Goal: Information Seeking & Learning: Compare options

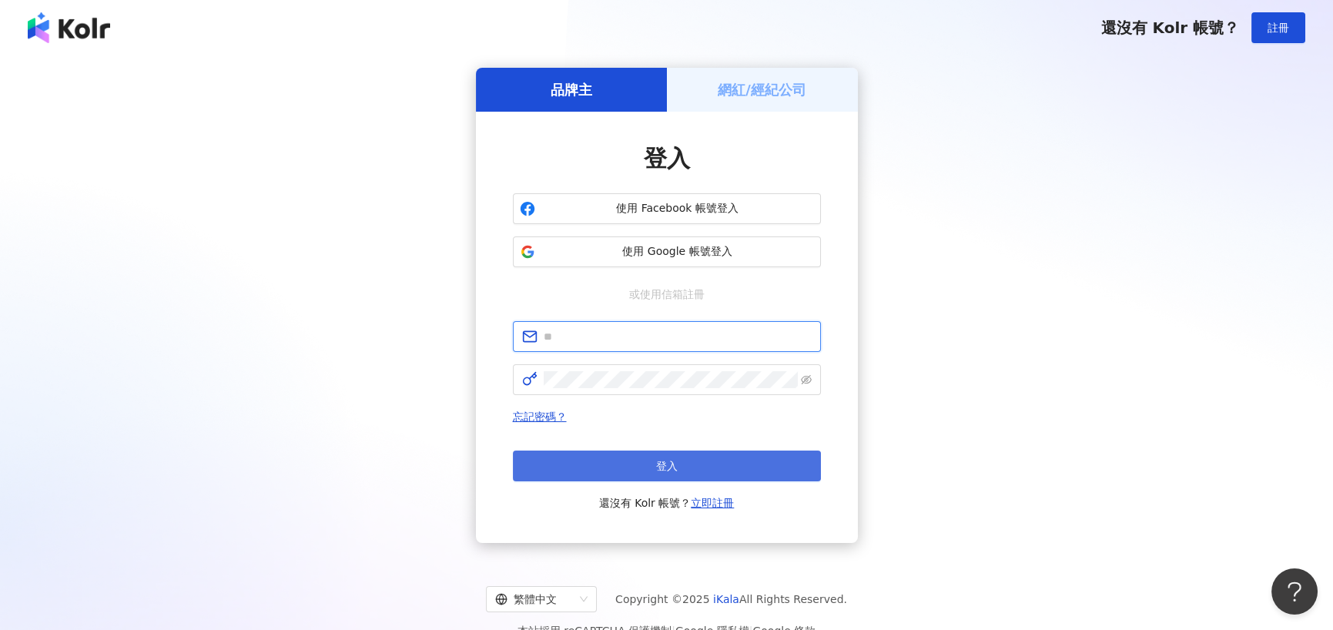
type input "**********"
click at [606, 453] on button "登入" at bounding box center [667, 466] width 308 height 31
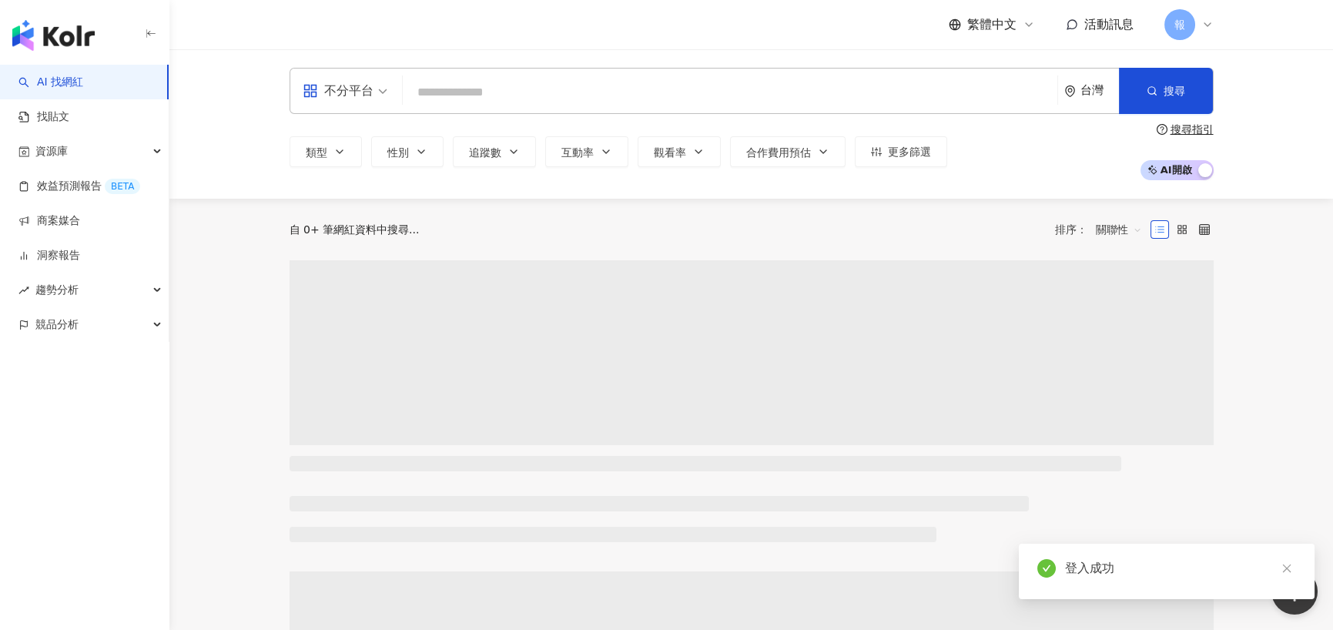
click at [342, 83] on div "不分平台" at bounding box center [338, 91] width 71 height 25
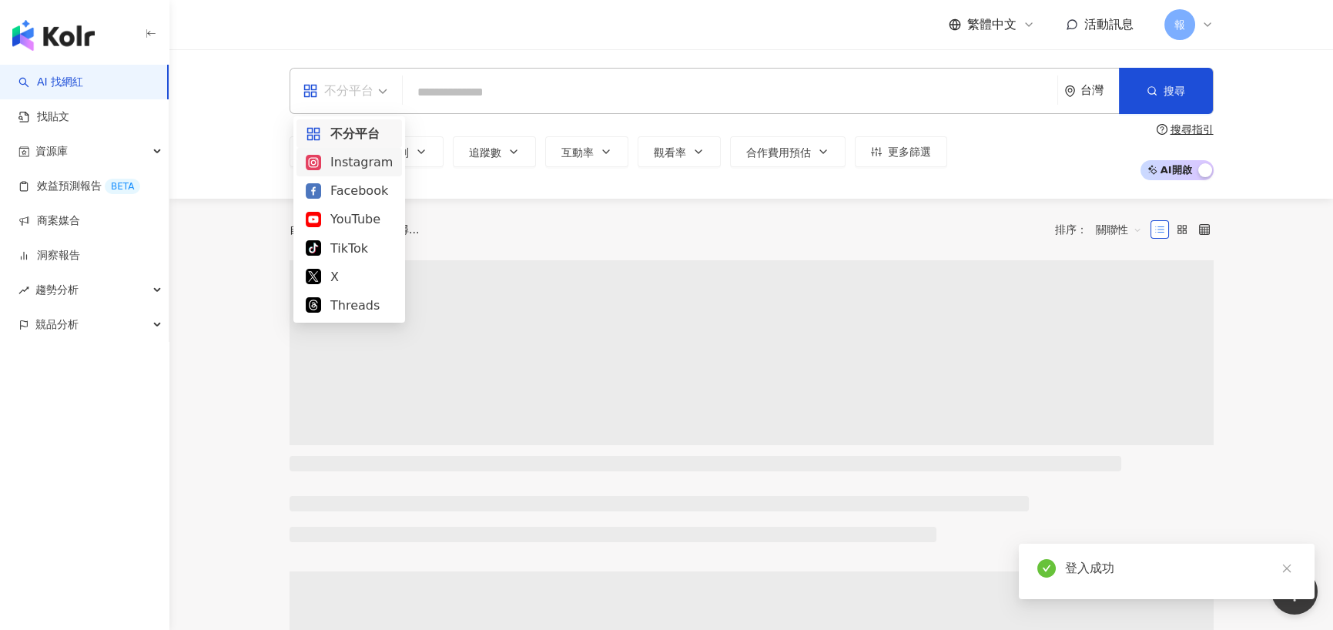
click at [362, 167] on div "Instagram" at bounding box center [349, 162] width 87 height 19
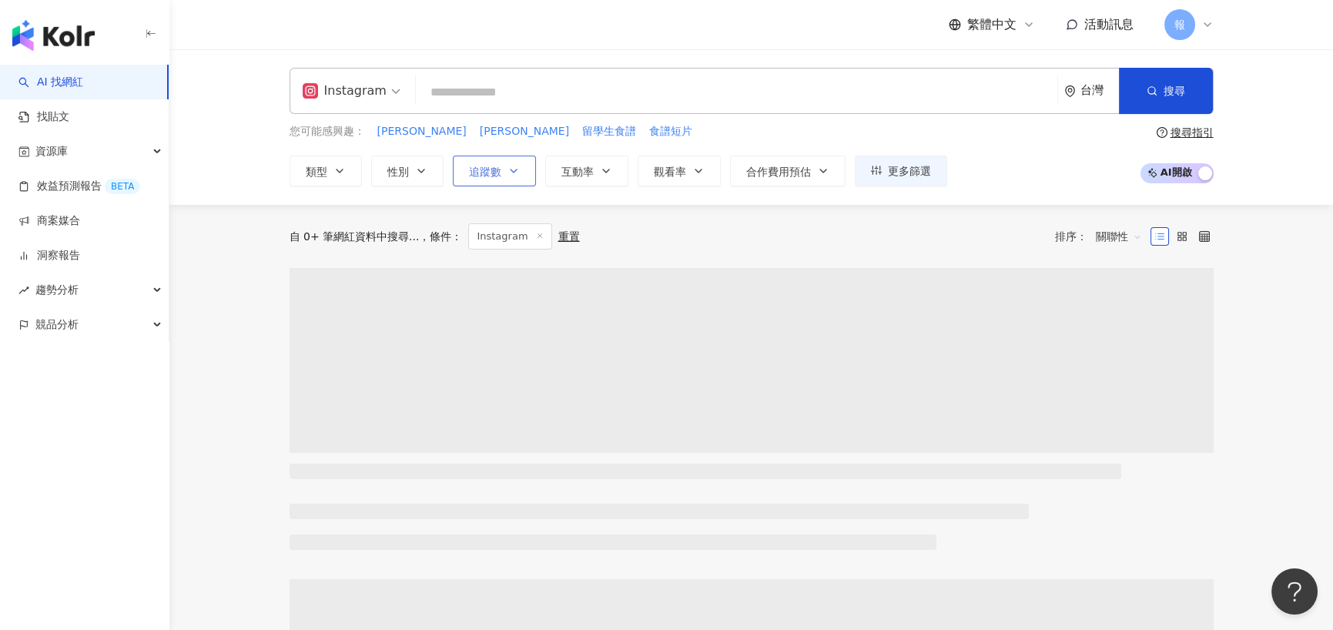
click at [511, 179] on button "追蹤數" at bounding box center [494, 171] width 83 height 31
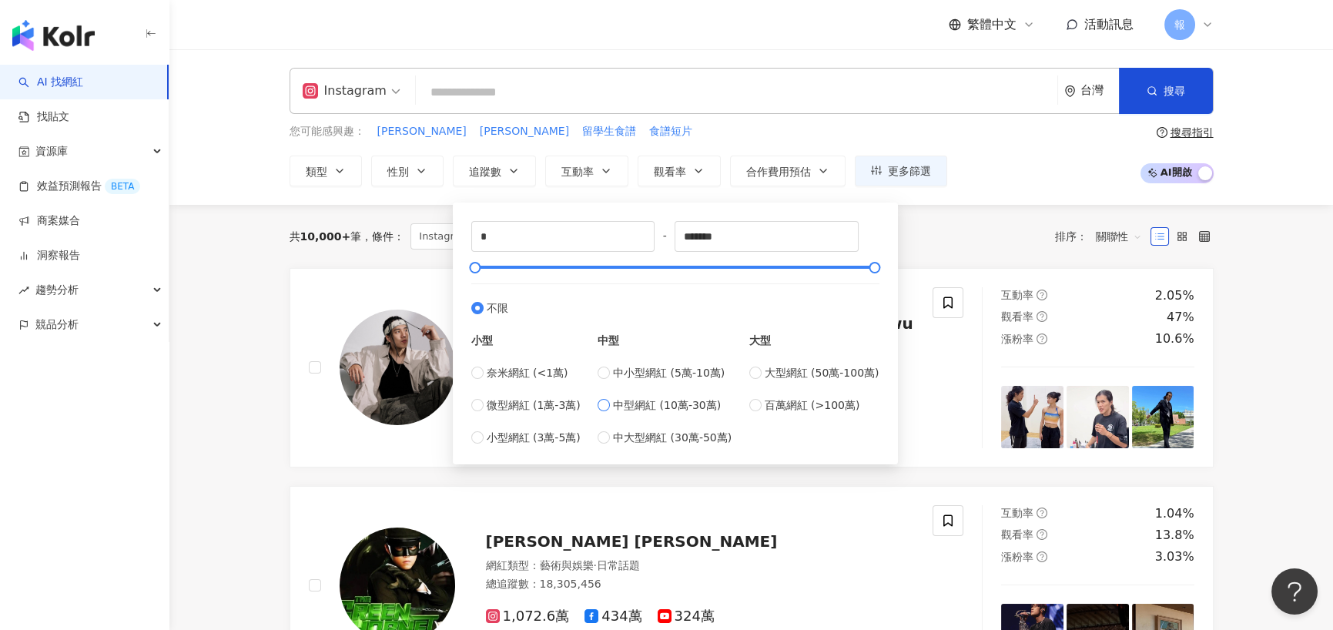
click at [623, 407] on span "中型網紅 (10萬-30萬)" at bounding box center [667, 405] width 108 height 17
type input "******"
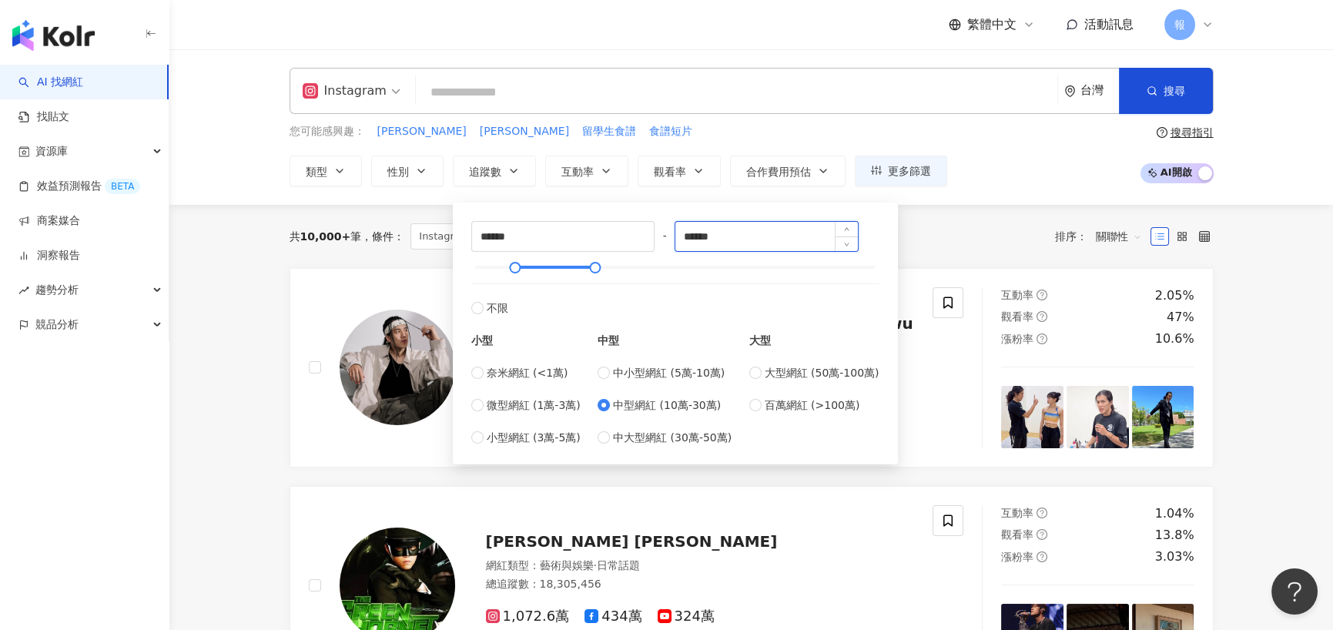
drag, startPoint x: 735, startPoint y: 241, endPoint x: 699, endPoint y: 237, distance: 36.4
click at [699, 237] on input "******" at bounding box center [767, 236] width 183 height 29
click at [721, 234] on input "******" at bounding box center [767, 236] width 183 height 29
drag, startPoint x: 736, startPoint y: 234, endPoint x: 642, endPoint y: 239, distance: 93.3
click at [644, 241] on div "****** - ****** 不限 小型 奈米網紅 (<1萬) 微型網紅 (1萬-3萬) 小型網紅 (3萬-5萬) 中型 中小型網紅 (5萬-10萬) 中型…" at bounding box center [675, 333] width 408 height 225
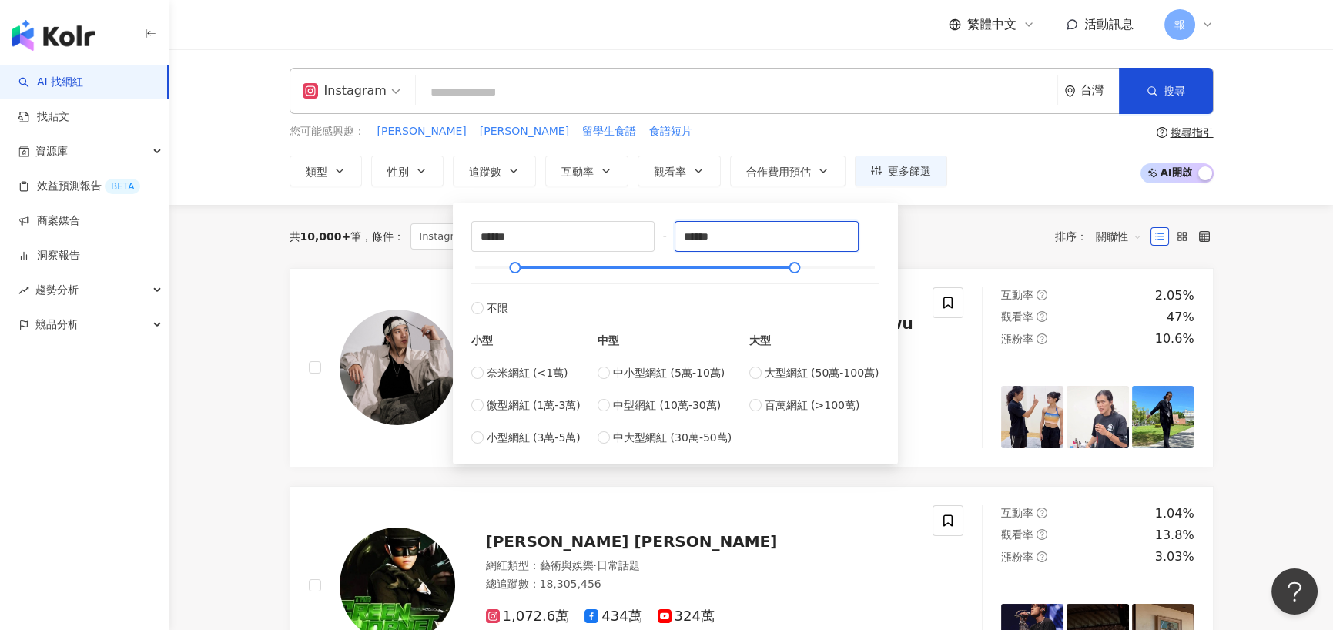
type input "******"
click at [684, 131] on div "您可能感興趣： 王倚隆 蔡昕言 留學生食譜 食譜短片" at bounding box center [619, 131] width 658 height 17
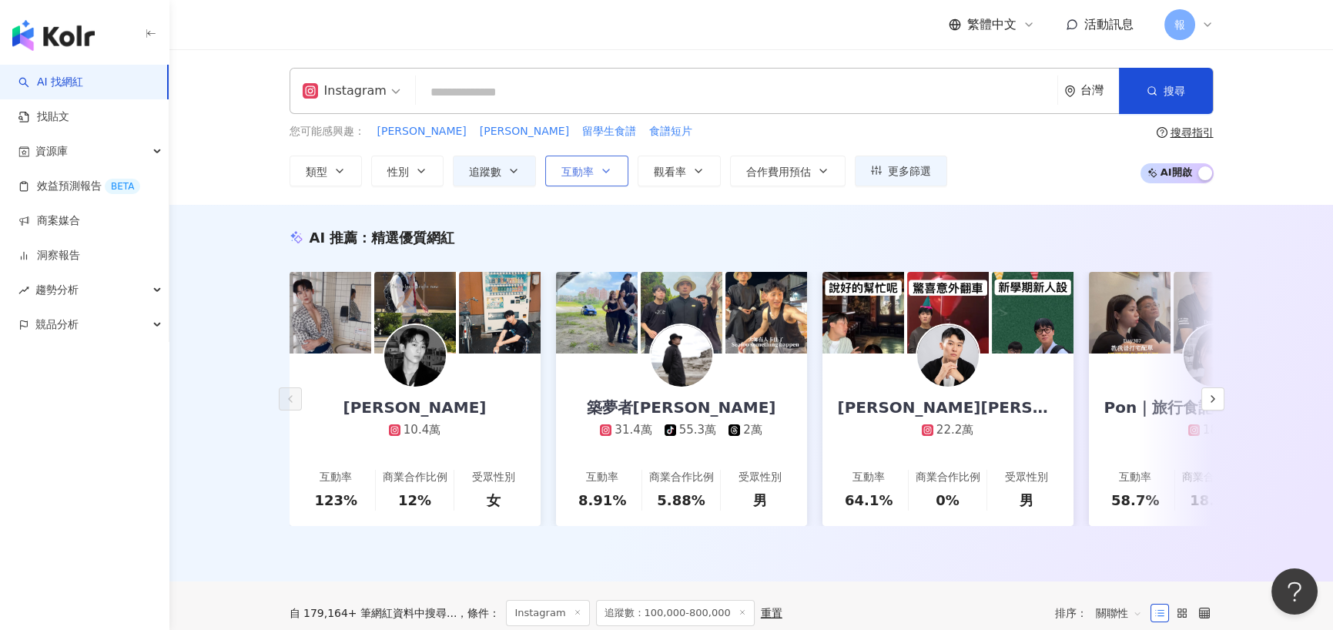
click at [607, 169] on icon "button" at bounding box center [606, 171] width 12 height 12
click at [1001, 232] on div "AI 推薦 ： 精選優質網紅" at bounding box center [752, 237] width 924 height 19
click at [682, 168] on span "觀看率" at bounding box center [670, 172] width 32 height 12
click at [614, 218] on div "AI 推薦 ： 精選優質網紅 Leiro Lai 10.4萬 互動率 123% 商業合作比例 12% 受眾性別 女 築夢者哈利 31.4萬 tiktok-ic…" at bounding box center [751, 393] width 1164 height 377
click at [508, 166] on icon "button" at bounding box center [514, 171] width 12 height 12
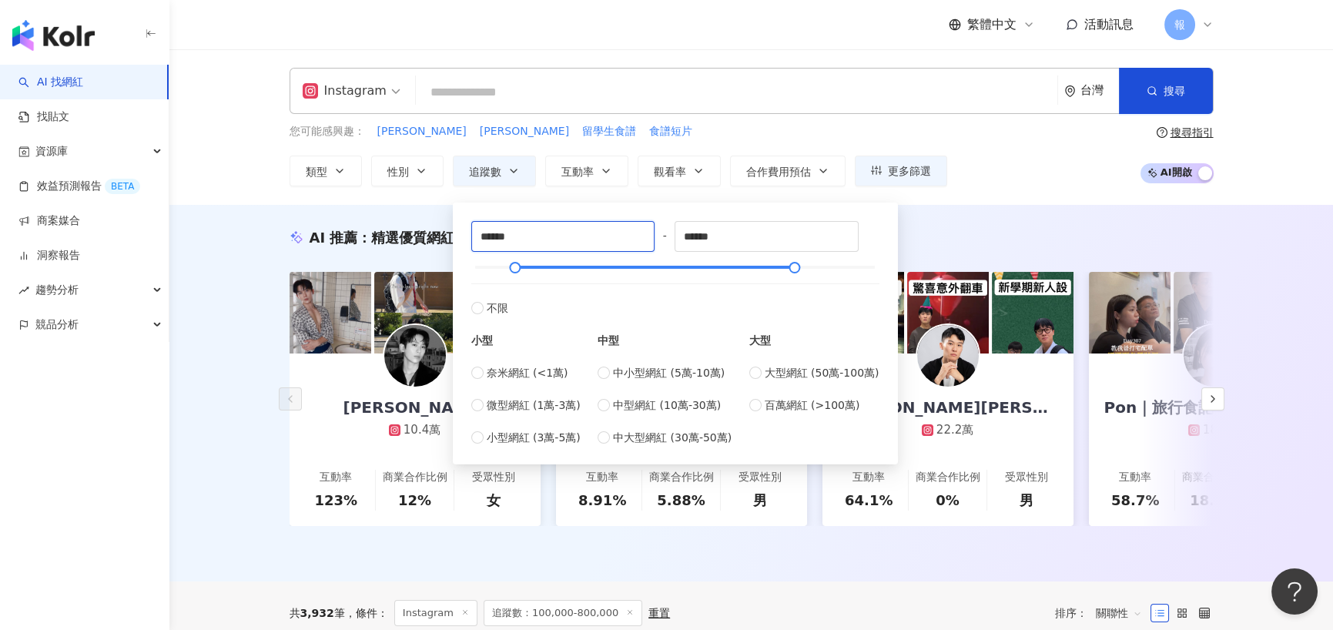
drag, startPoint x: 488, startPoint y: 238, endPoint x: 467, endPoint y: 238, distance: 21.6
click at [467, 238] on div "****** - ****** 不限 小型 奈米網紅 (<1萬) 微型網紅 (1萬-3萬) 小型網紅 (3萬-5萬) 中型 中小型網紅 (5萬-10萬) 中型…" at bounding box center [675, 333] width 427 height 243
type input "******"
click at [672, 139] on div "您可能感興趣： 王倚隆 蔡昕言 留學生食譜 食譜短片 類型 性別 追蹤數 互動率 觀看率 合作費用預估 更多篩選 ****** - ****** 不限 小型 …" at bounding box center [619, 154] width 658 height 63
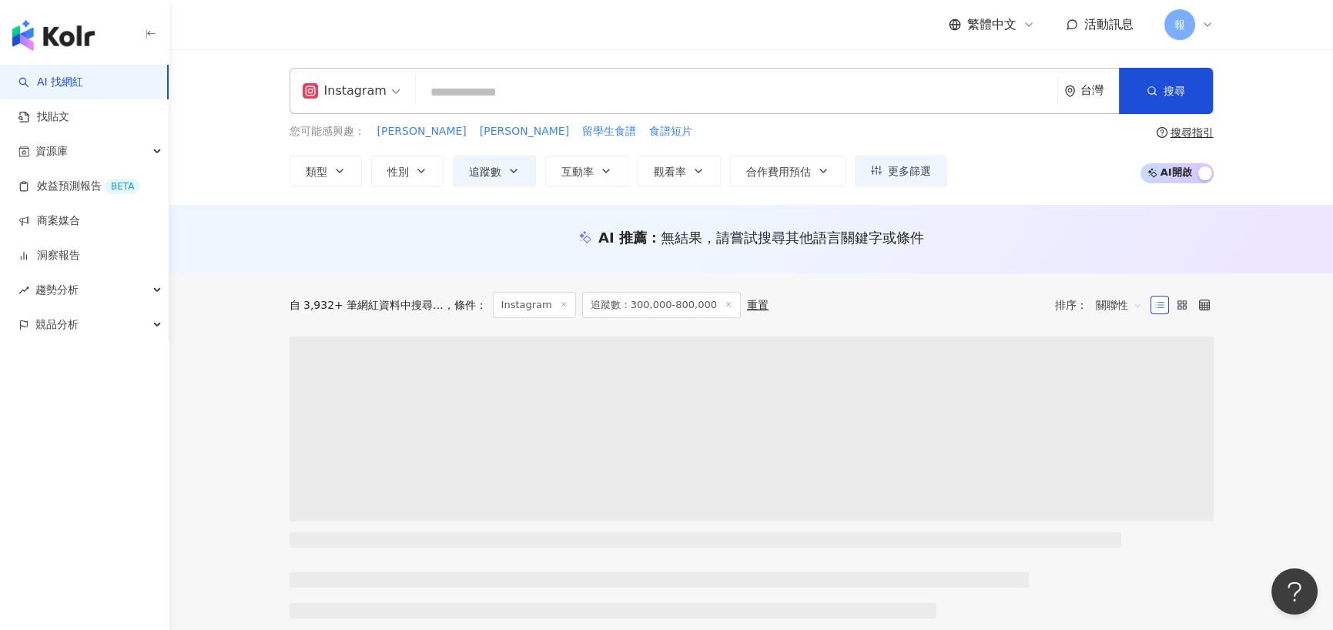
click at [1121, 304] on span "關聯性" at bounding box center [1119, 305] width 46 height 25
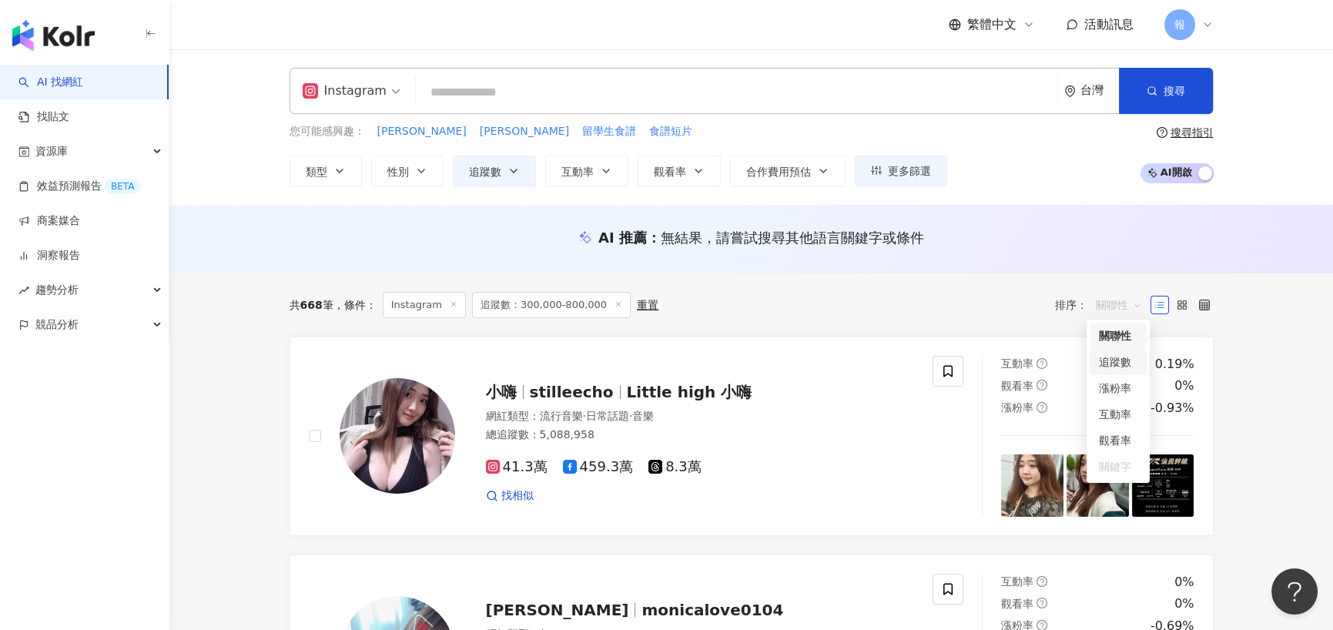
click at [1125, 366] on div "追蹤數" at bounding box center [1118, 362] width 39 height 17
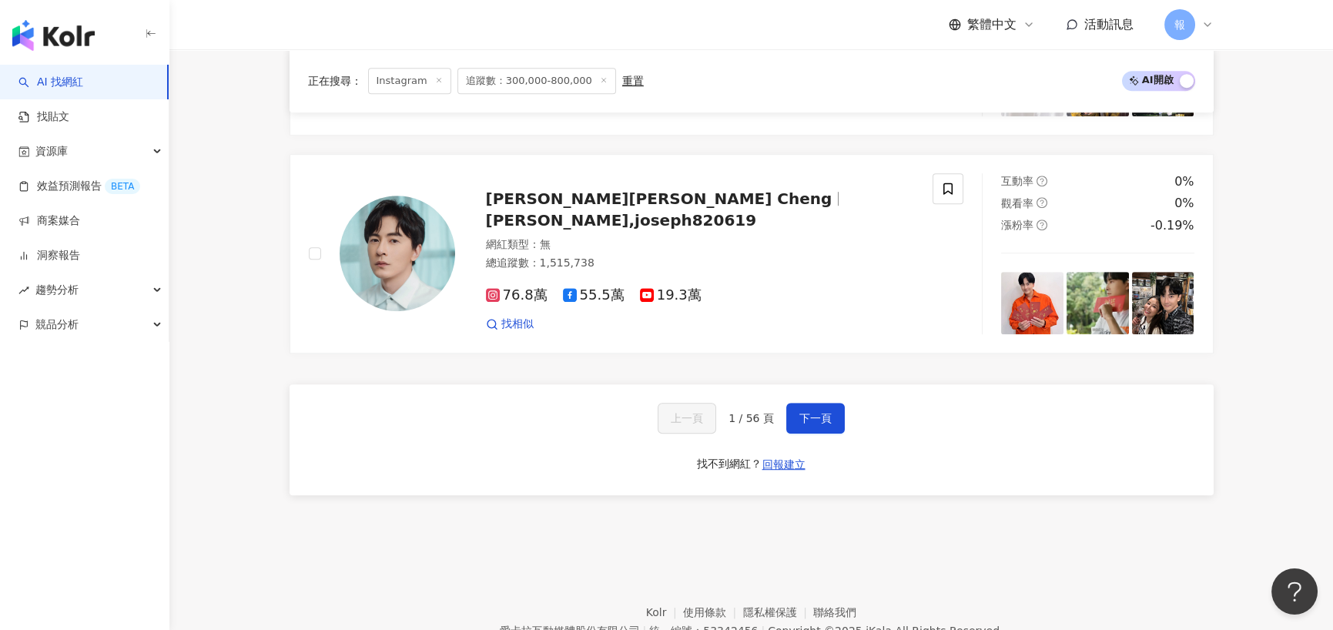
scroll to position [2619, 0]
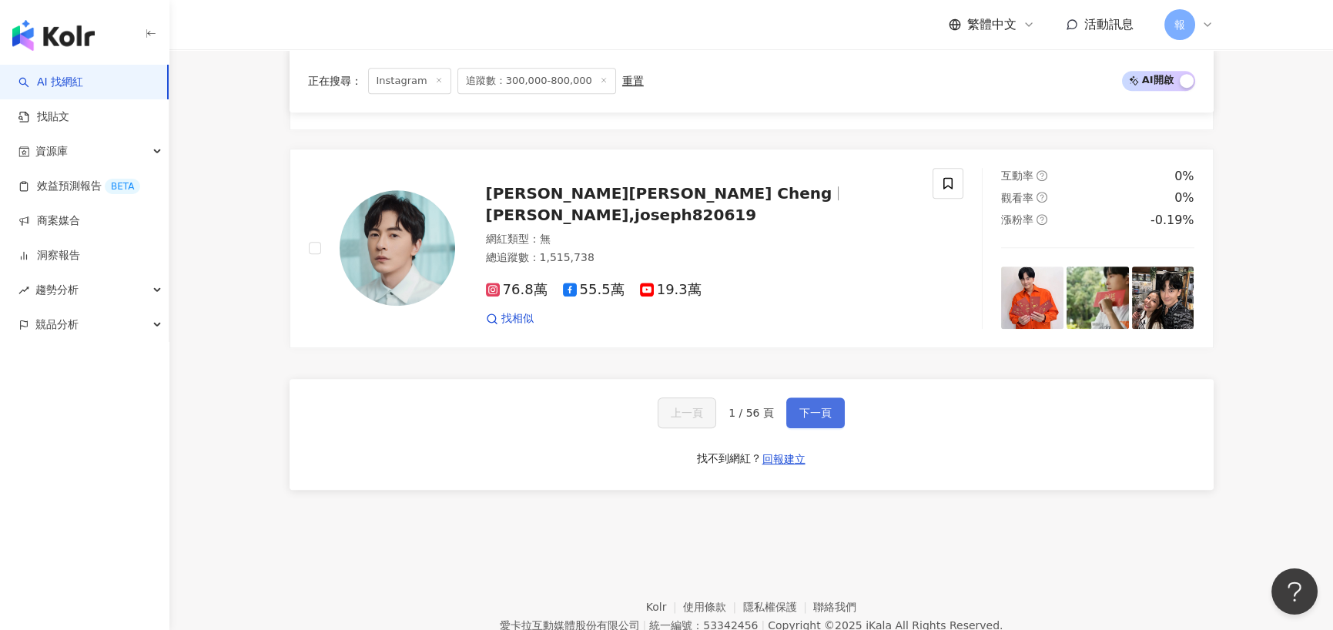
click at [808, 407] on span "下一頁" at bounding box center [816, 413] width 32 height 12
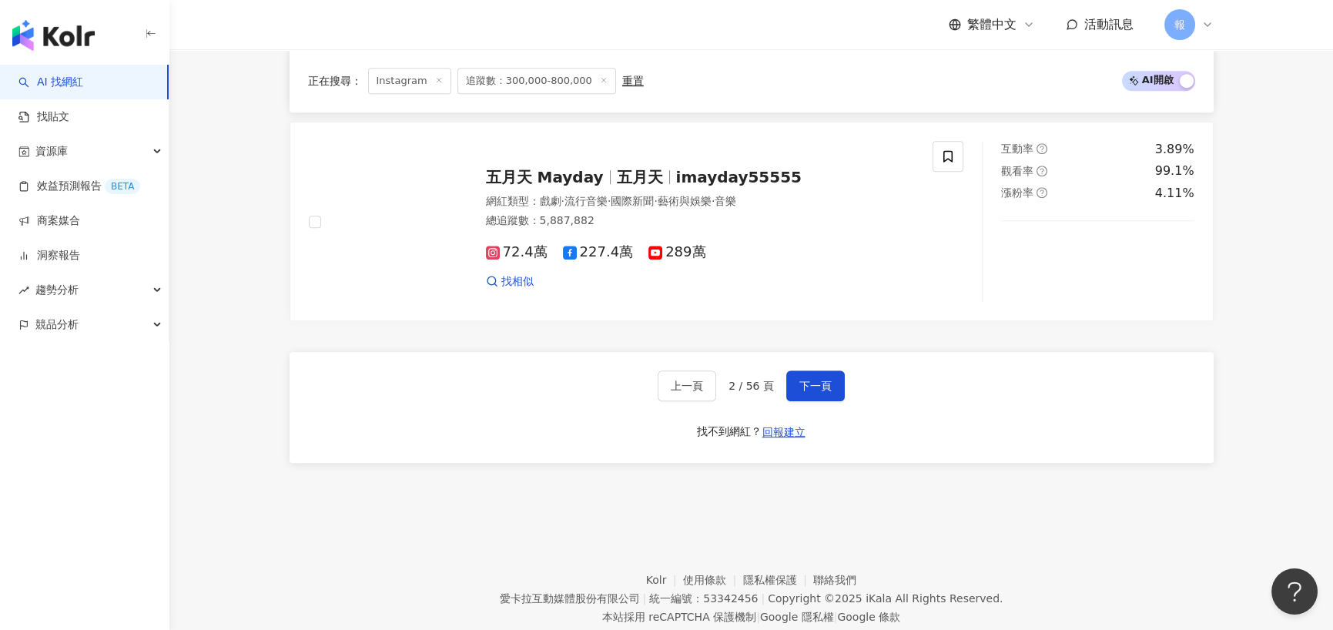
scroll to position [2662, 0]
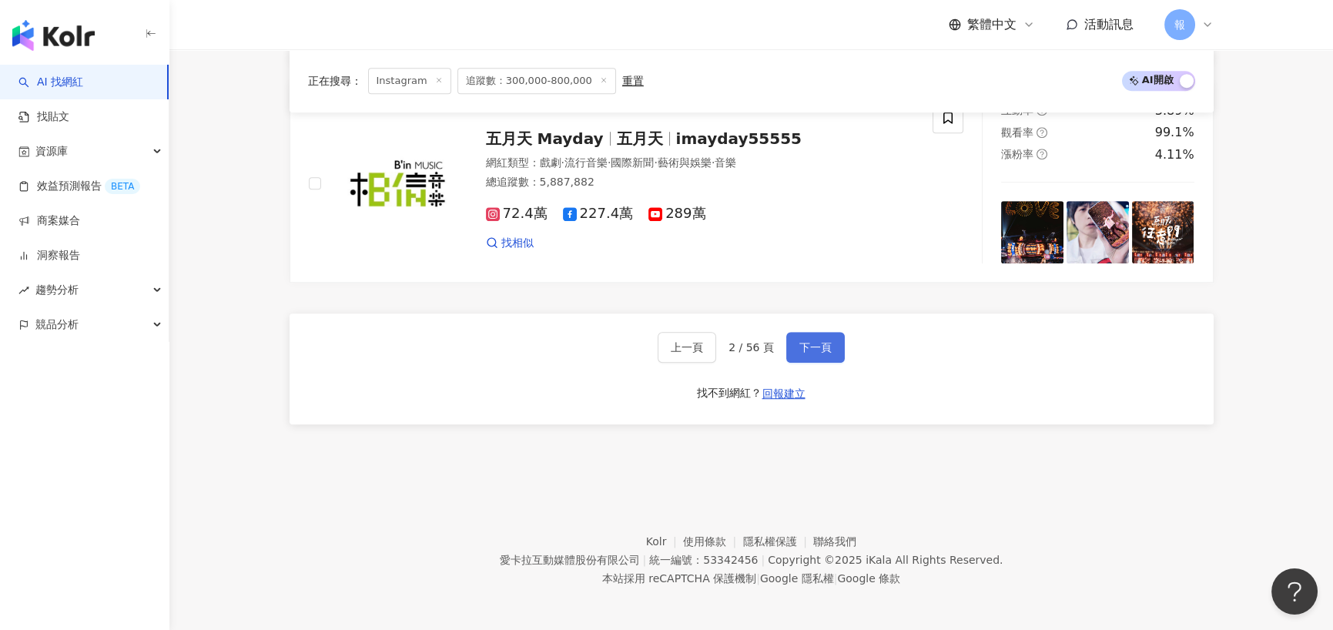
click at [813, 341] on span "下一頁" at bounding box center [816, 347] width 32 height 12
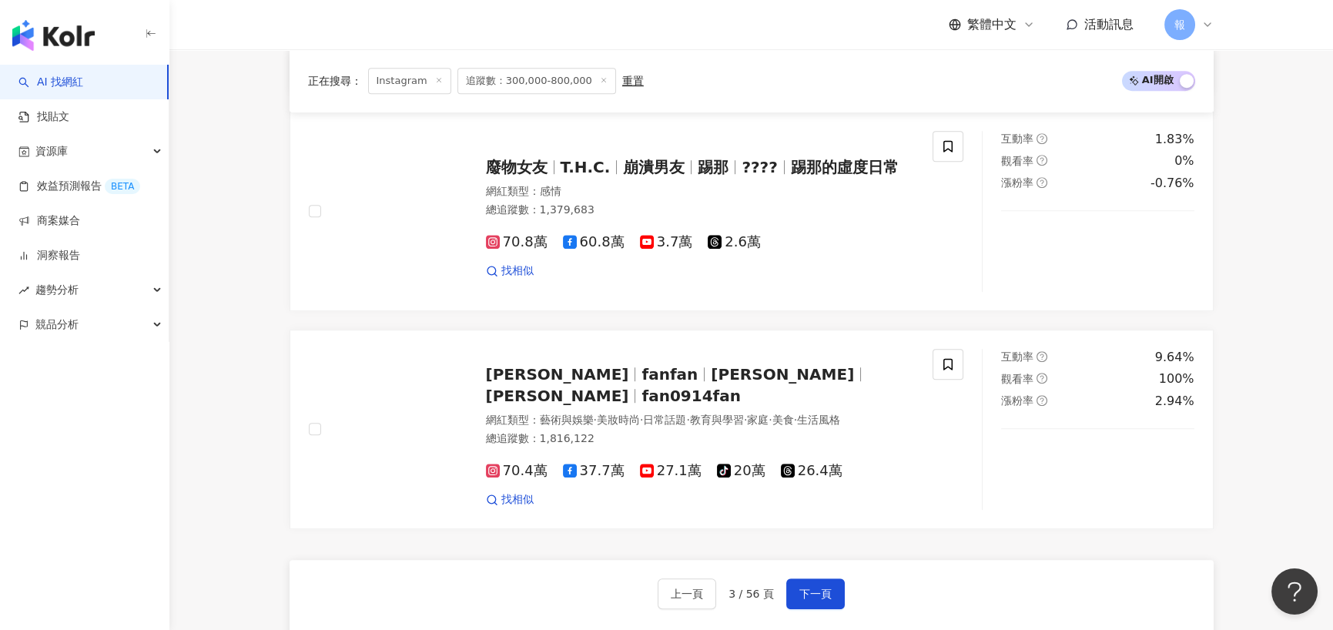
scroll to position [2696, 0]
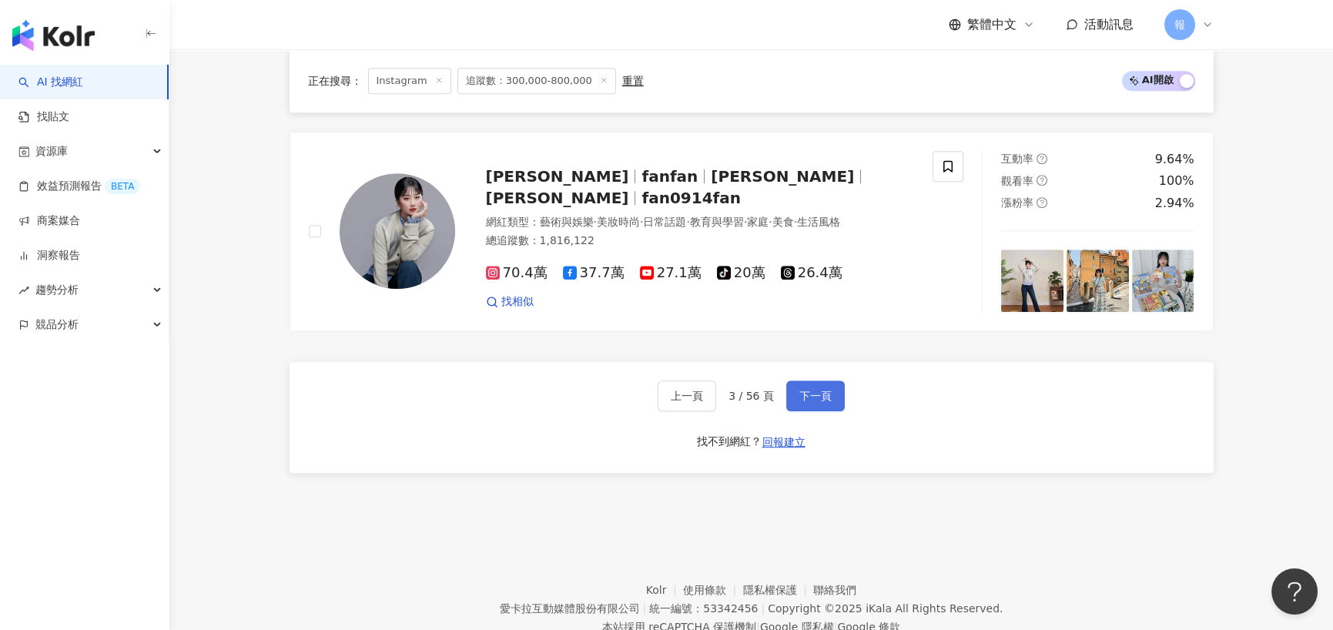
click at [813, 390] on span "下一頁" at bounding box center [816, 396] width 32 height 12
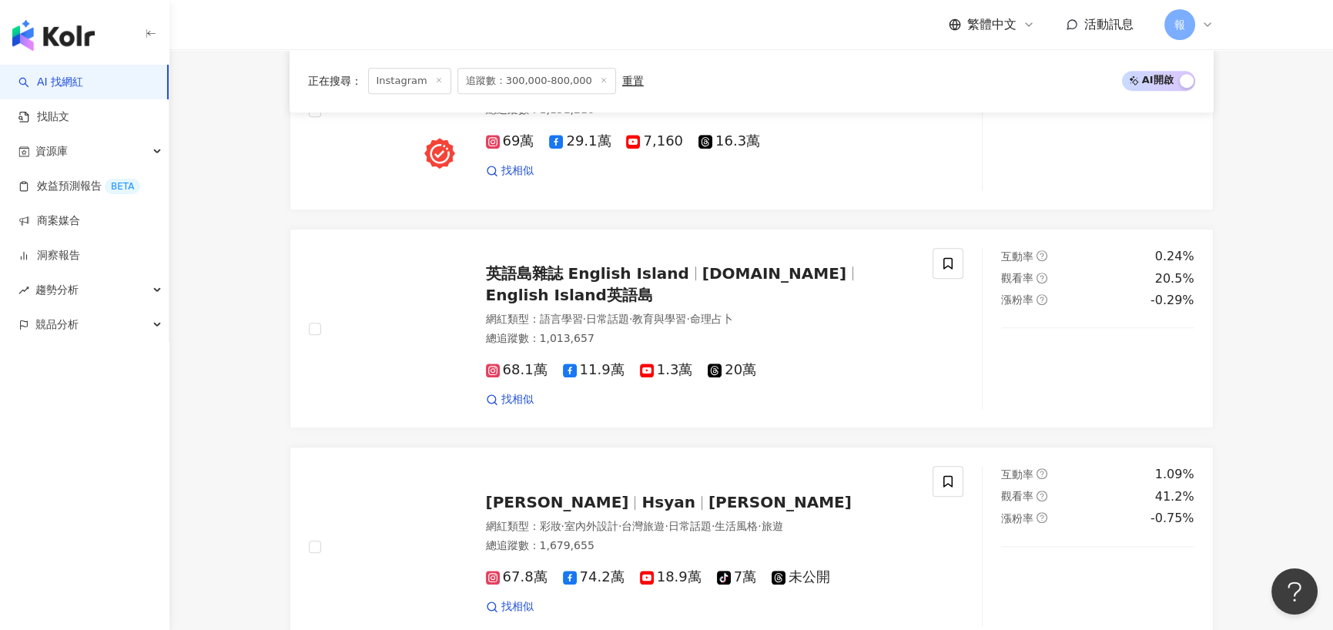
scroll to position [2492, 0]
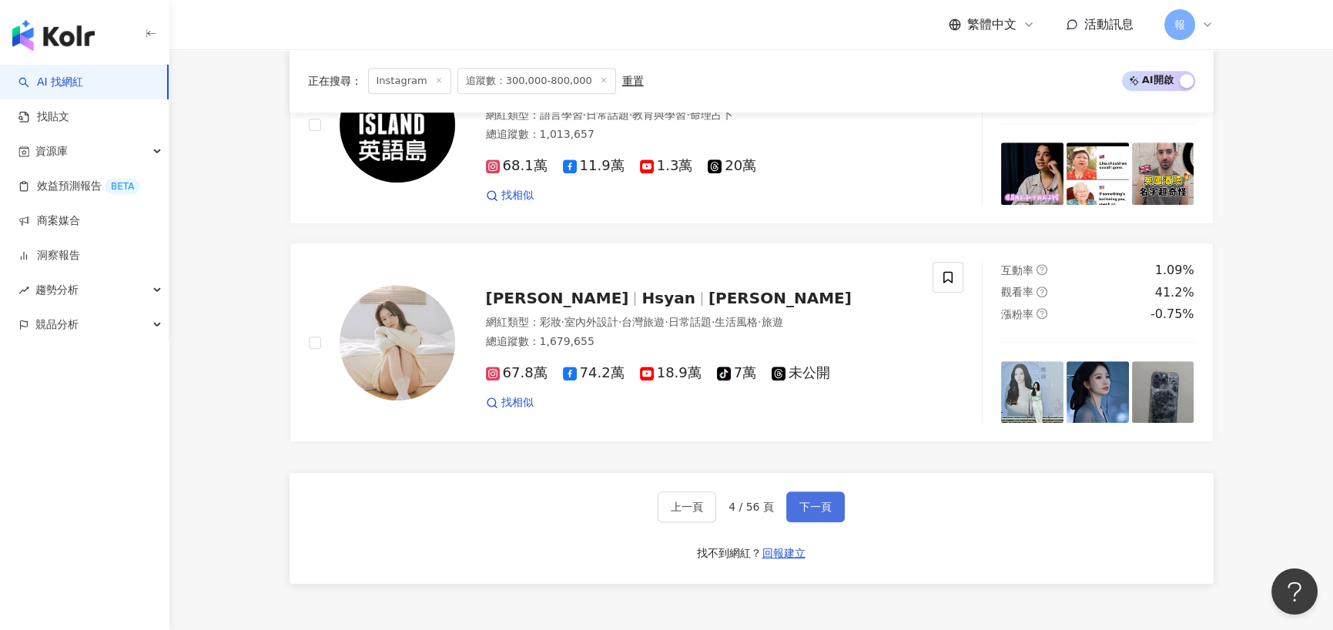
click at [793, 499] on button "下一頁" at bounding box center [815, 506] width 59 height 31
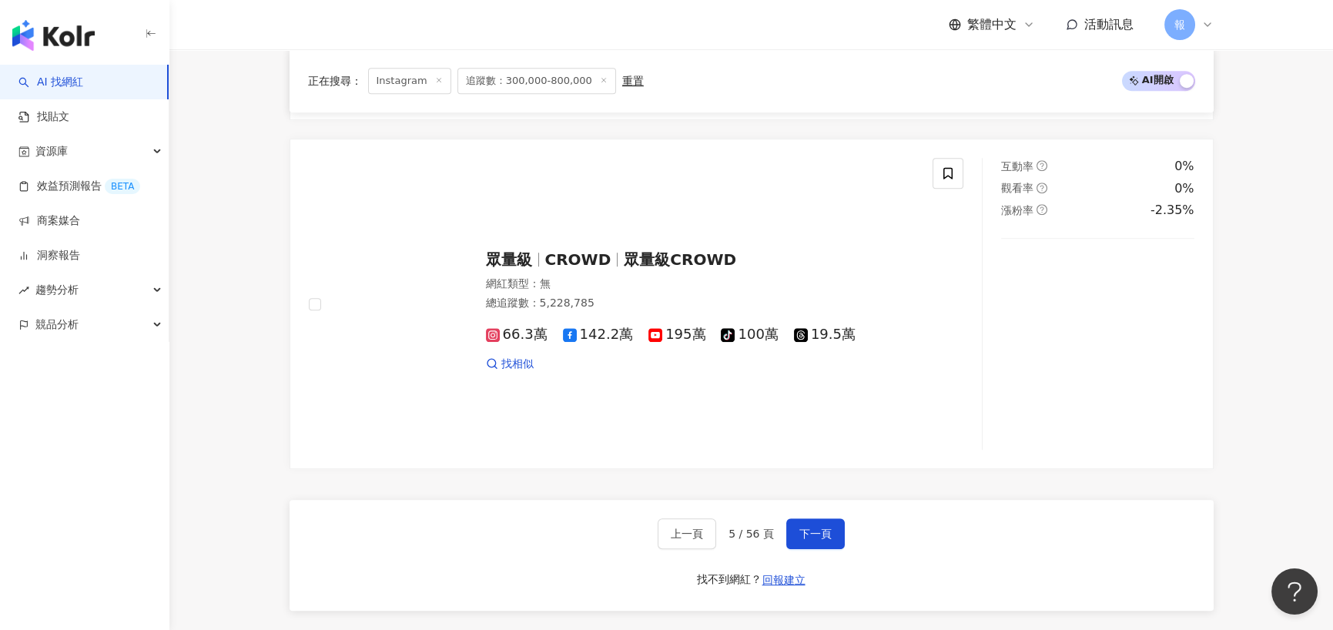
scroll to position [2696, 0]
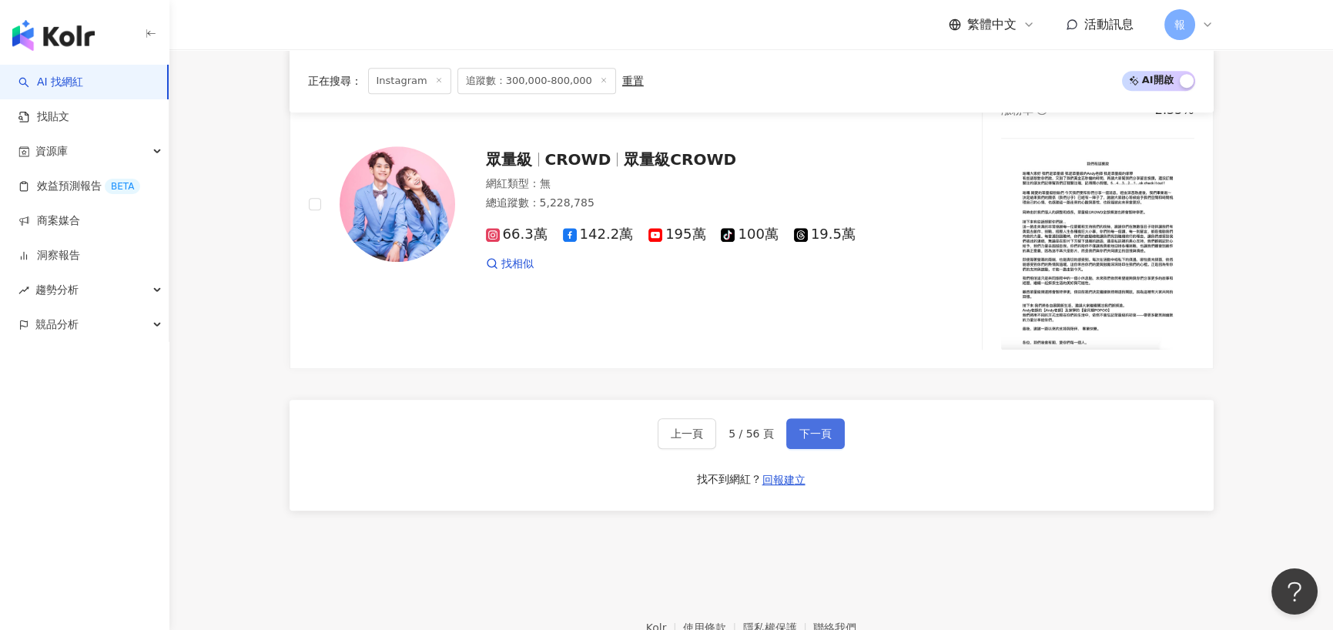
click at [817, 428] on span "下一頁" at bounding box center [816, 434] width 32 height 12
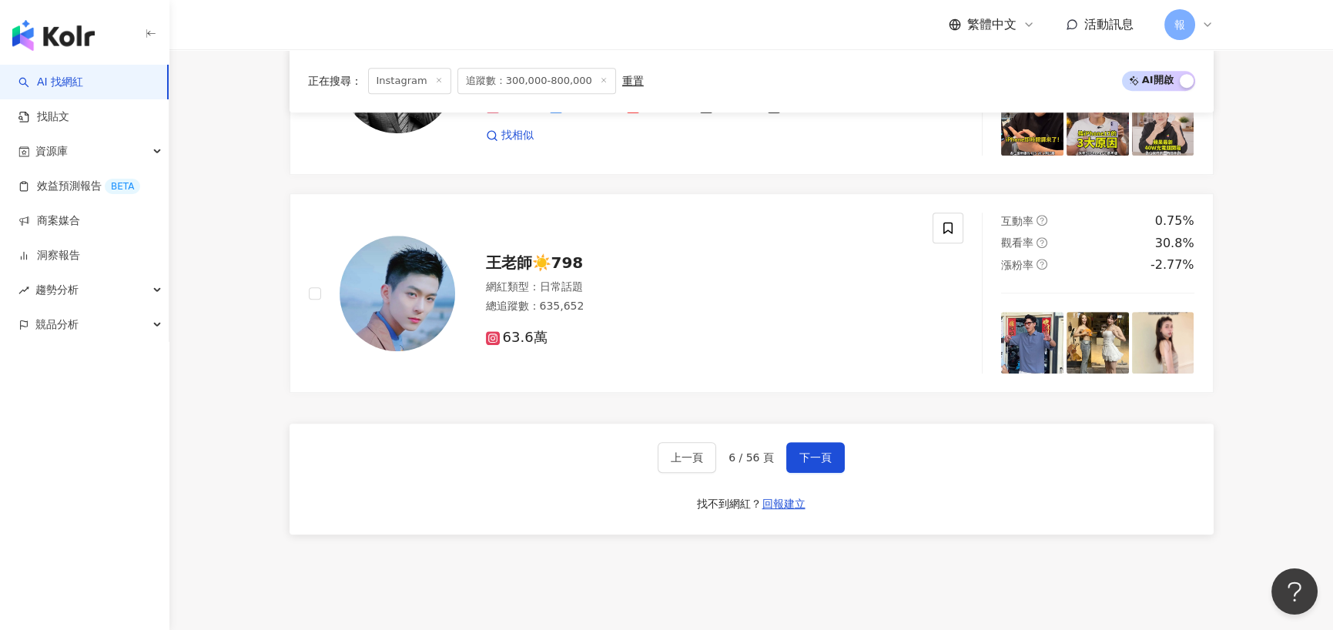
scroll to position [2542, 0]
click at [810, 453] on span "下一頁" at bounding box center [816, 457] width 32 height 12
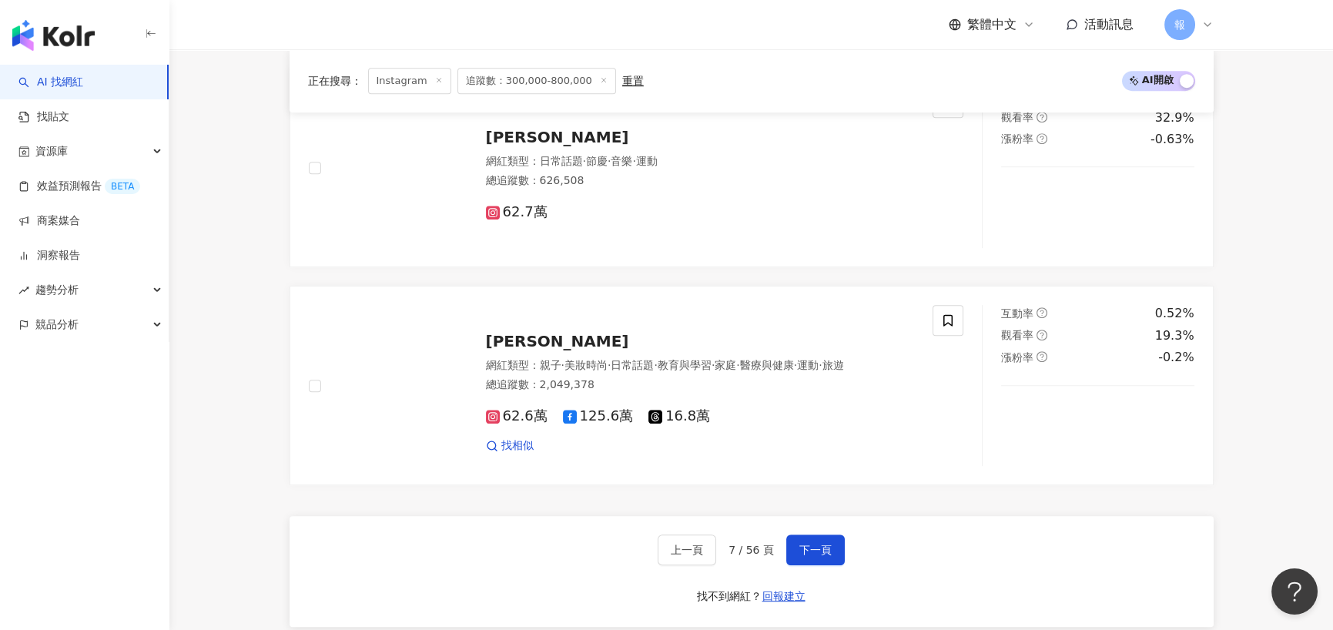
scroll to position [2465, 0]
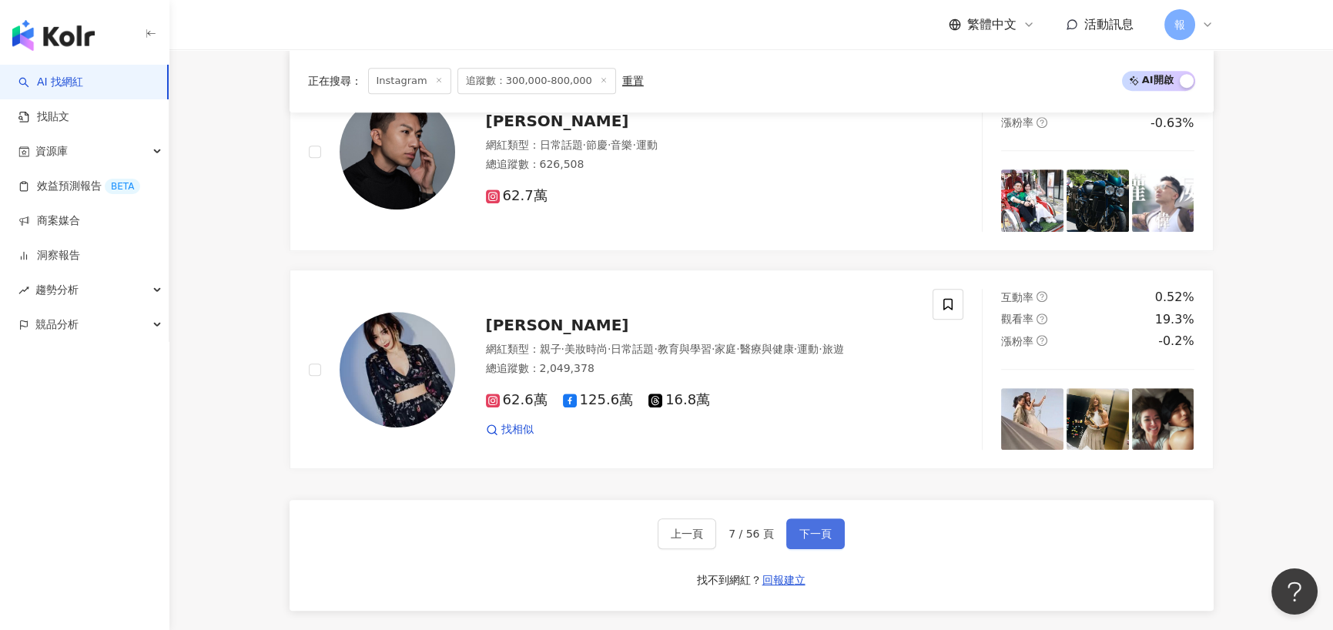
click at [810, 532] on span "下一頁" at bounding box center [816, 534] width 32 height 12
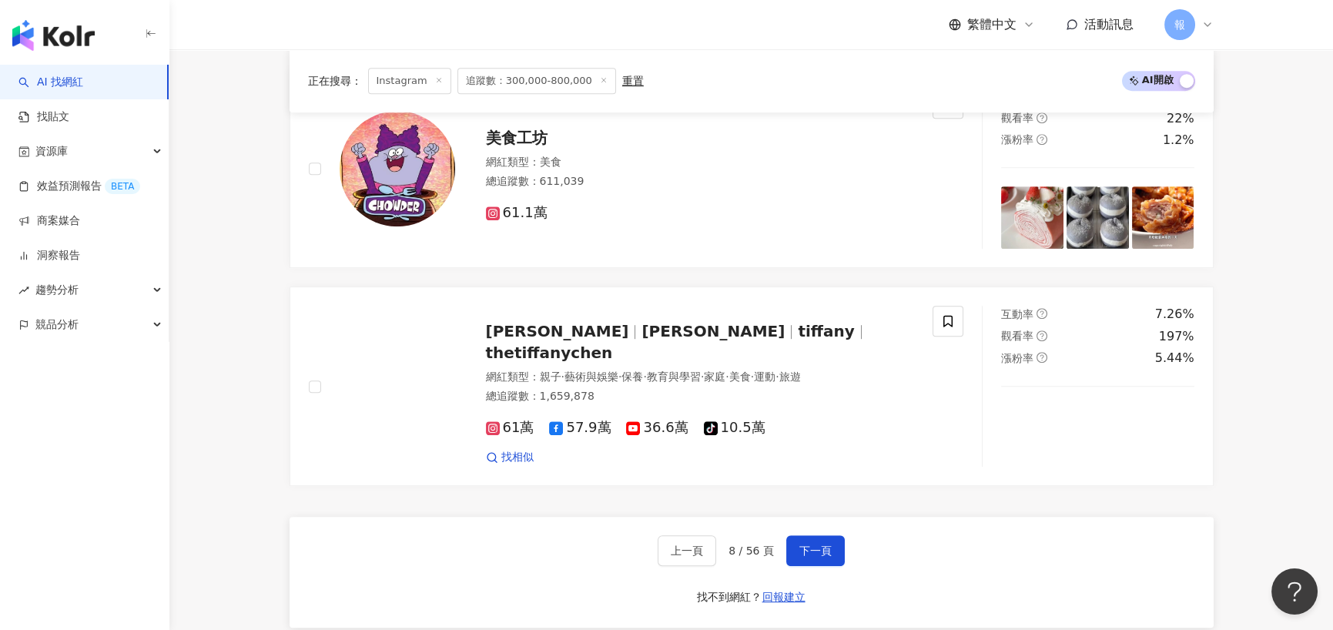
scroll to position [2542, 0]
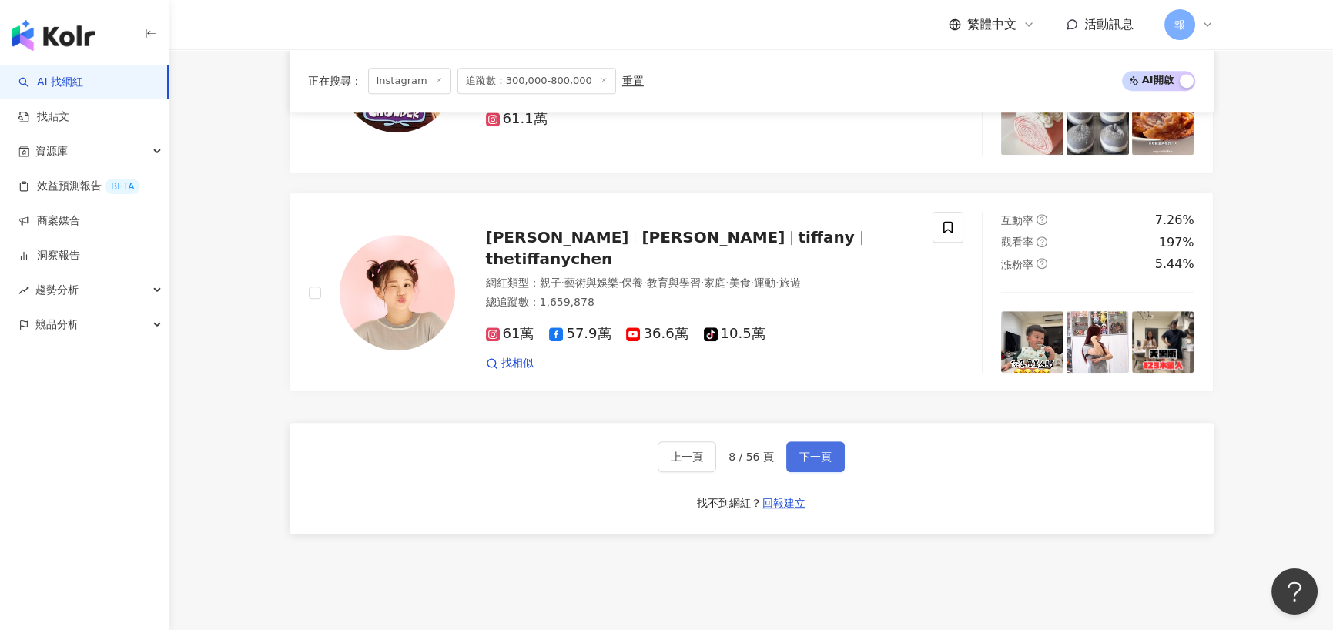
click at [807, 451] on span "下一頁" at bounding box center [816, 457] width 32 height 12
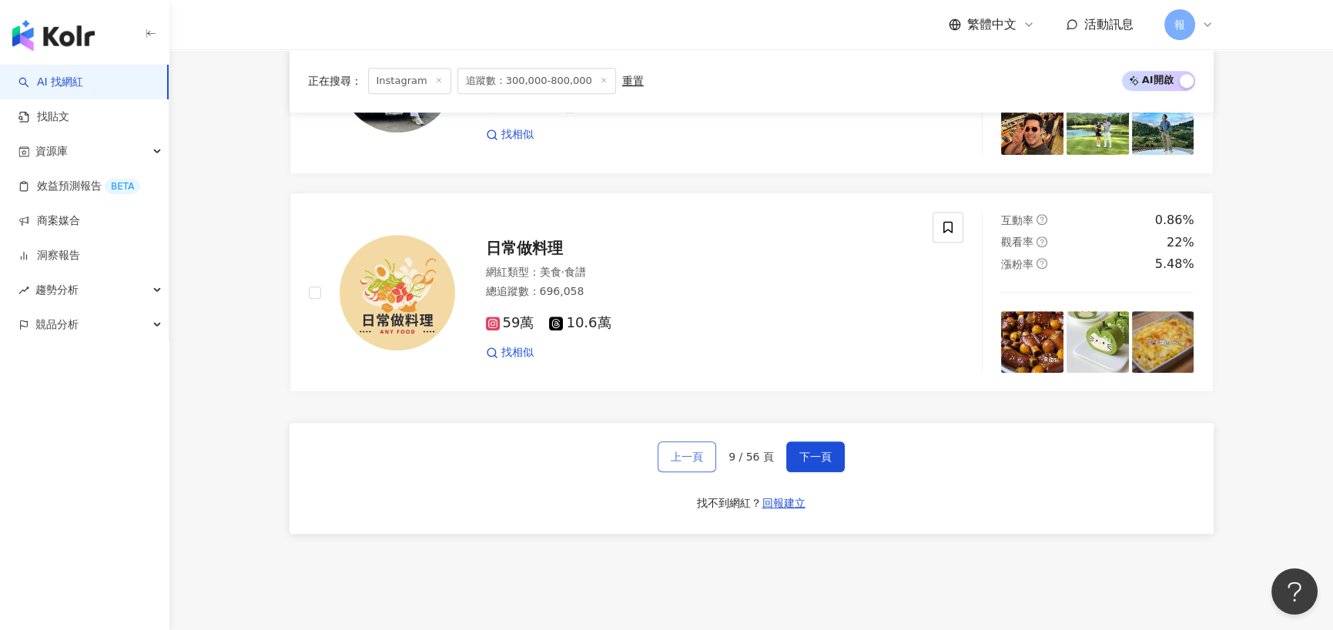
click at [682, 456] on span "上一頁" at bounding box center [687, 457] width 32 height 12
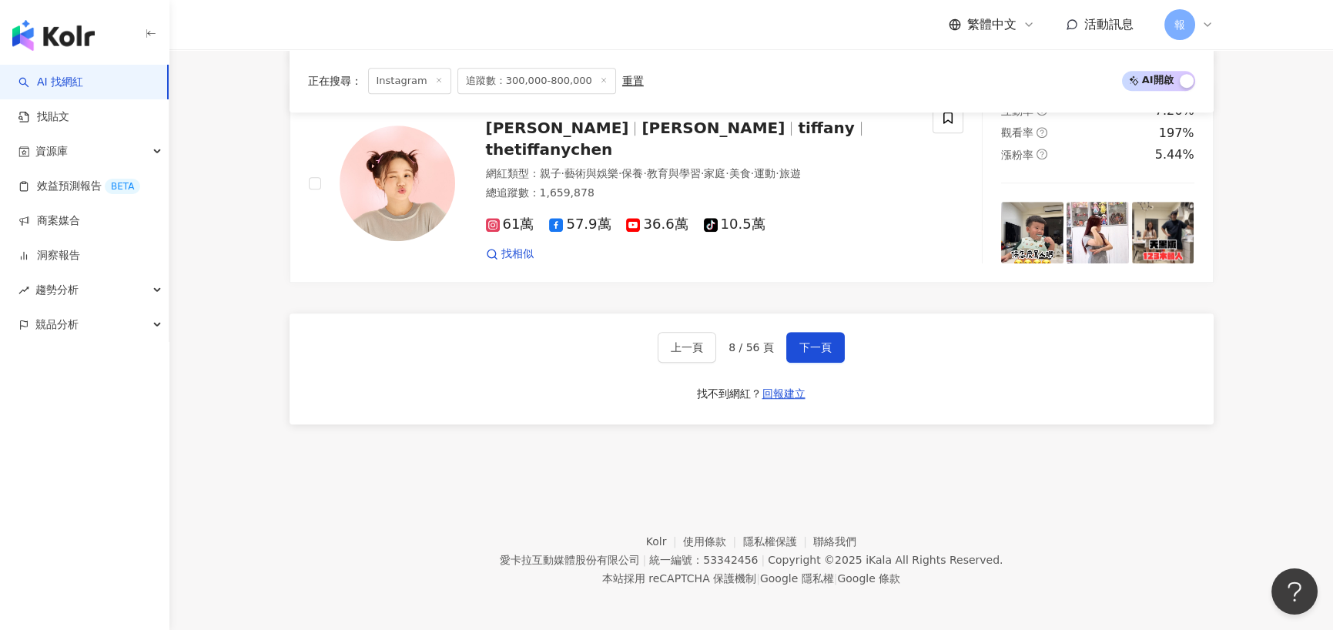
scroll to position [2652, 0]
click at [827, 347] on span "下一頁" at bounding box center [816, 346] width 32 height 12
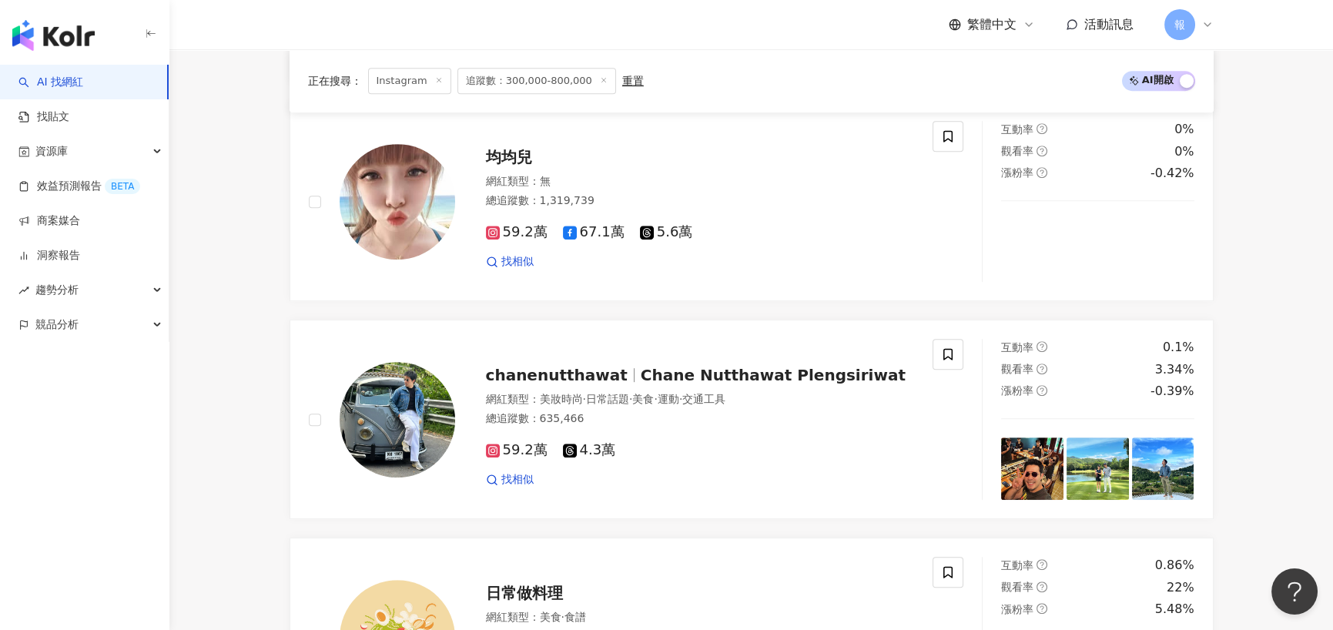
scroll to position [2388, 0]
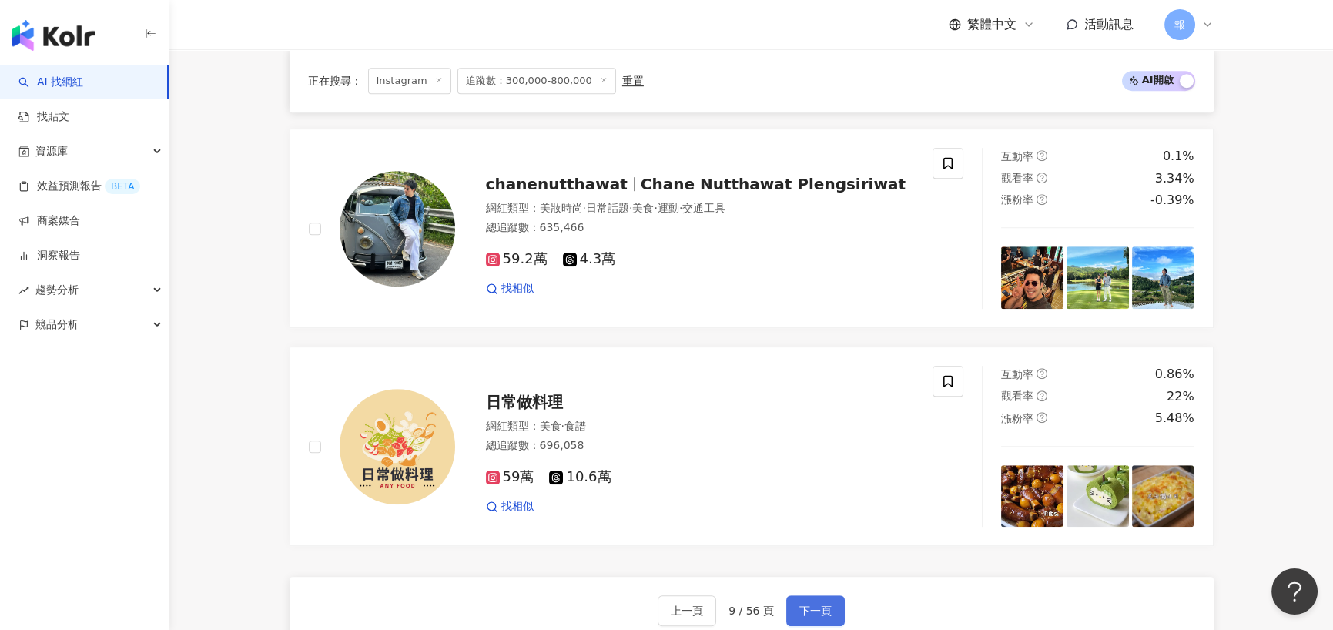
click at [824, 605] on span "下一頁" at bounding box center [816, 611] width 32 height 12
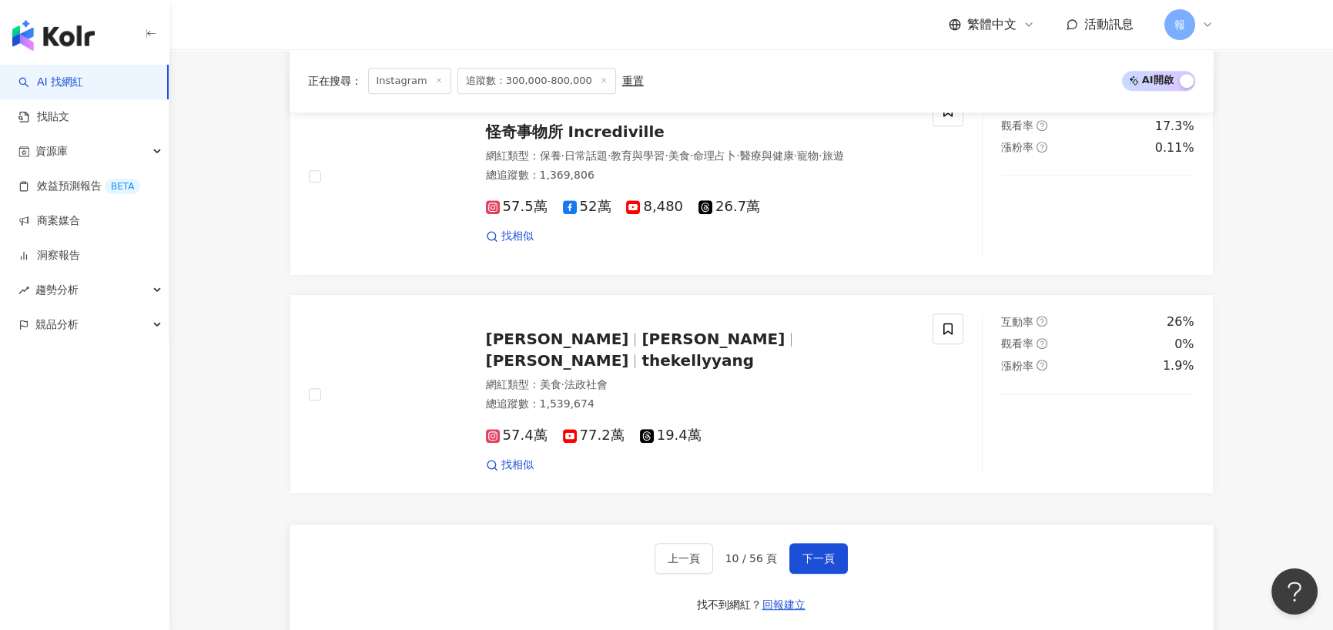
scroll to position [2465, 0]
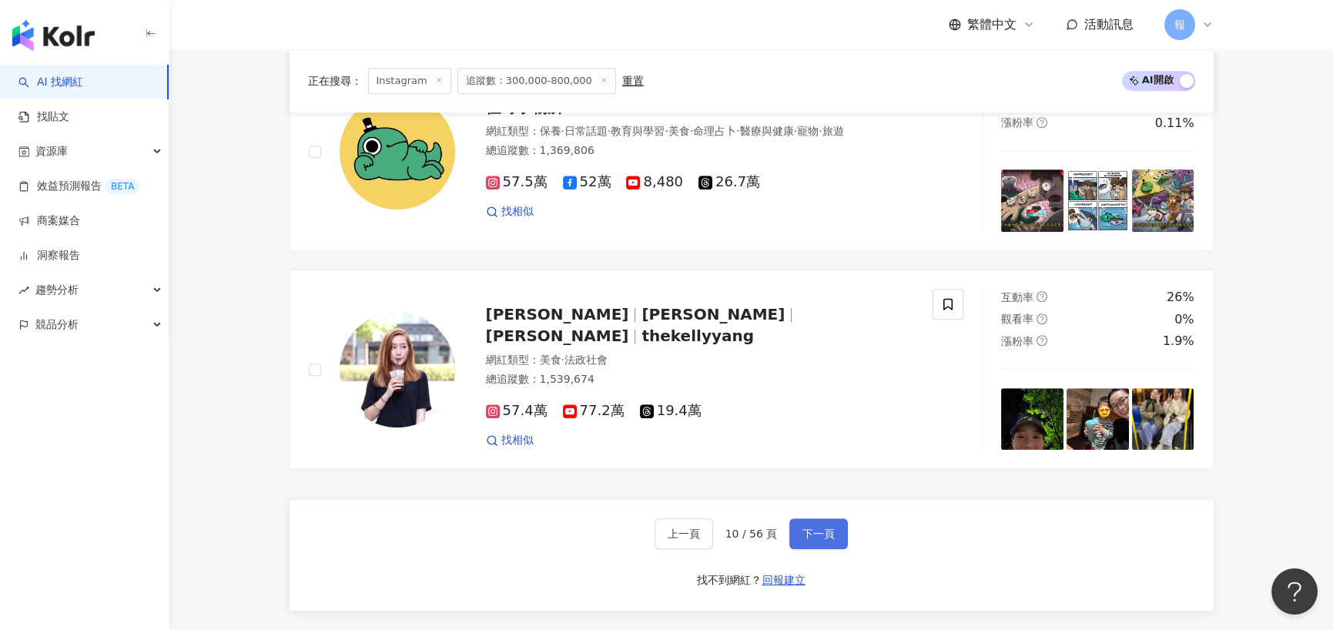
click at [827, 528] on span "下一頁" at bounding box center [819, 534] width 32 height 12
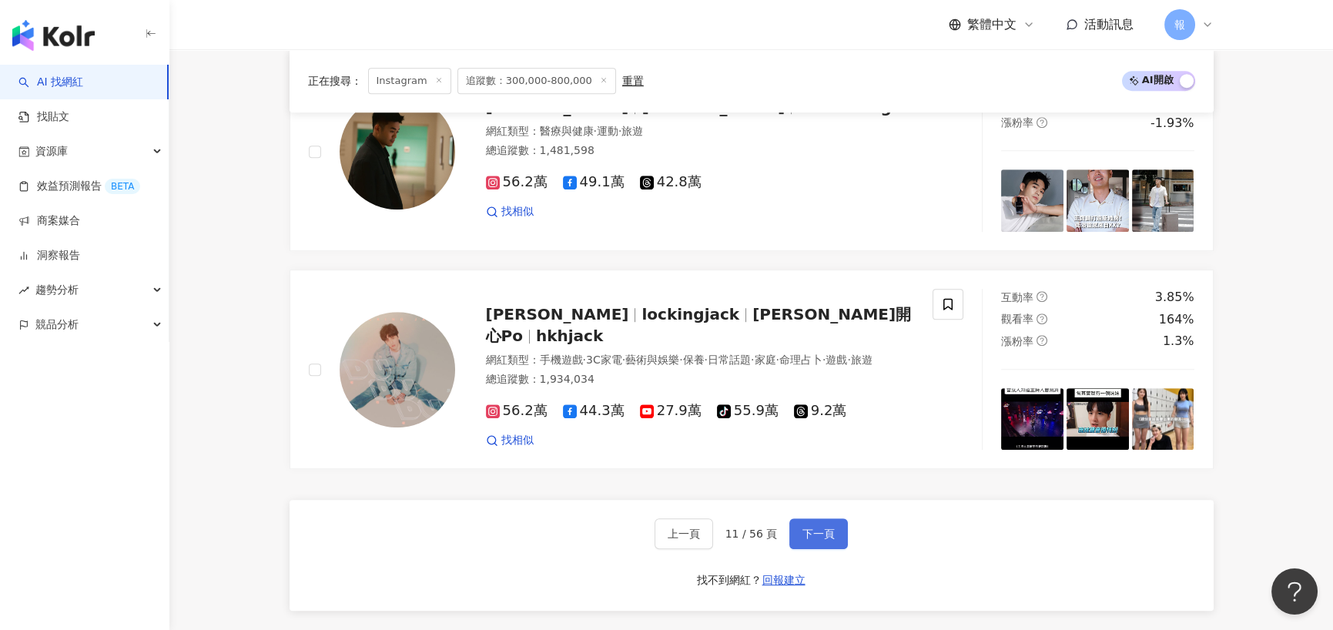
click at [843, 530] on button "下一頁" at bounding box center [819, 533] width 59 height 31
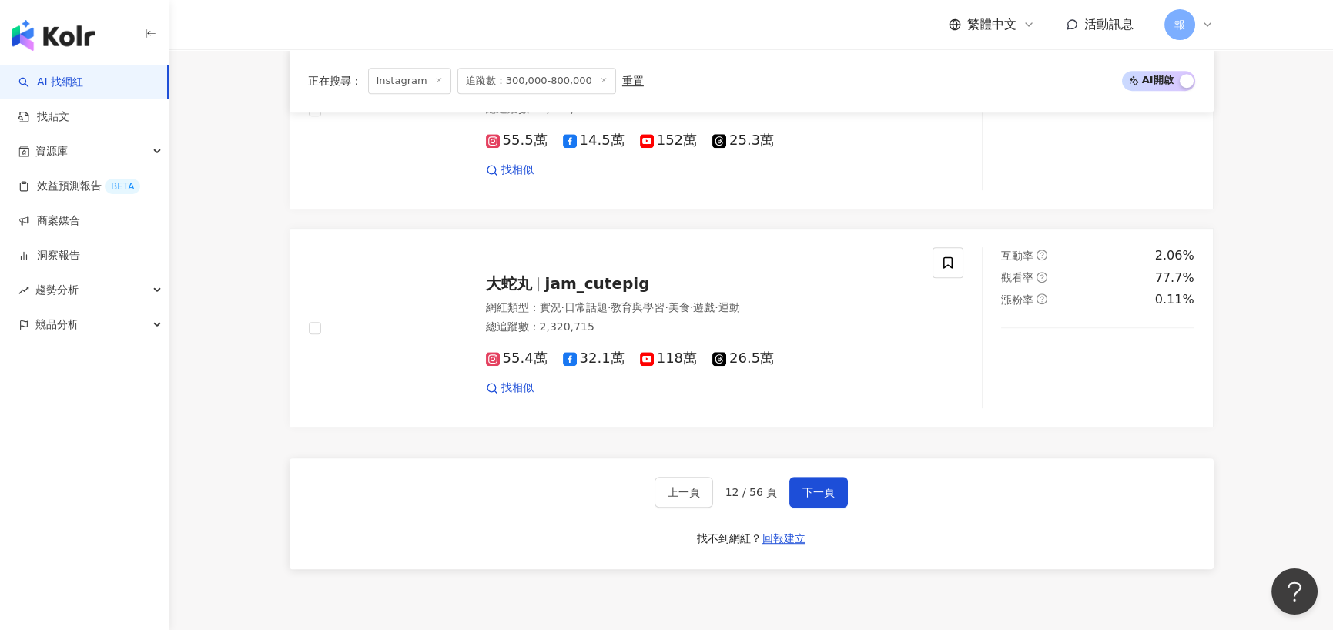
scroll to position [2542, 0]
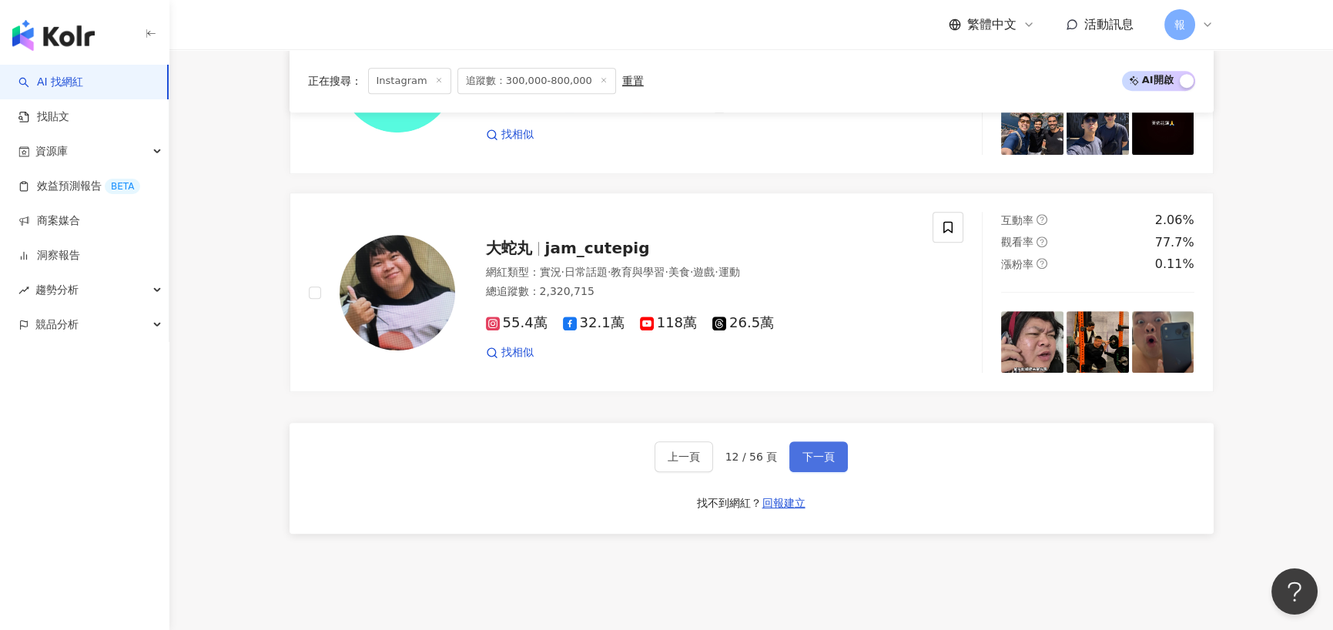
click at [827, 461] on span "下一頁" at bounding box center [819, 457] width 32 height 12
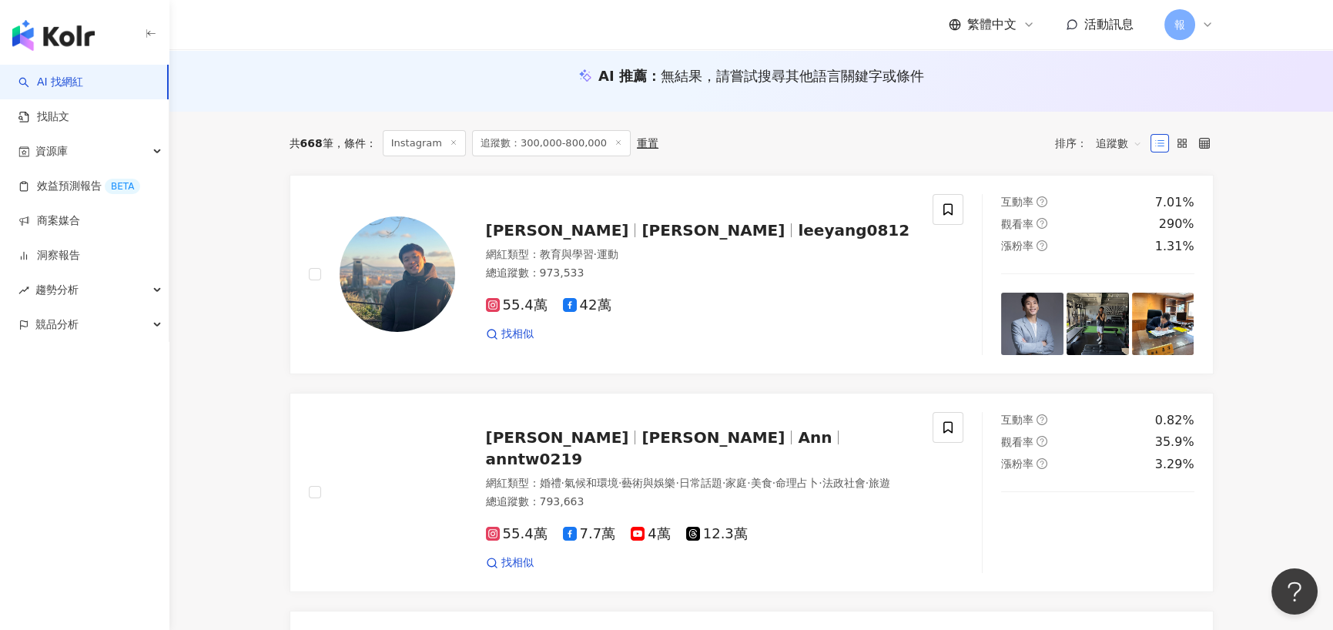
scroll to position [77, 0]
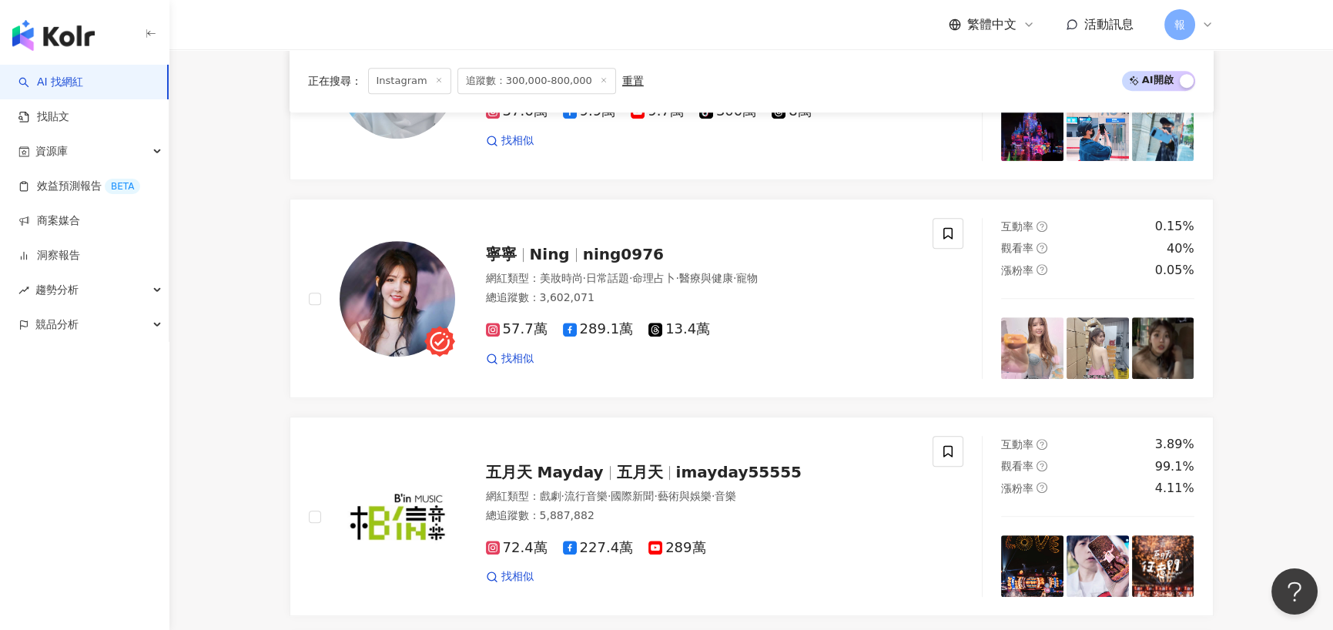
scroll to position [2579, 0]
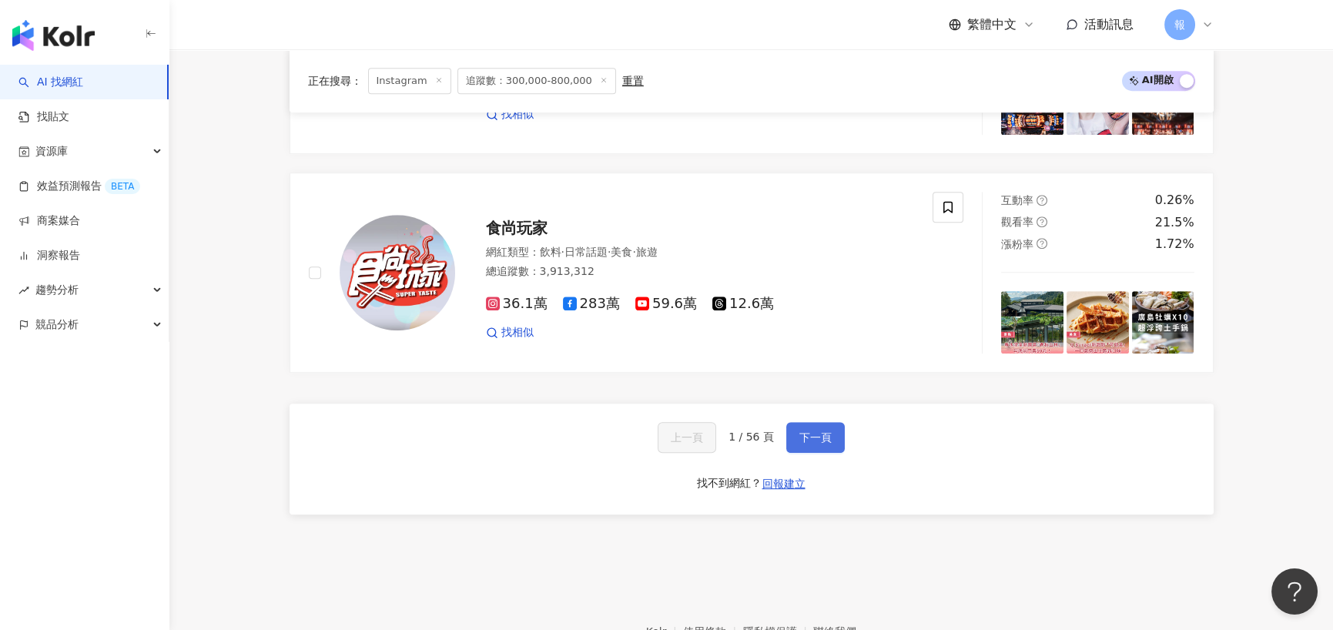
click at [817, 431] on span "下一頁" at bounding box center [816, 437] width 32 height 12
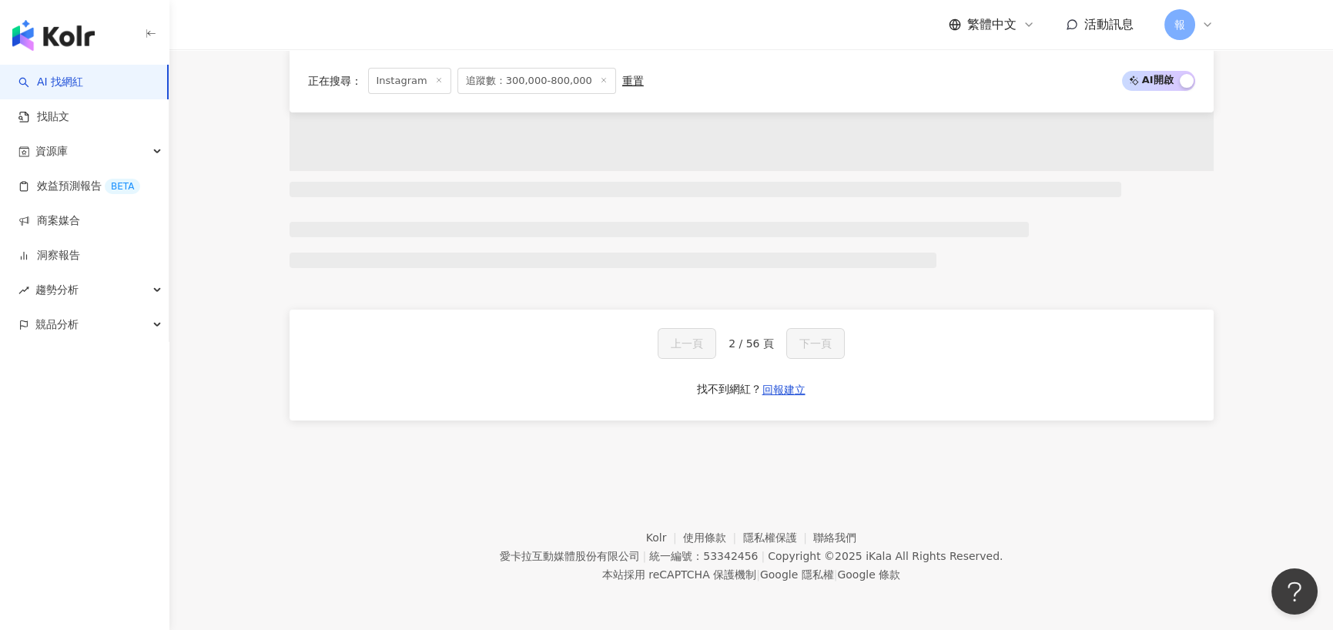
scroll to position [894, 0]
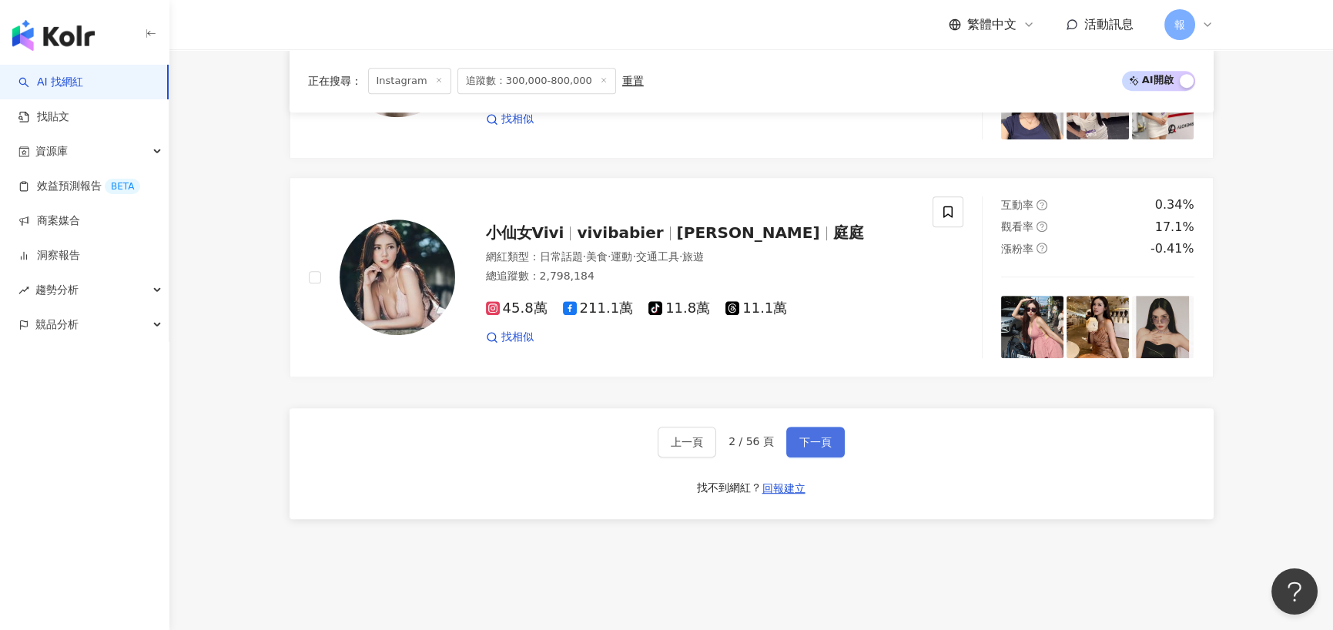
click at [817, 431] on button "下一頁" at bounding box center [815, 442] width 59 height 31
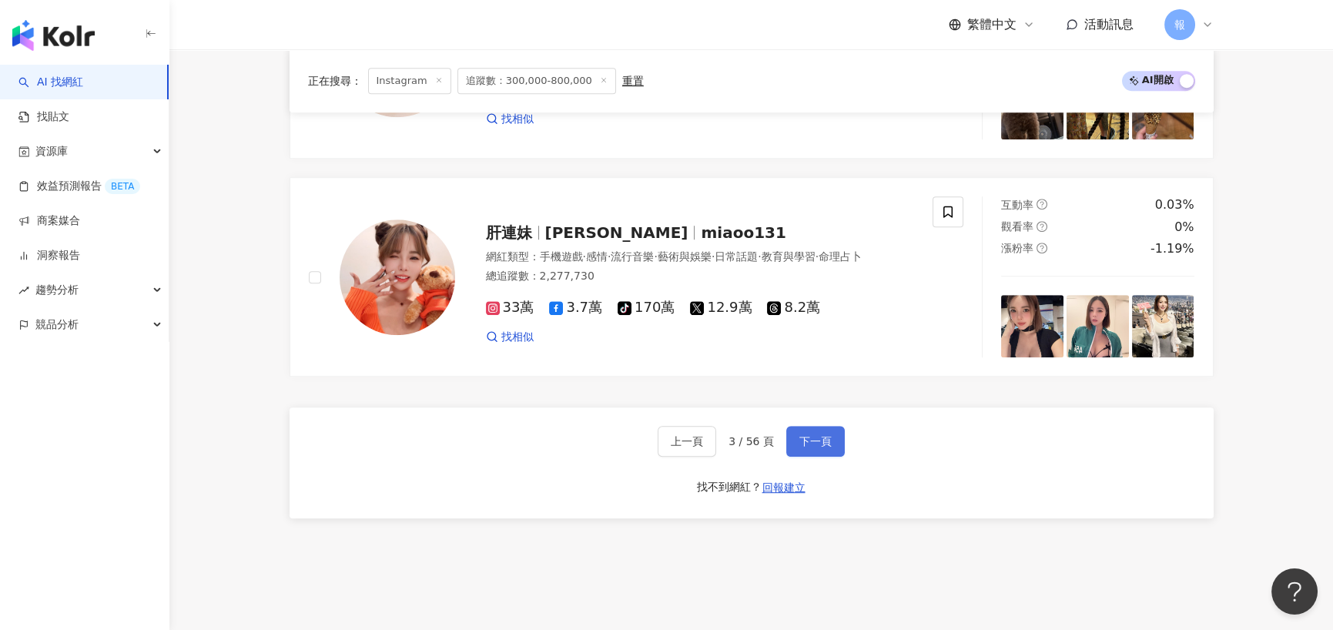
click at [817, 431] on button "下一頁" at bounding box center [815, 441] width 59 height 31
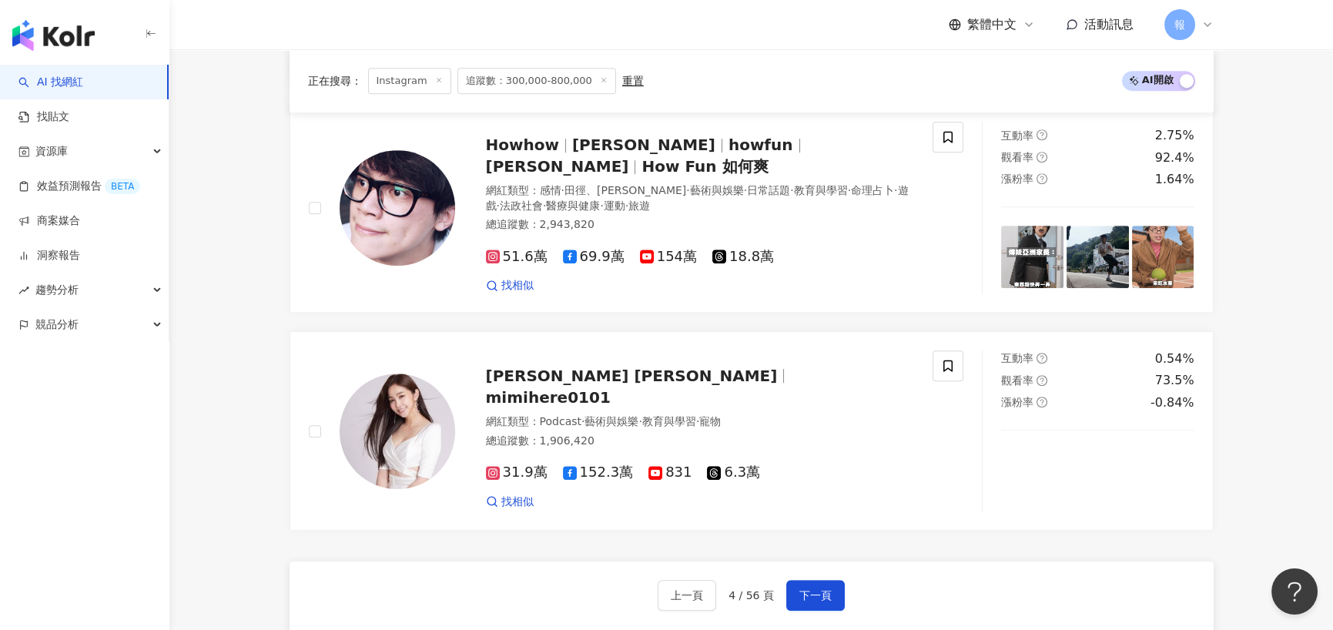
scroll to position [2497, 0]
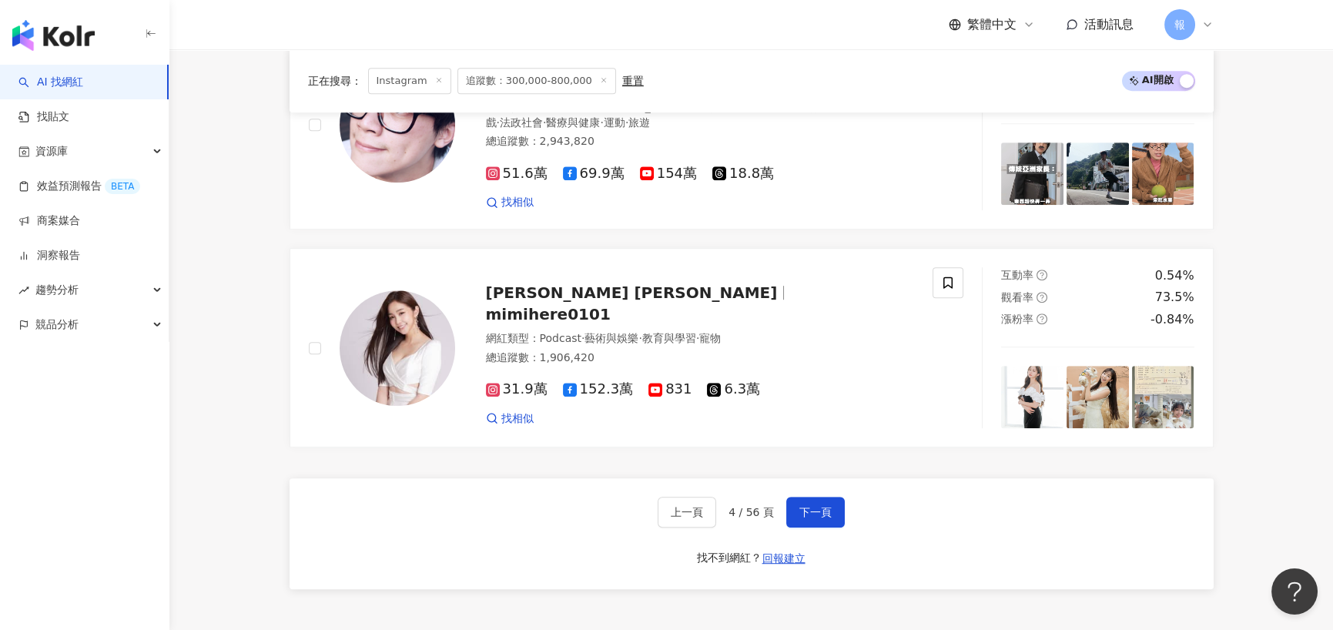
click at [841, 520] on div "上一頁 4 / 56 頁 下一頁 找不到網紅？ 回報建立" at bounding box center [752, 533] width 924 height 111
click at [826, 506] on span "下一頁" at bounding box center [816, 512] width 32 height 12
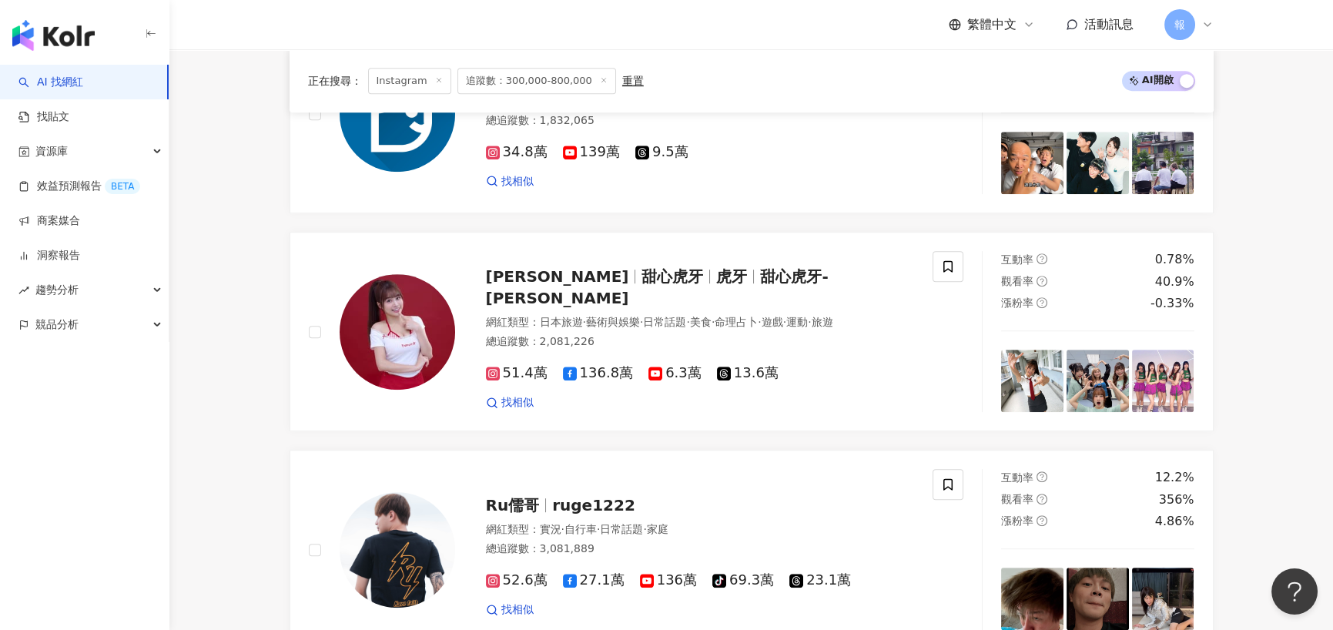
scroll to position [2542, 0]
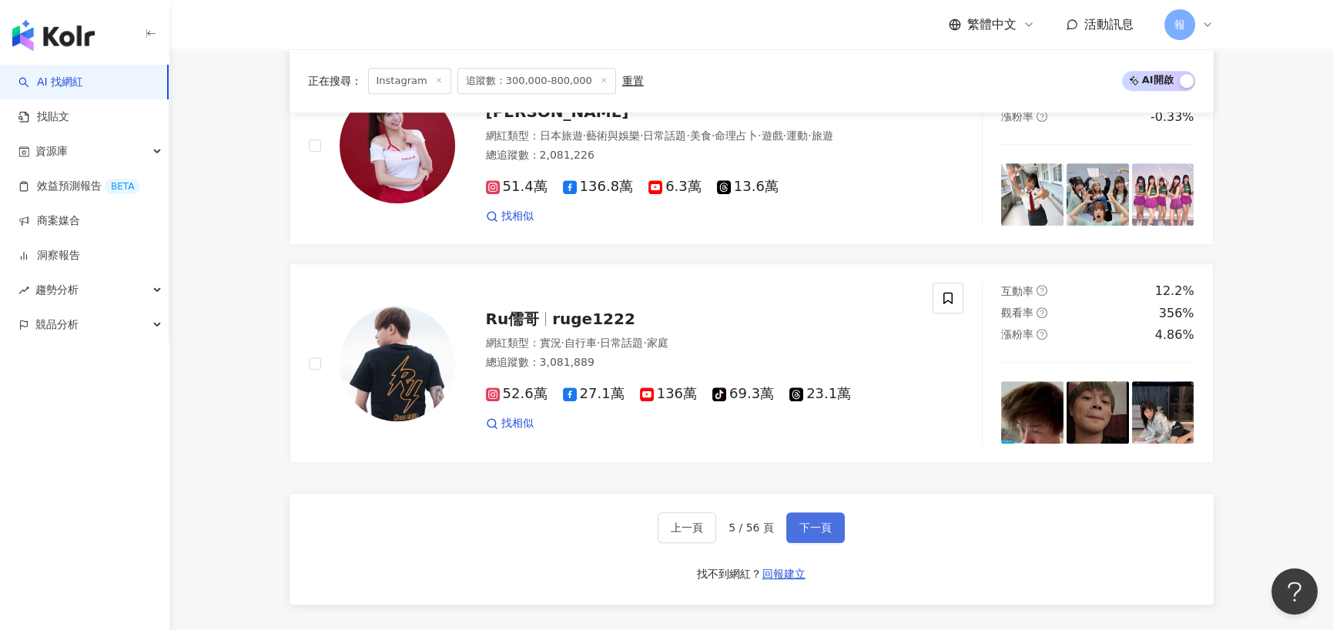
click at [812, 522] on span "下一頁" at bounding box center [816, 528] width 32 height 12
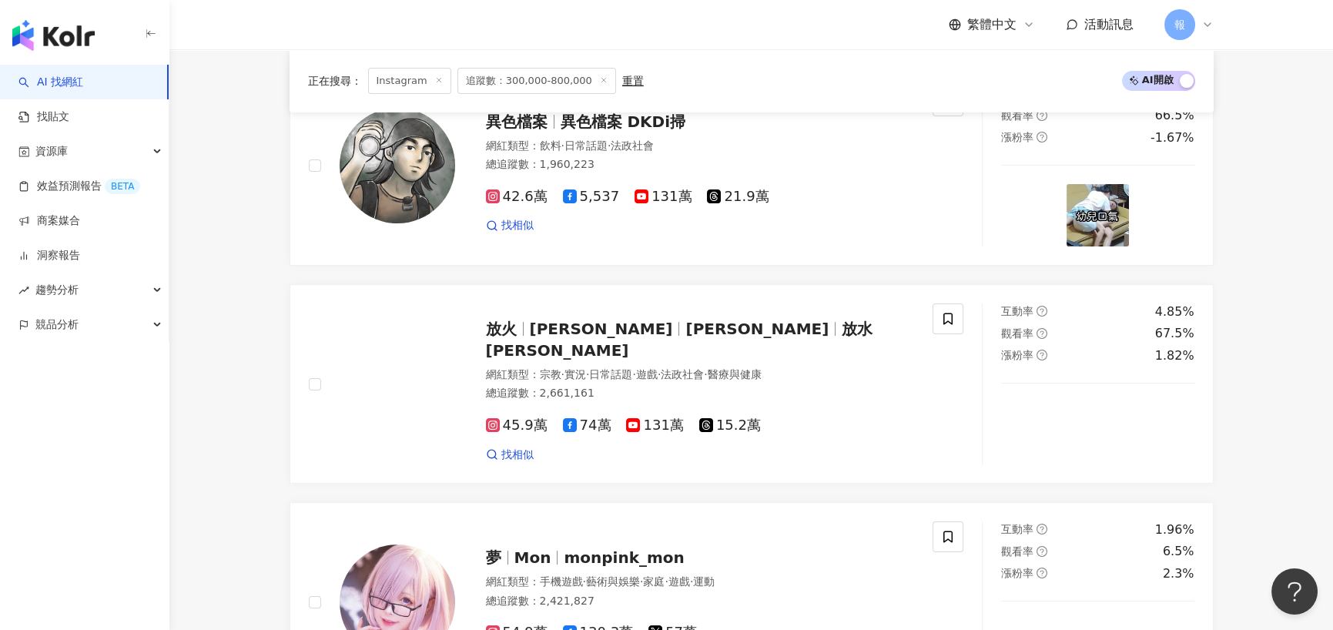
scroll to position [847, 0]
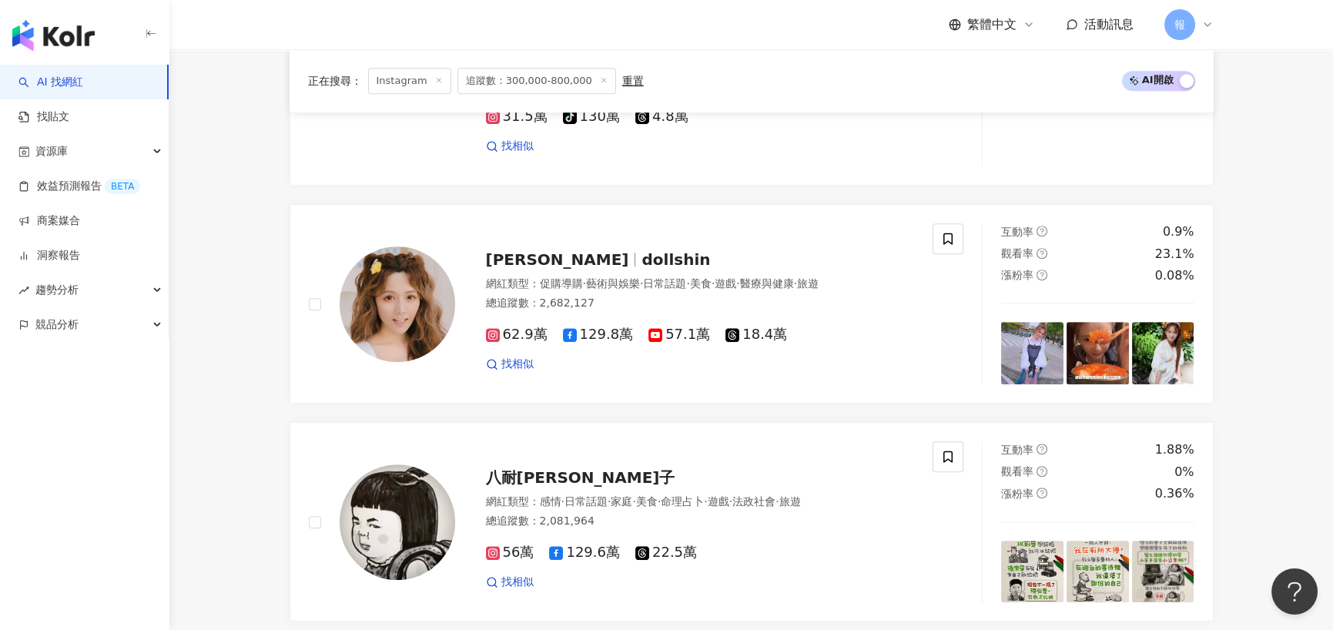
scroll to position [2388, 0]
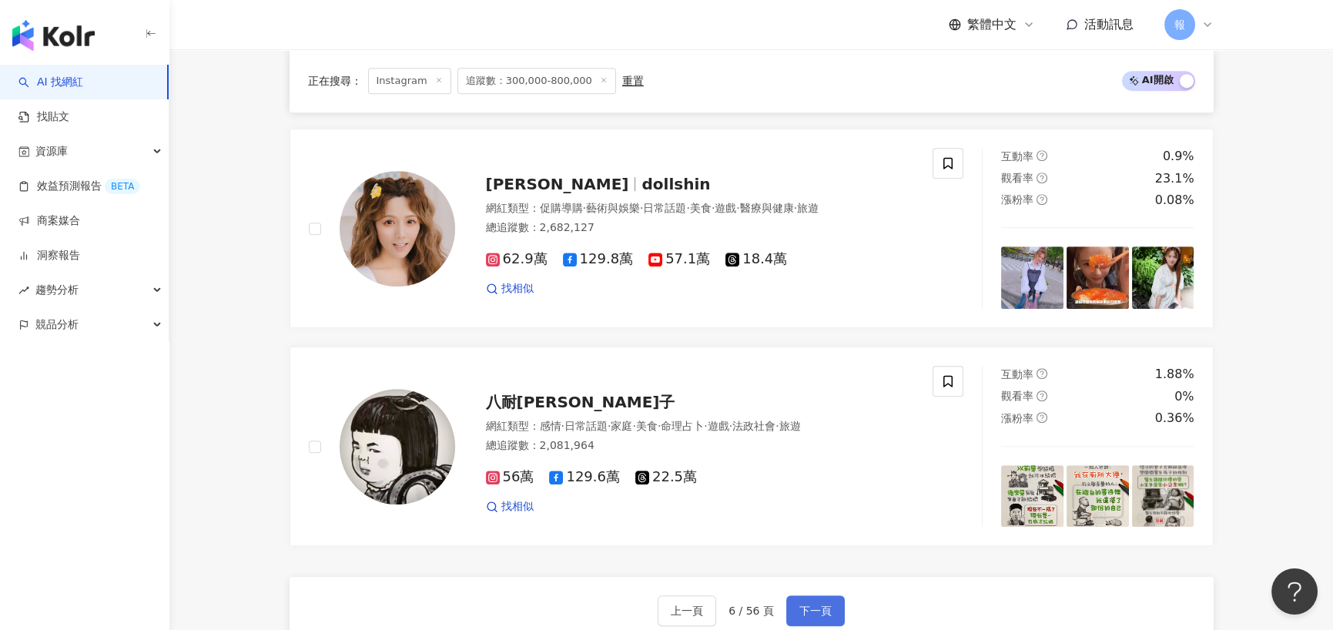
click at [832, 605] on button "下一頁" at bounding box center [815, 610] width 59 height 31
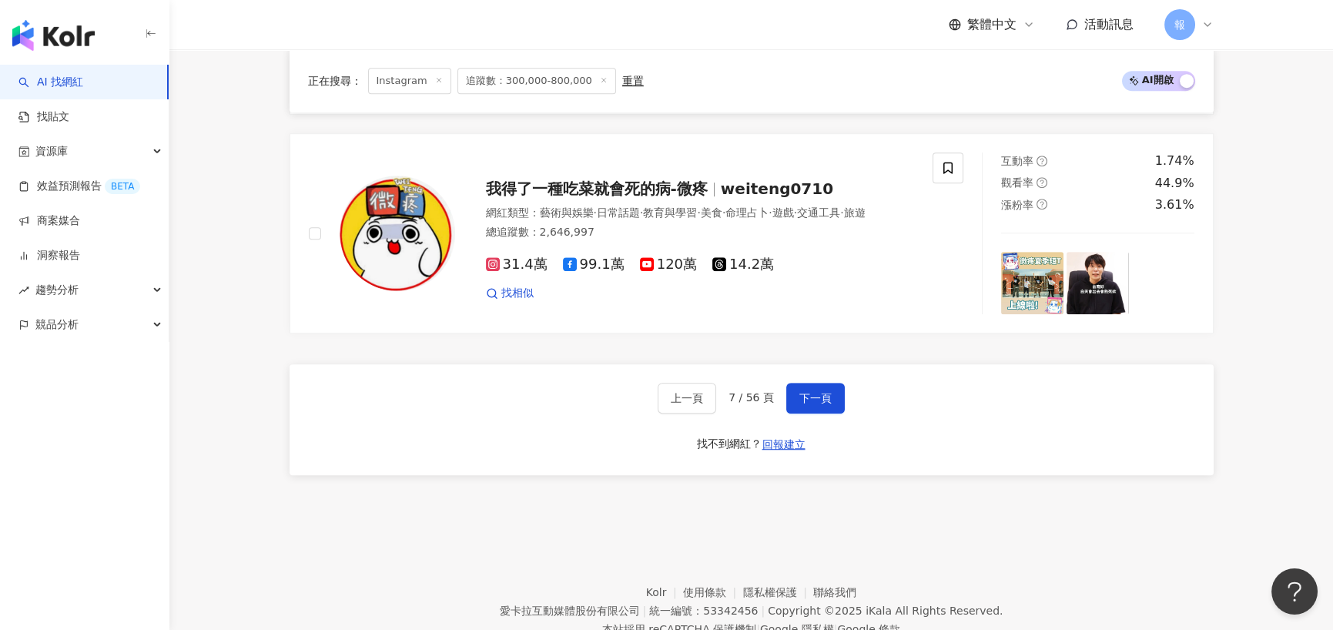
scroll to position [2619, 0]
click at [822, 391] on span "下一頁" at bounding box center [816, 397] width 32 height 12
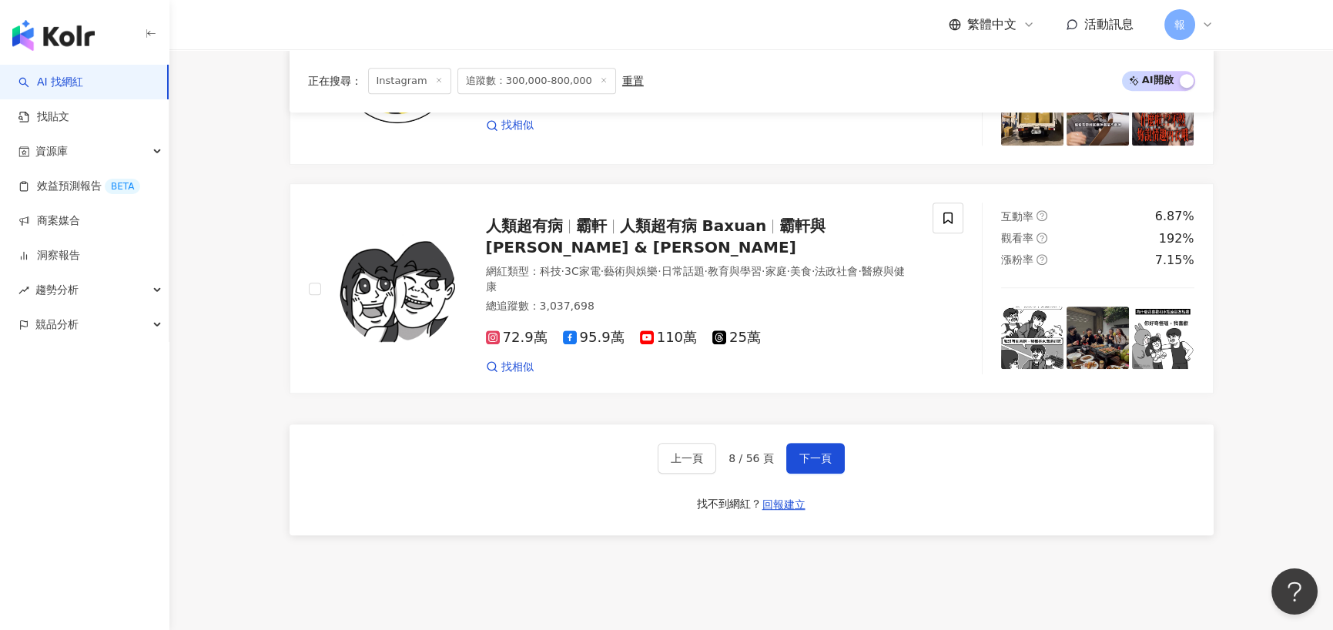
scroll to position [2552, 0]
click at [800, 455] on span "下一頁" at bounding box center [816, 457] width 32 height 12
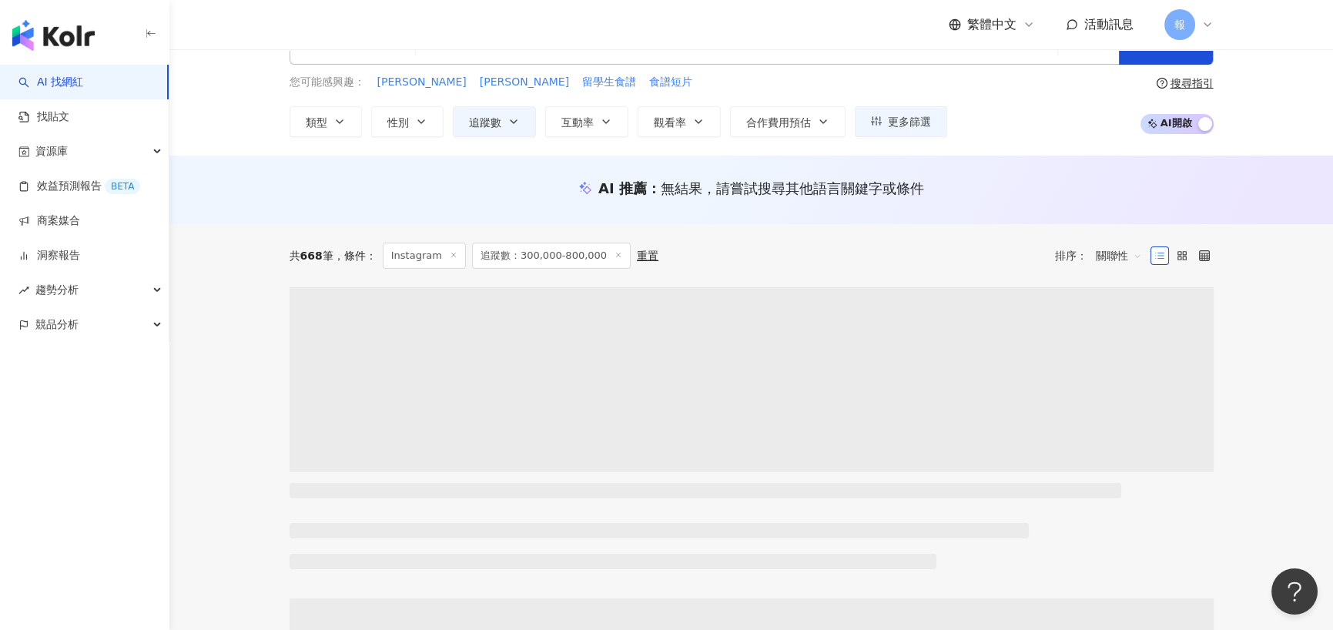
scroll to position [77, 0]
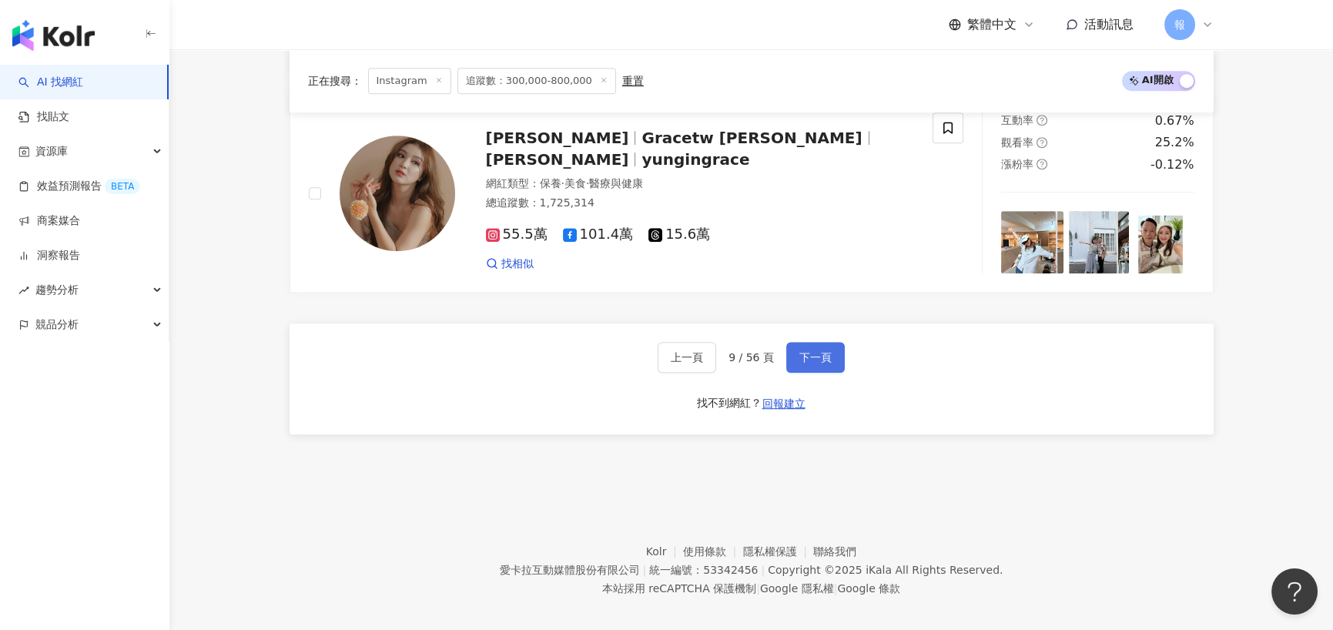
click at [801, 351] on span "下一頁" at bounding box center [816, 357] width 32 height 12
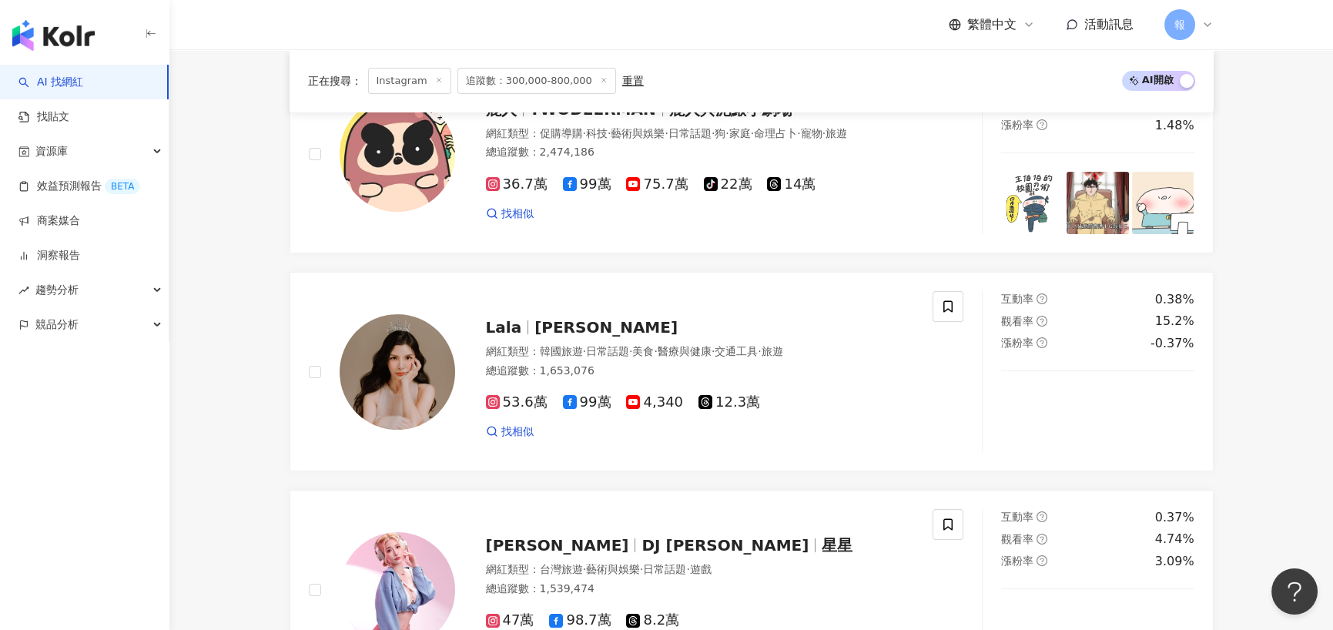
scroll to position [1155, 0]
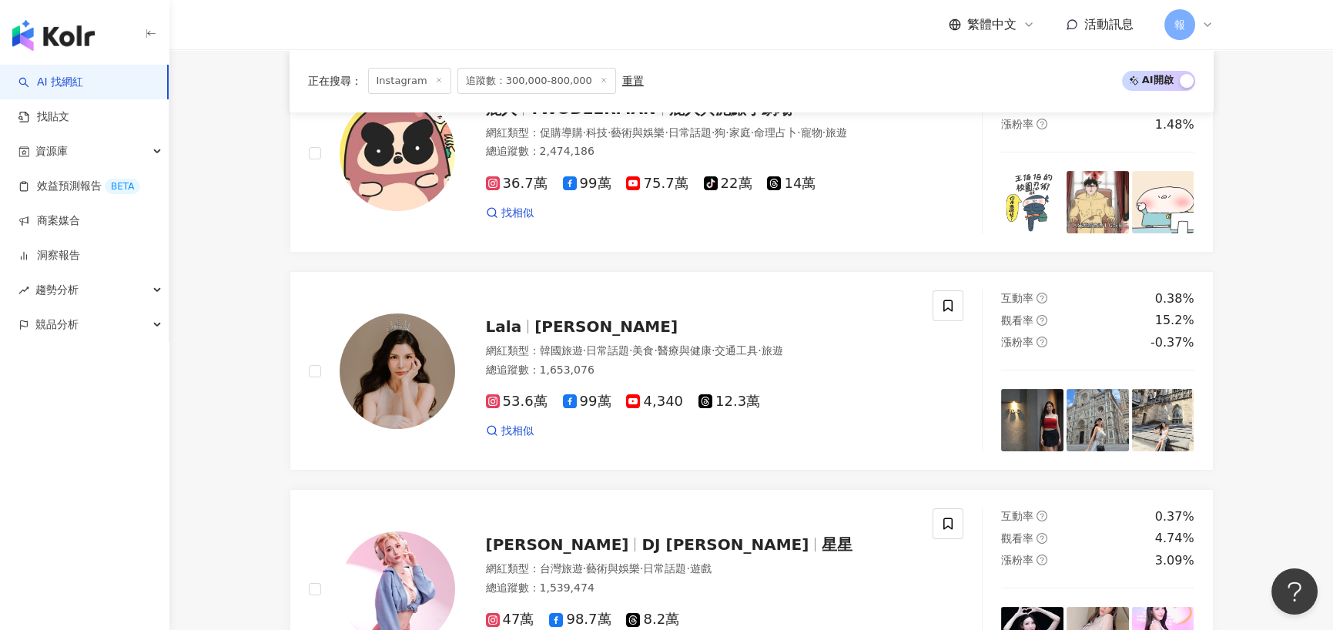
click at [238, 323] on main "Instagram 台灣 搜尋 您可能感興趣： 王倚隆 蔡昕言 留學生食譜 食譜短片 類型 性別 追蹤數 互動率 觀看率 合作費用預估 更多篩選 ******…" at bounding box center [751, 426] width 1164 height 3065
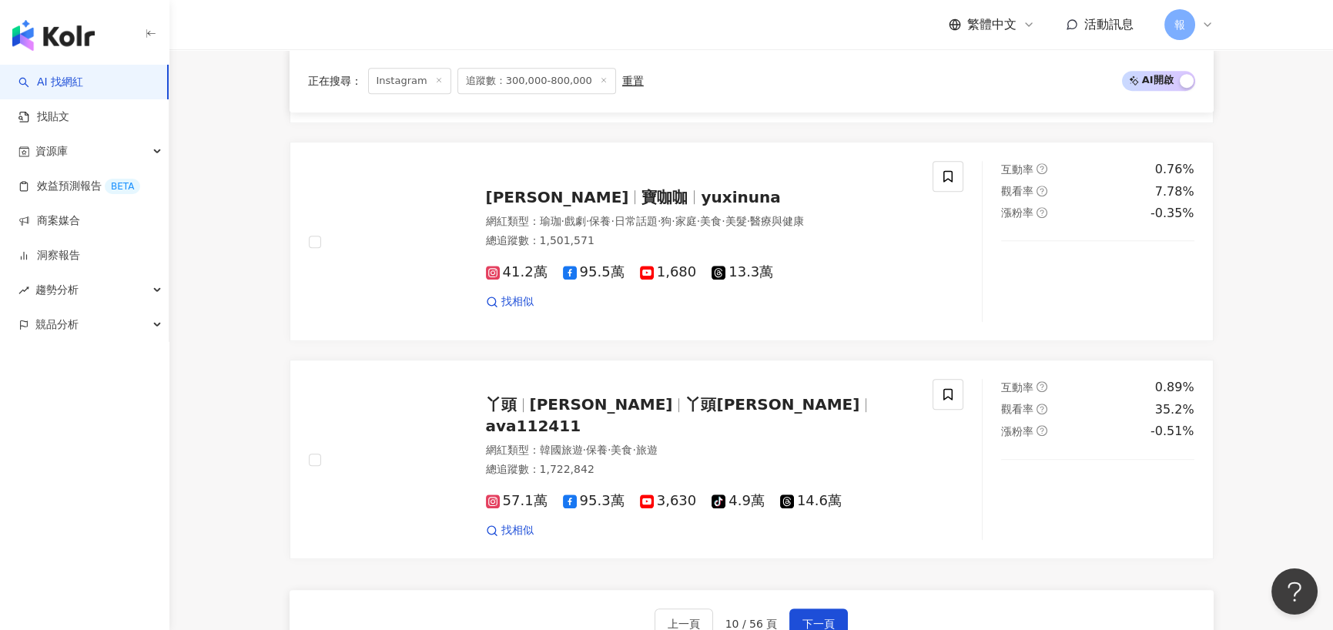
scroll to position [2388, 0]
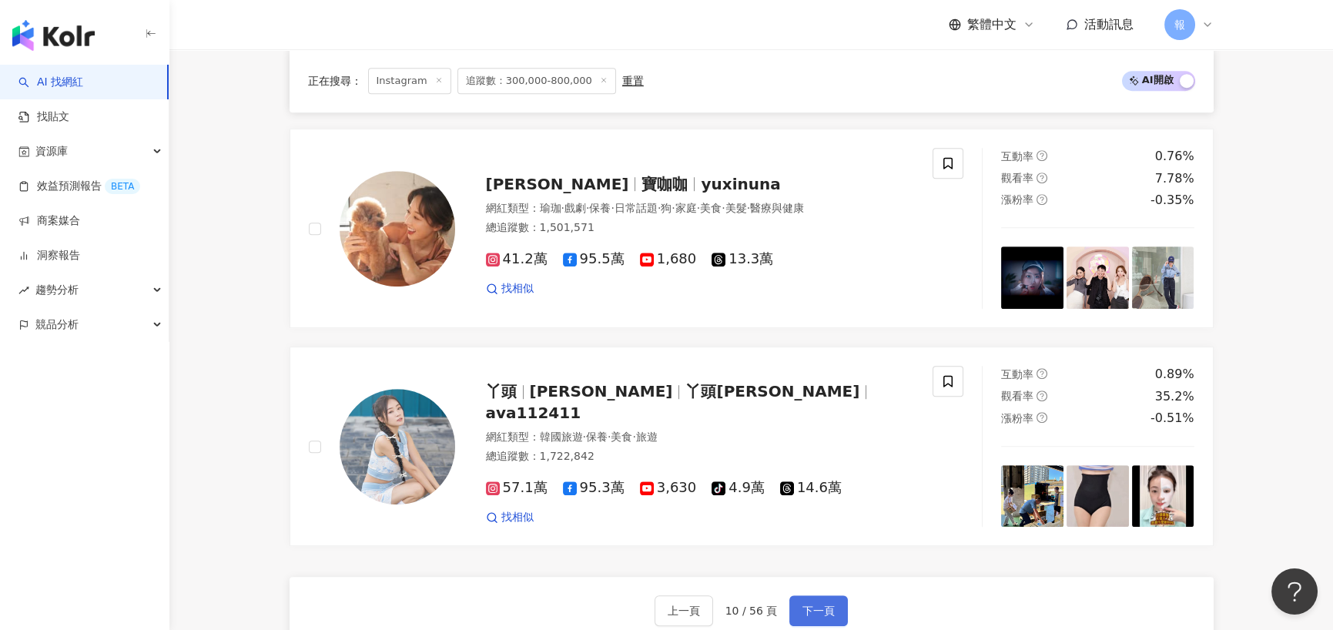
click at [824, 607] on span "下一頁" at bounding box center [819, 611] width 32 height 12
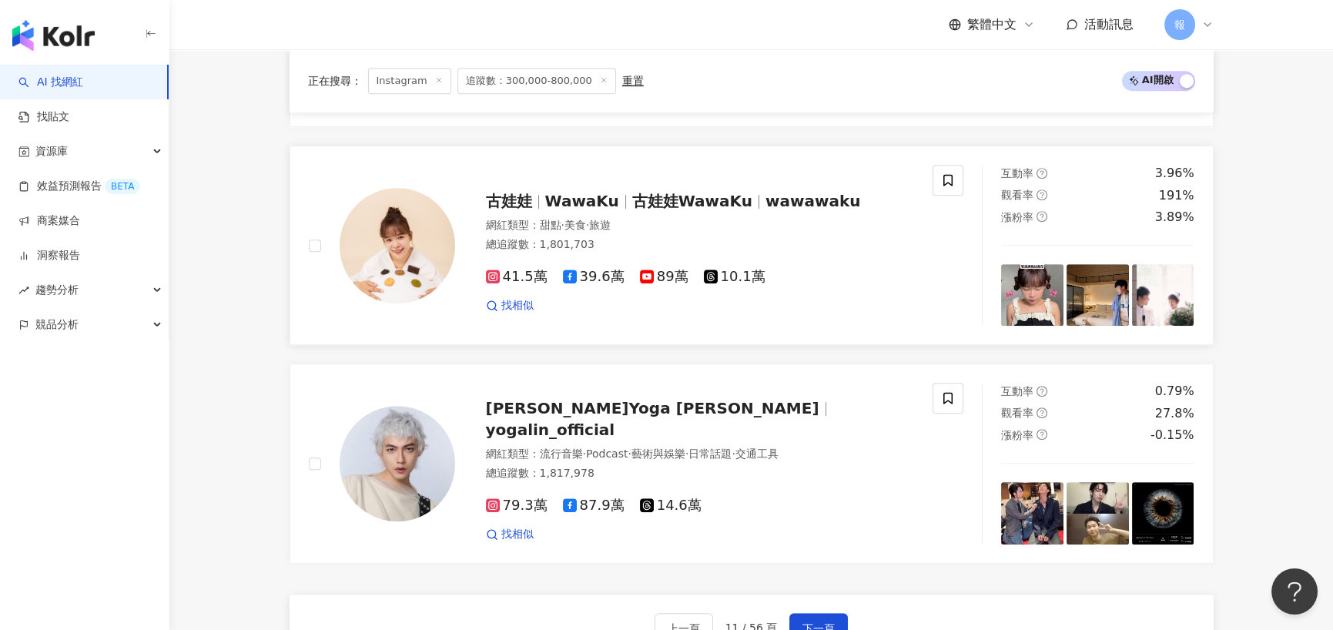
scroll to position [2454, 0]
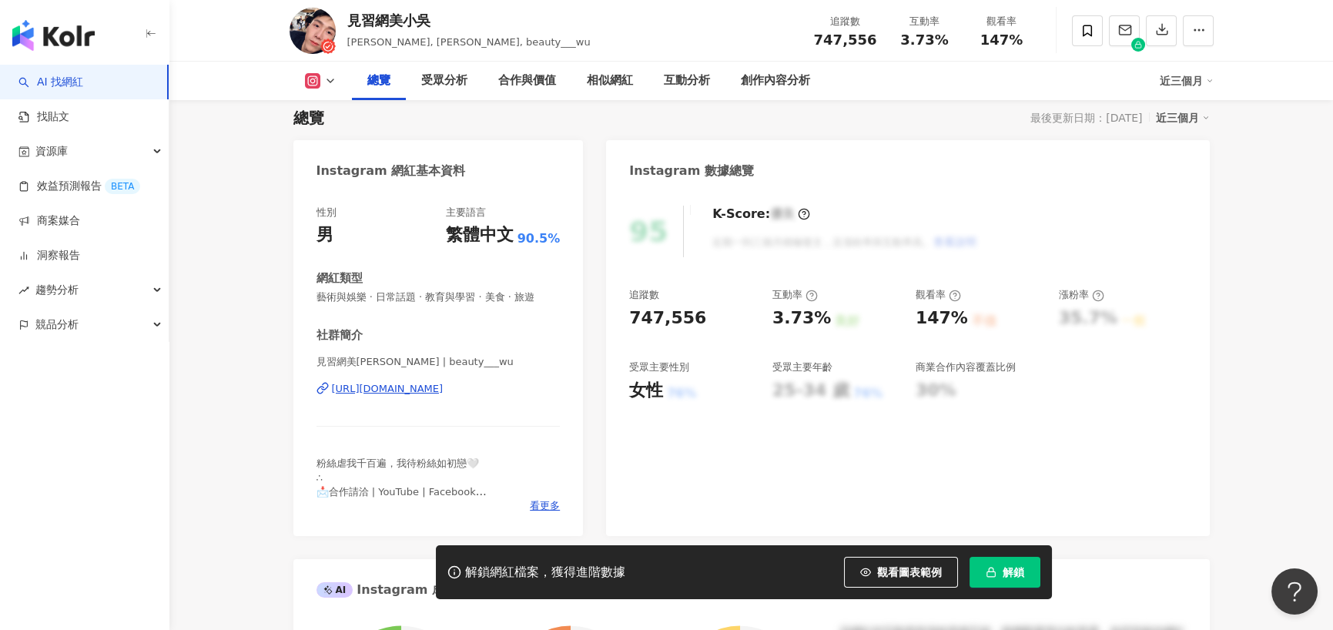
scroll to position [231, 0]
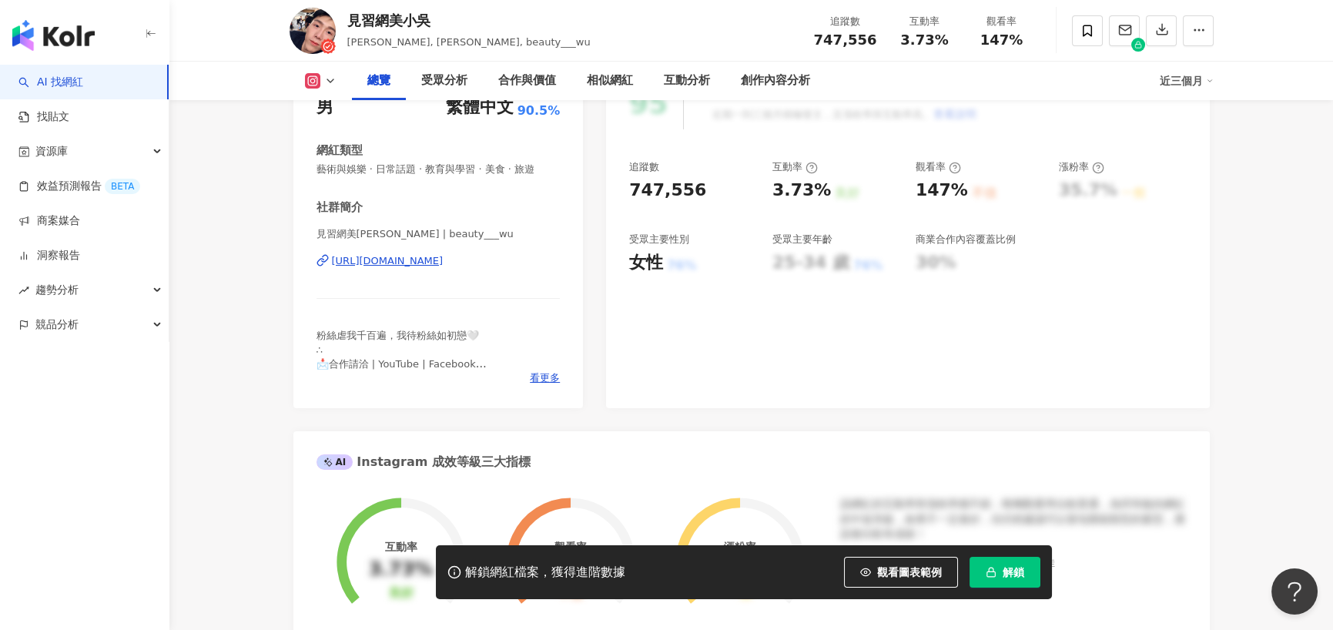
click at [418, 265] on div "https://www.instagram.com/beauty___wu/" at bounding box center [388, 261] width 112 height 14
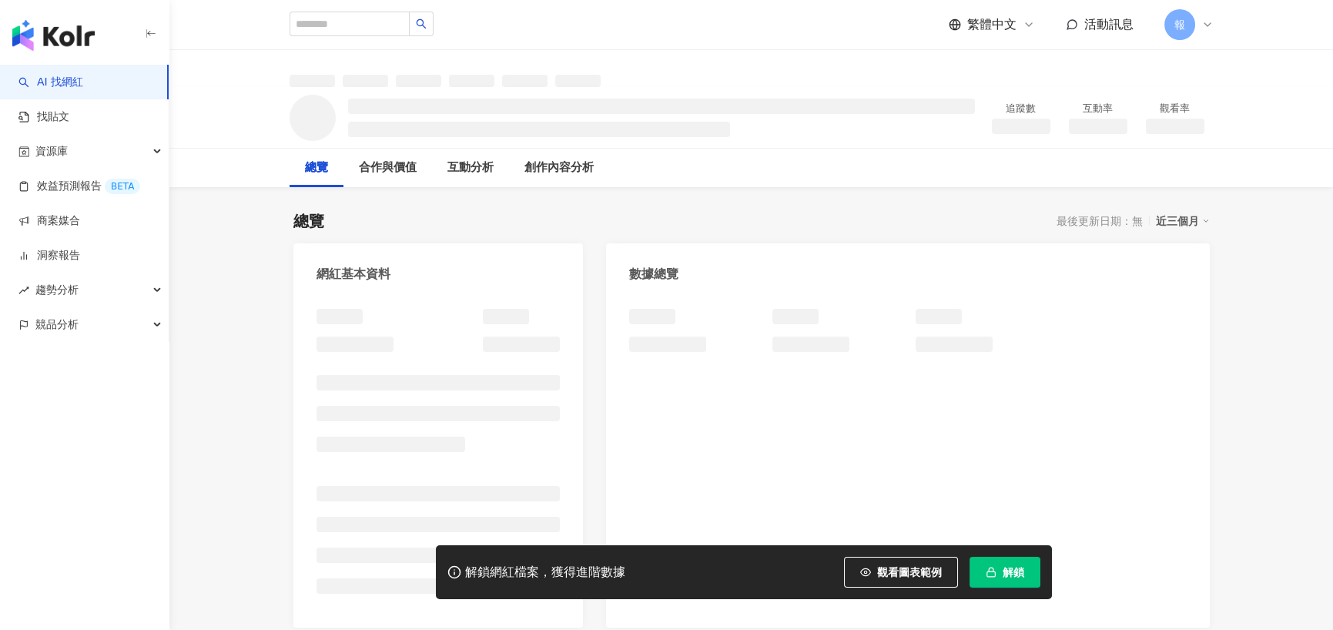
scroll to position [77, 0]
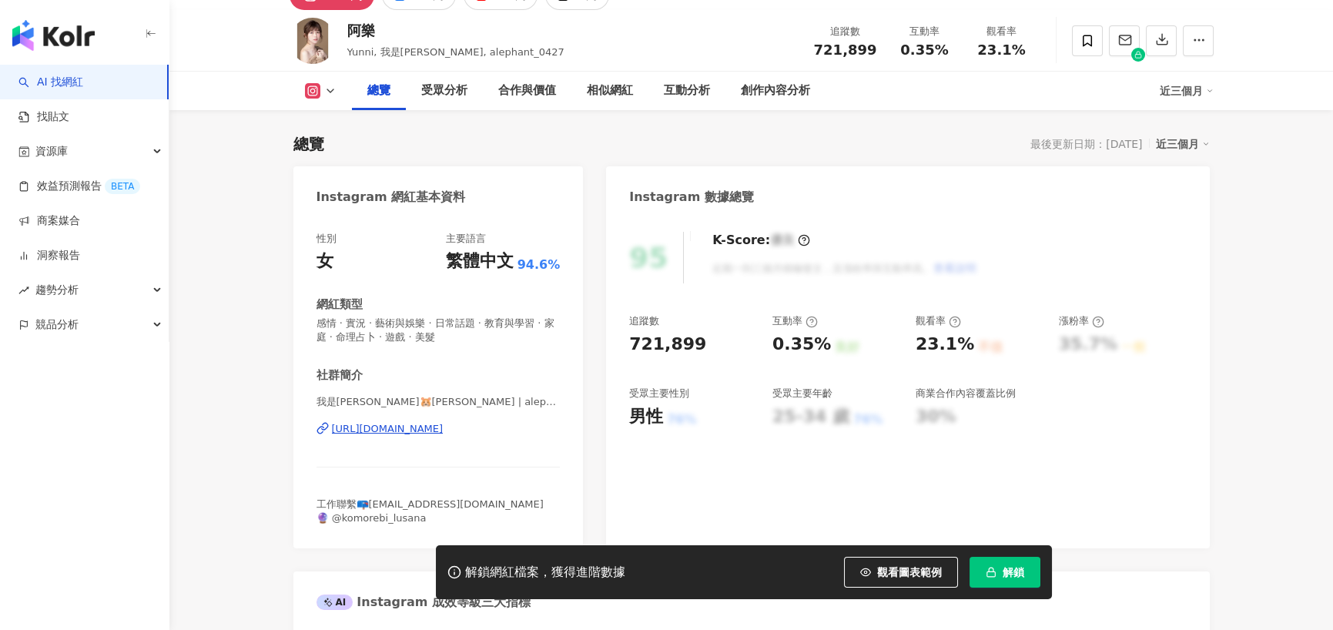
click at [382, 436] on div "https://www.instagram.com/alephant_0427/" at bounding box center [388, 429] width 112 height 14
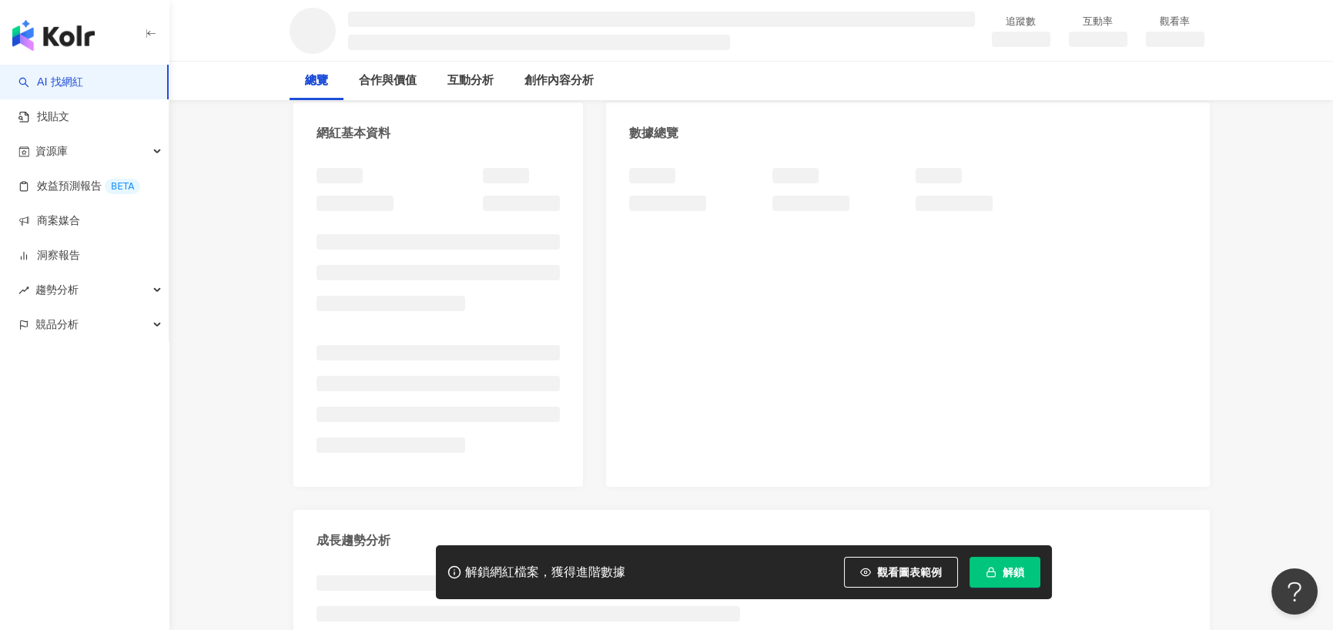
scroll to position [154, 0]
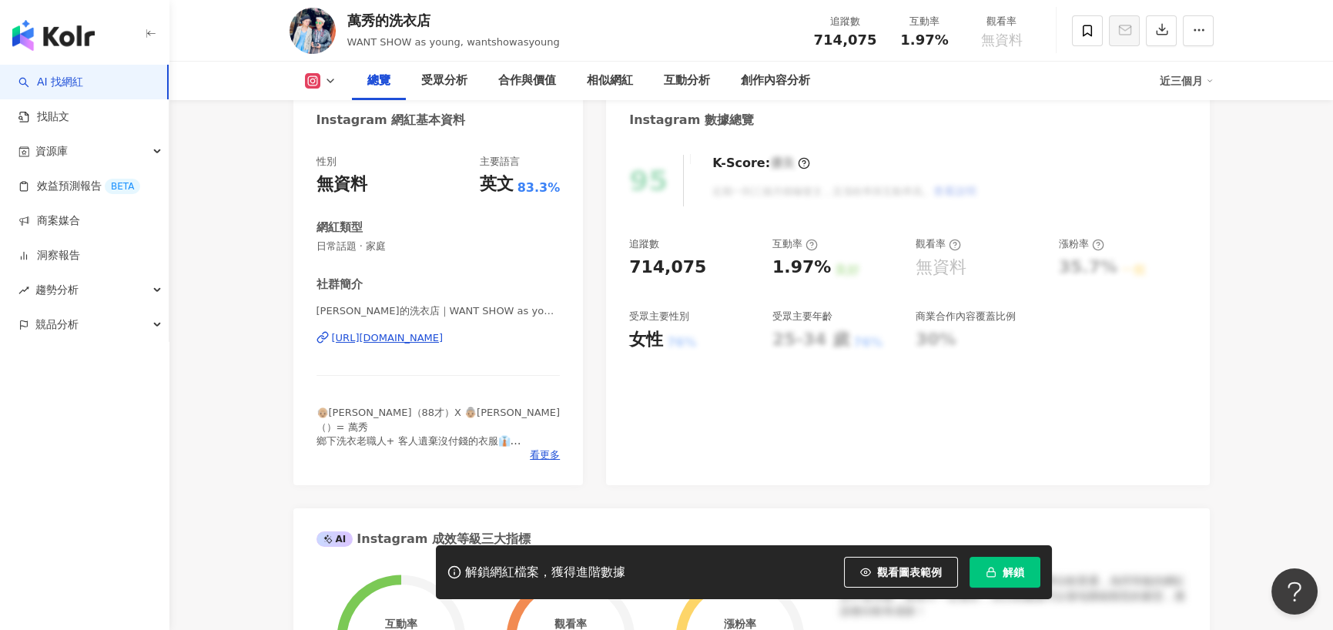
click at [410, 345] on div "https://www.instagram.com/wantshowasyoung/" at bounding box center [388, 338] width 112 height 14
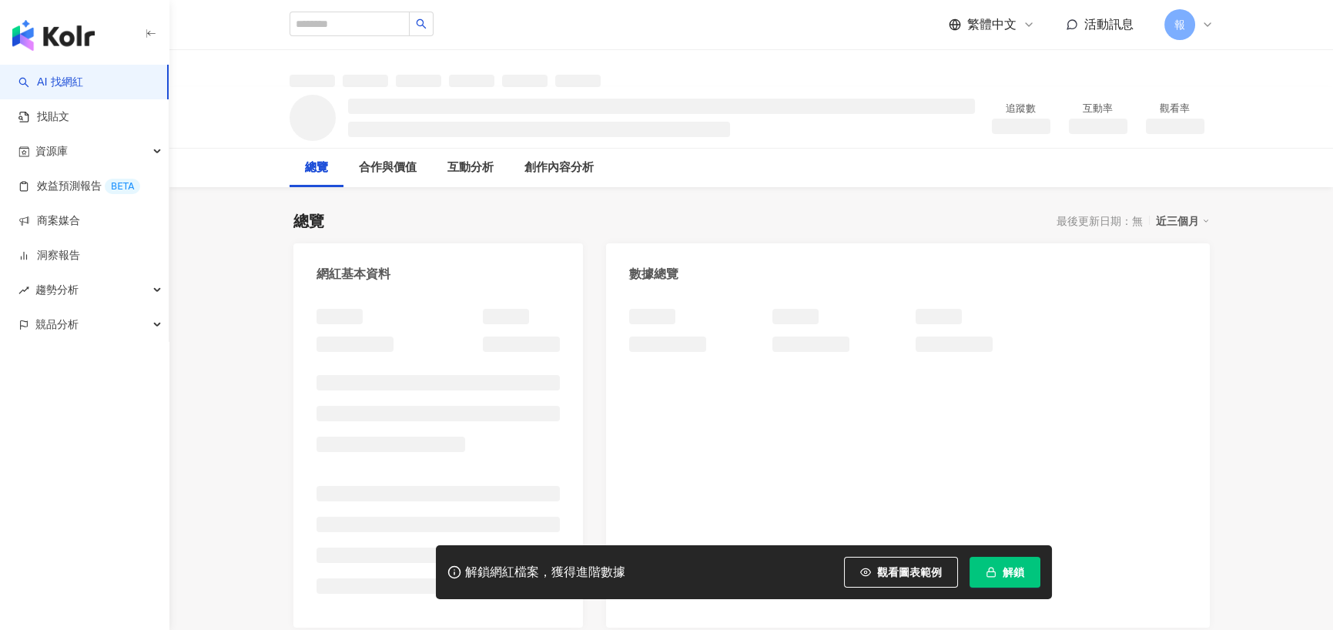
click at [403, 339] on div at bounding box center [439, 330] width 244 height 43
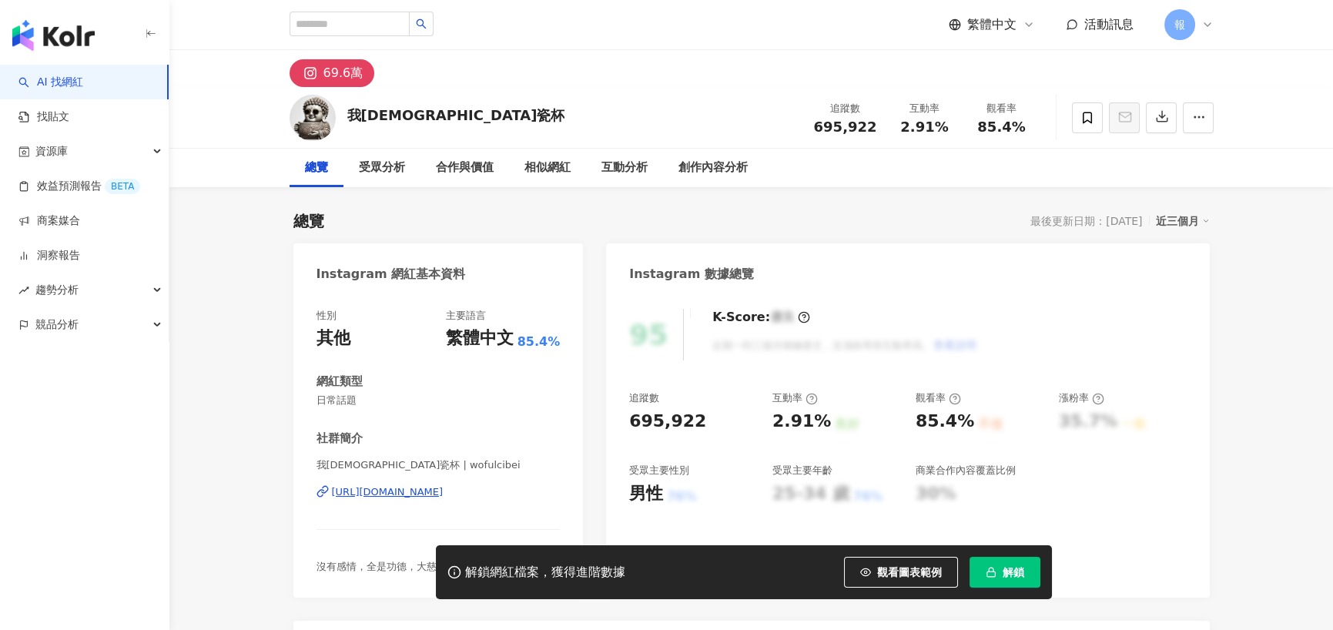
click at [403, 485] on div "https://www.instagram.com/wofulcibei/" at bounding box center [388, 492] width 112 height 14
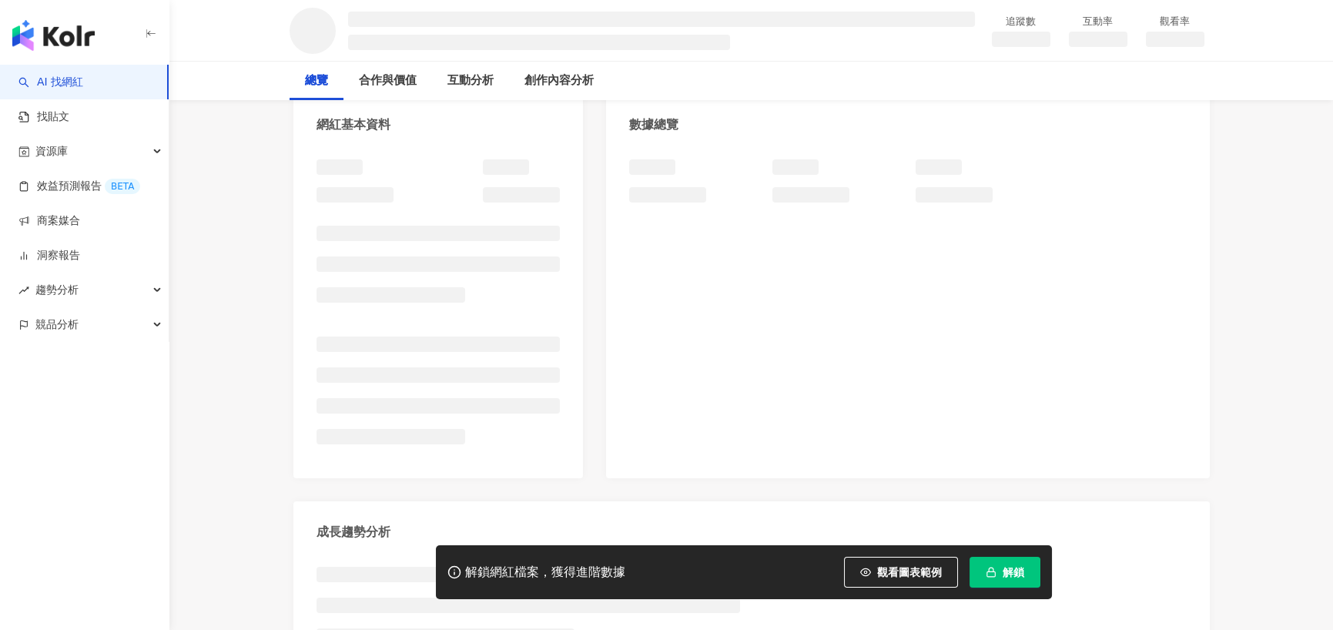
scroll to position [154, 0]
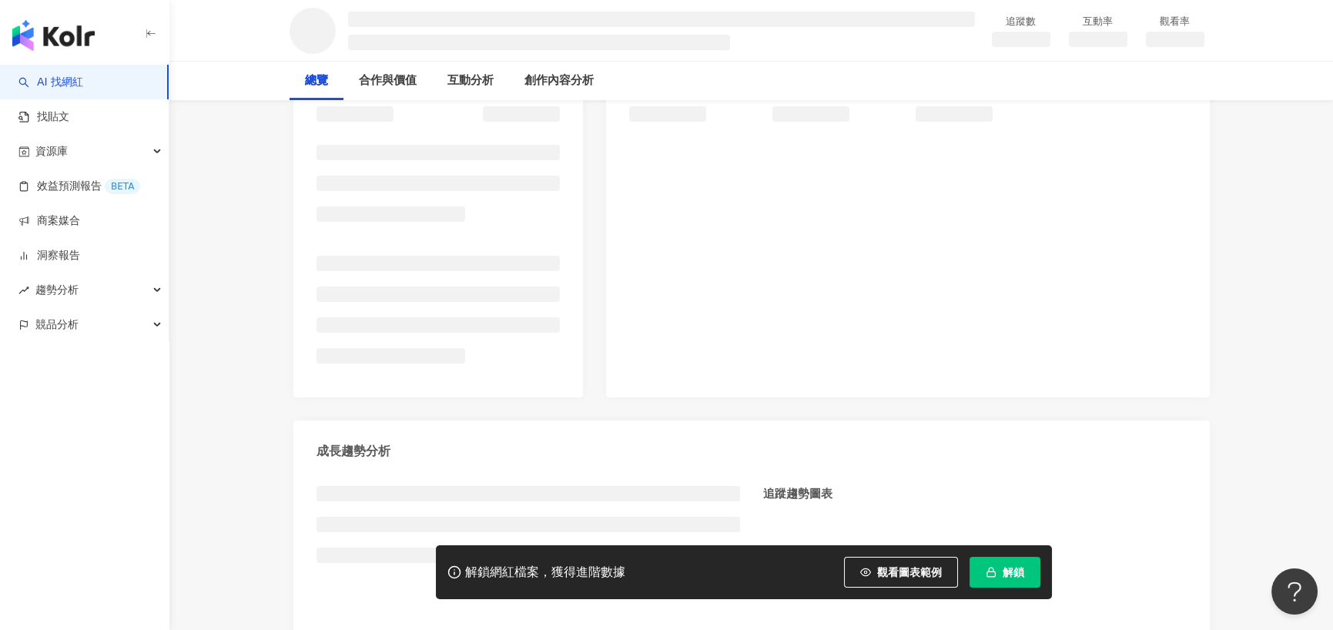
scroll to position [231, 0]
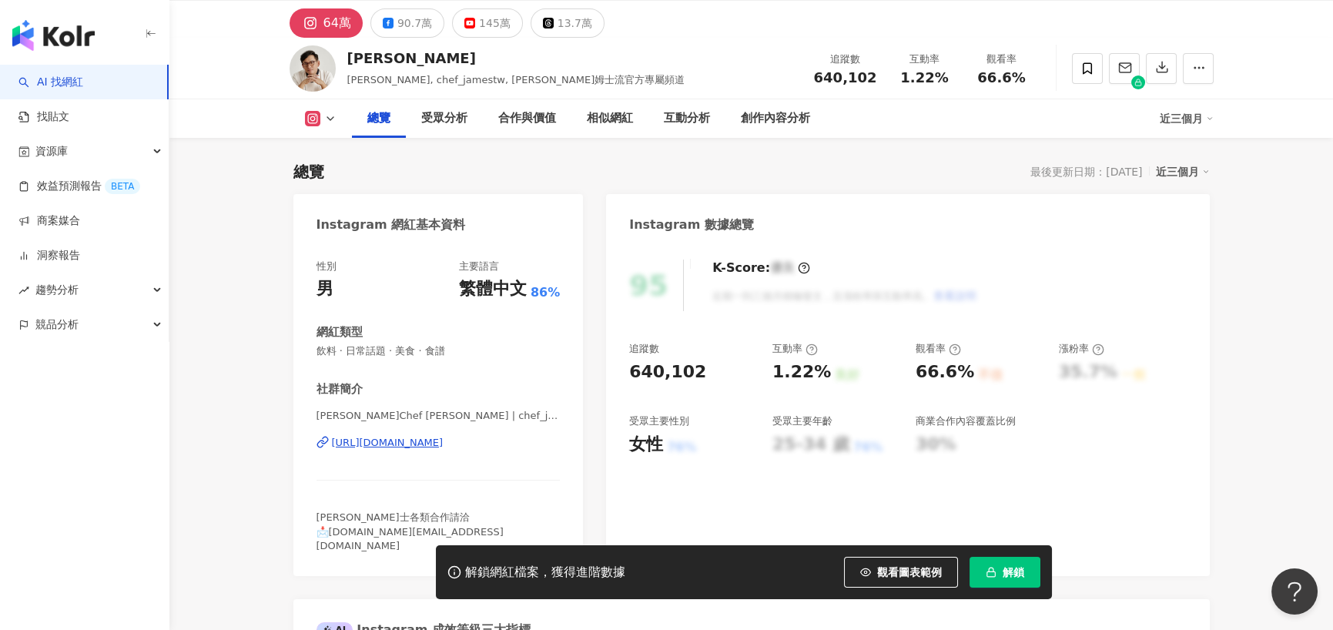
scroll to position [77, 0]
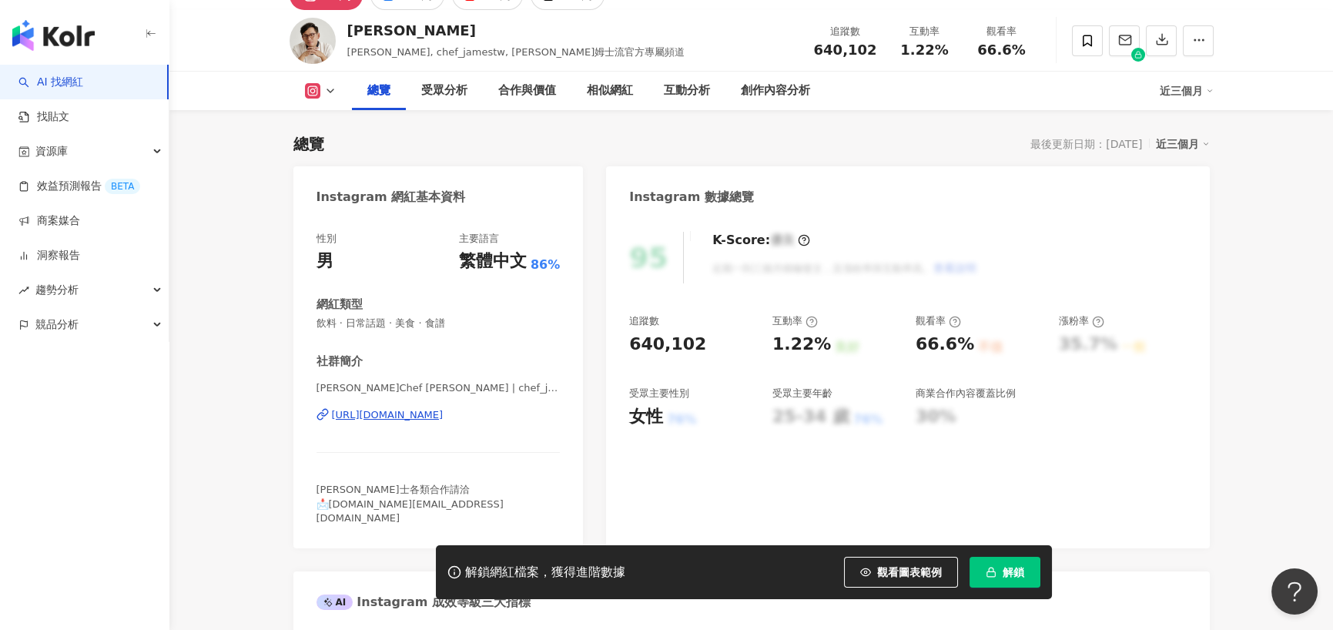
click at [408, 422] on div "https://www.instagram.com/chef_jamestw/" at bounding box center [388, 415] width 112 height 14
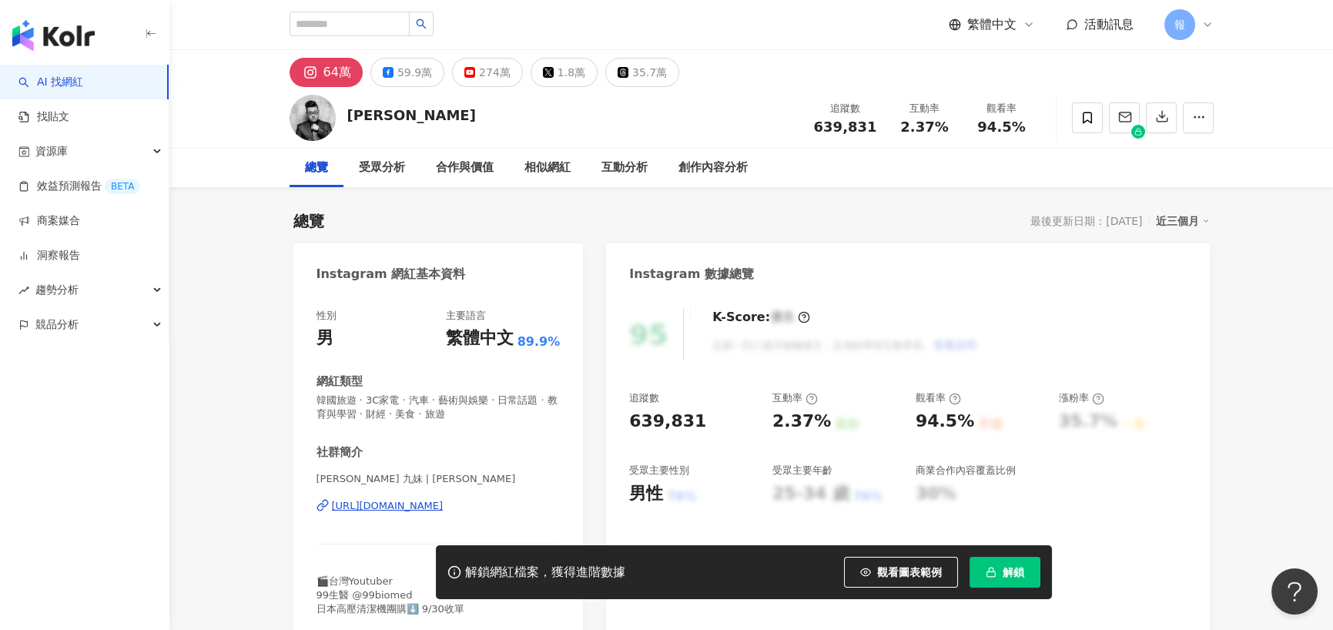
click at [411, 508] on div "[URL][DOMAIN_NAME]" at bounding box center [388, 506] width 112 height 14
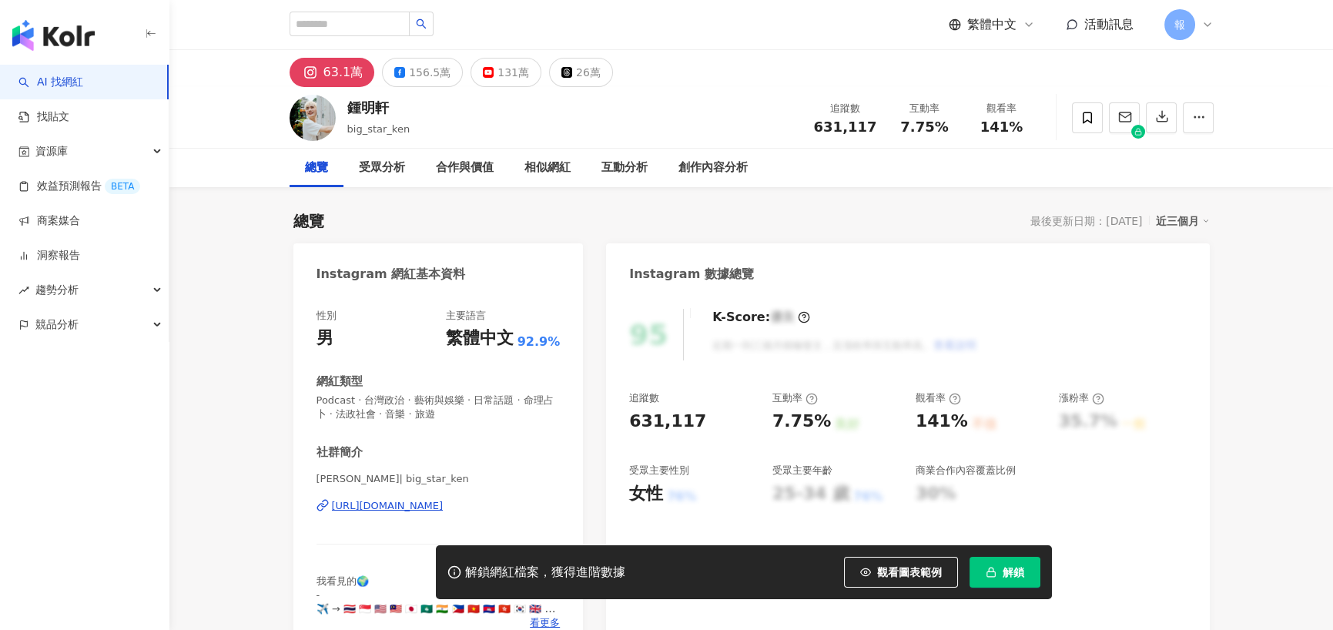
drag, startPoint x: 246, startPoint y: 260, endPoint x: 402, endPoint y: 280, distance: 157.6
click at [402, 499] on div "https://www.instagram.com/big_star_ken/" at bounding box center [388, 506] width 112 height 14
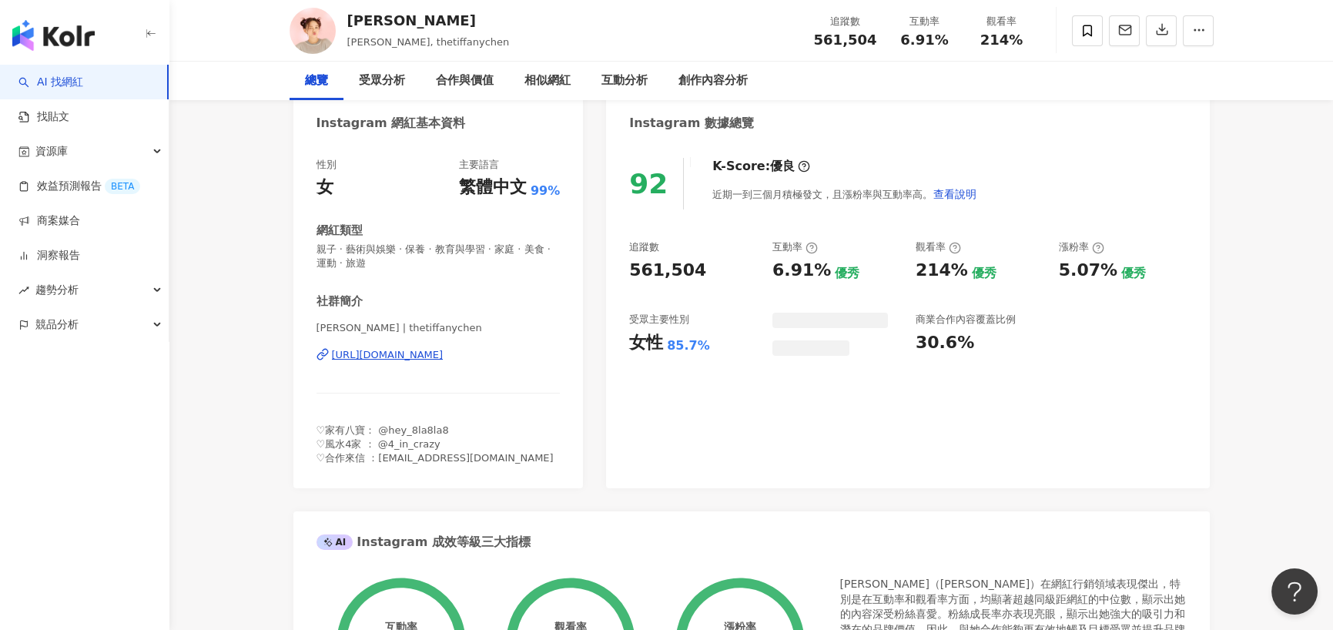
click at [367, 338] on div "[PERSON_NAME] | thetiffanychen [URL][DOMAIN_NAME]" at bounding box center [439, 366] width 244 height 90
click at [367, 352] on div "https://www.instagram.com/thetiffanychen/" at bounding box center [388, 355] width 112 height 14
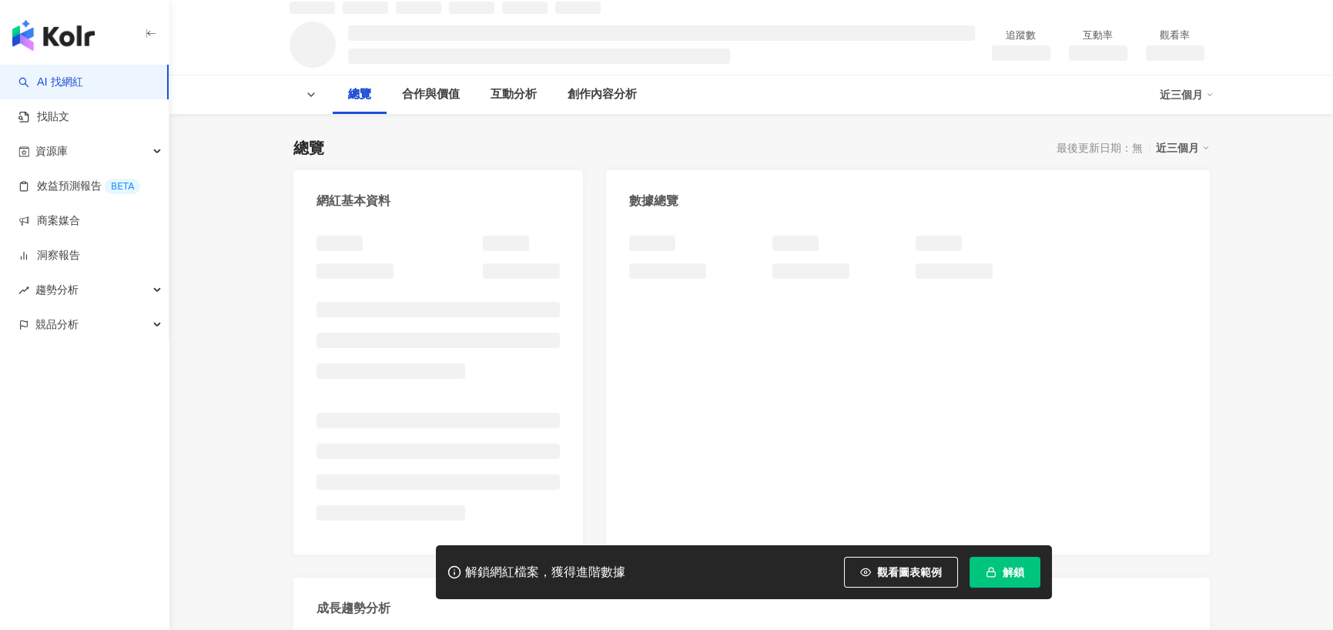
scroll to position [154, 0]
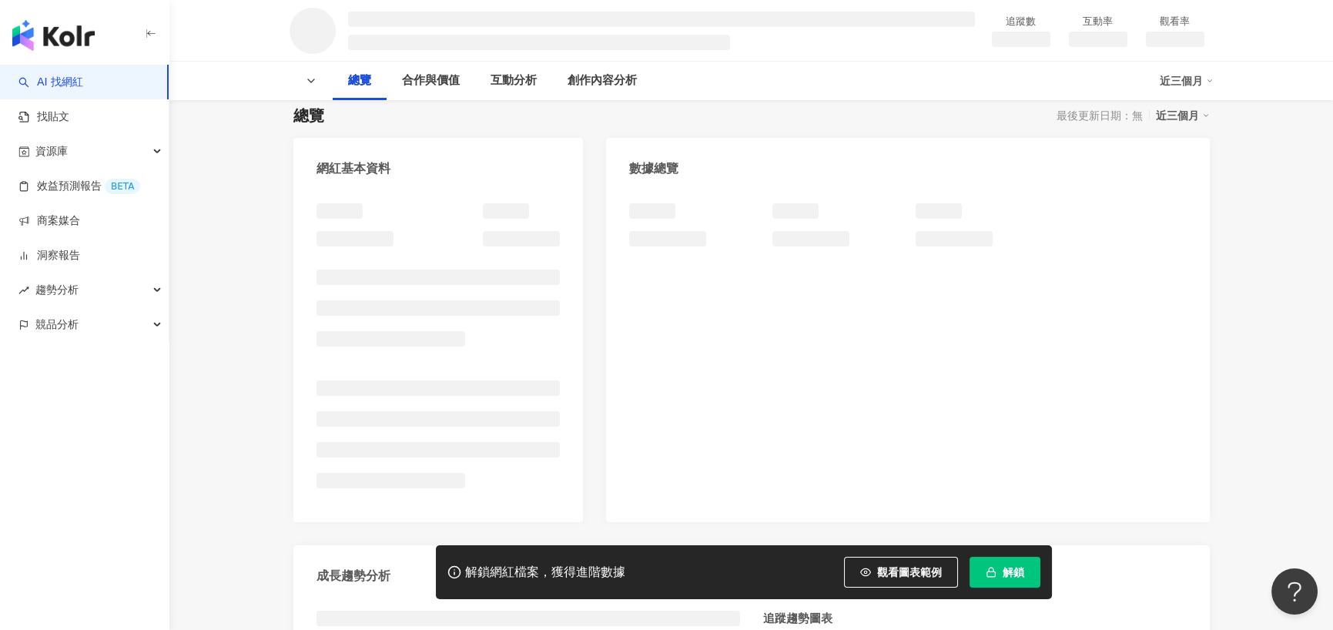
scroll to position [154, 0]
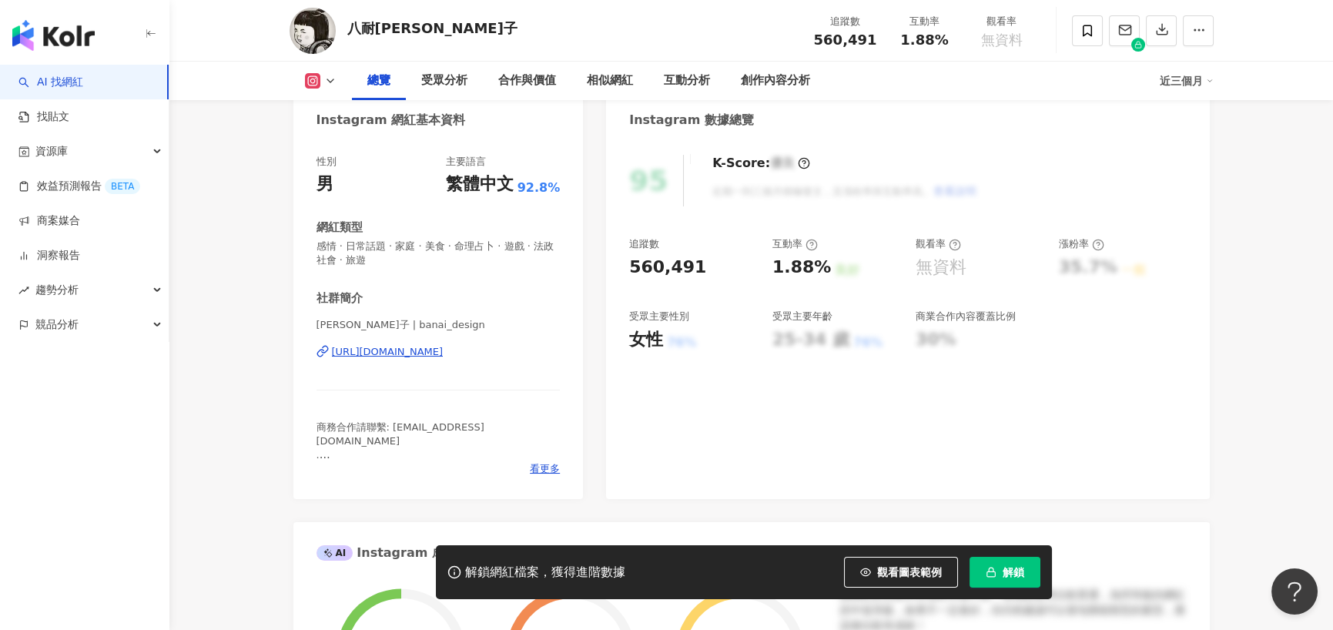
click at [413, 343] on div "[PERSON_NAME]子 | banai_design [URL][DOMAIN_NAME]" at bounding box center [439, 363] width 244 height 90
click at [438, 359] on div "[URL][DOMAIN_NAME]" at bounding box center [388, 352] width 112 height 14
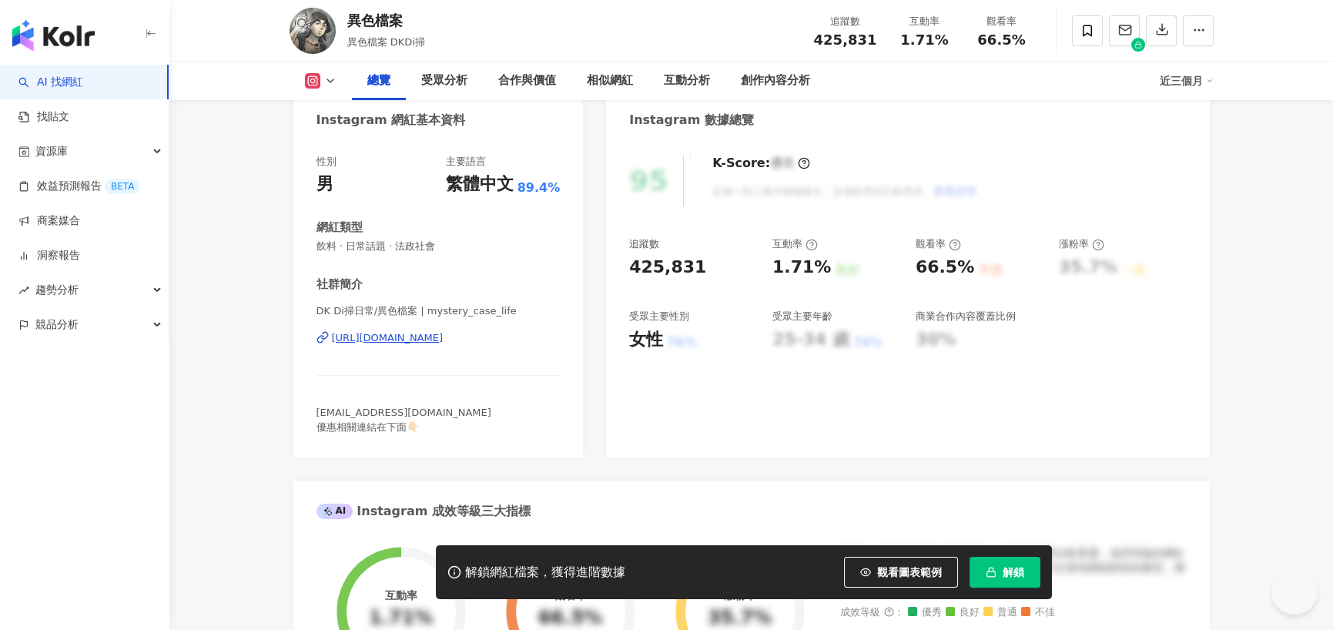
click at [401, 342] on div "https://www.instagram.com/mystery_case_life/" at bounding box center [388, 338] width 112 height 14
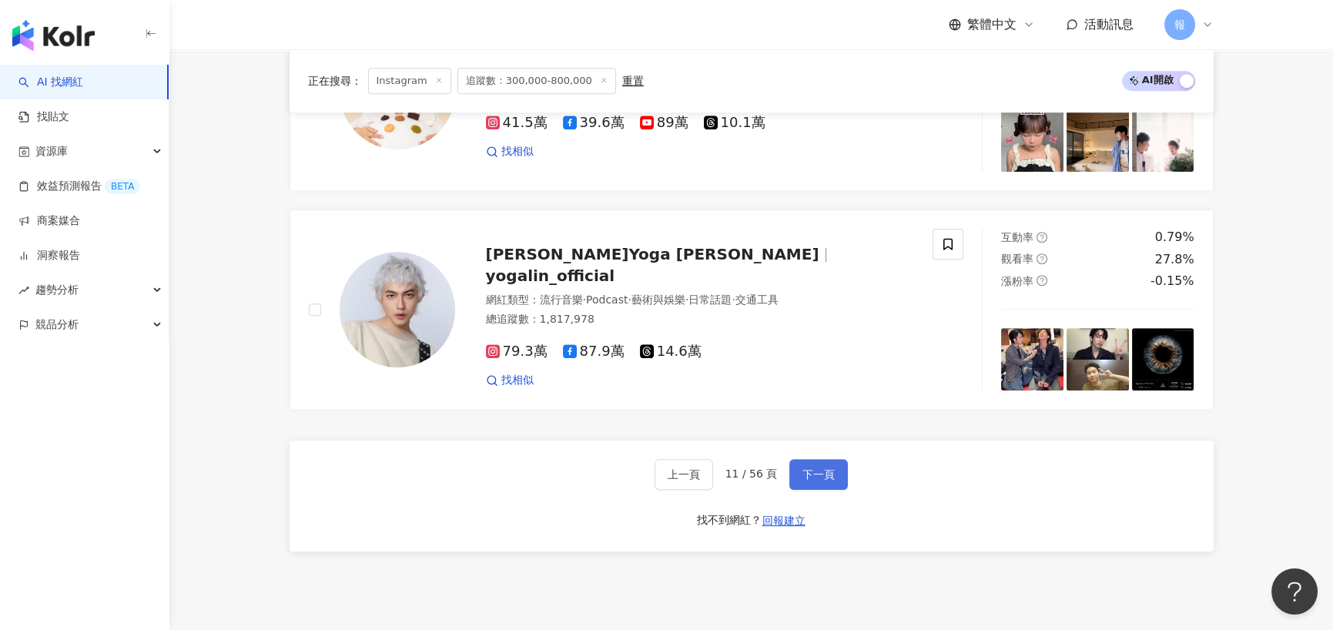
click at [830, 468] on span "下一頁" at bounding box center [819, 474] width 32 height 12
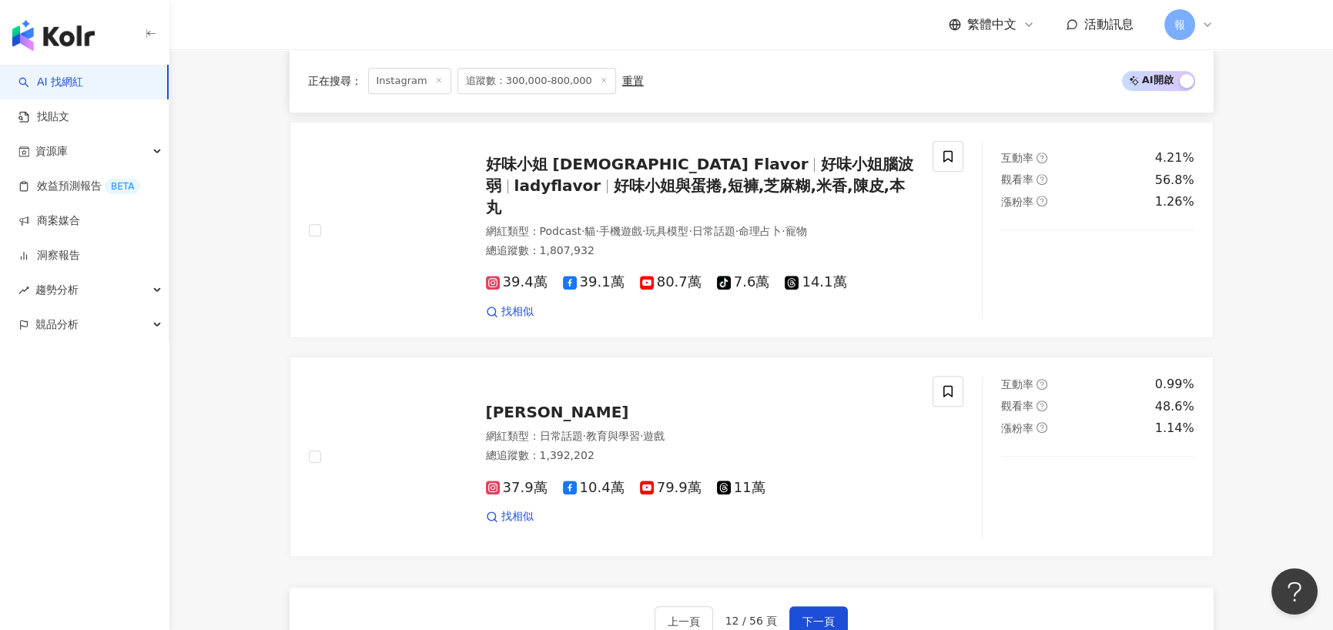
scroll to position [2542, 0]
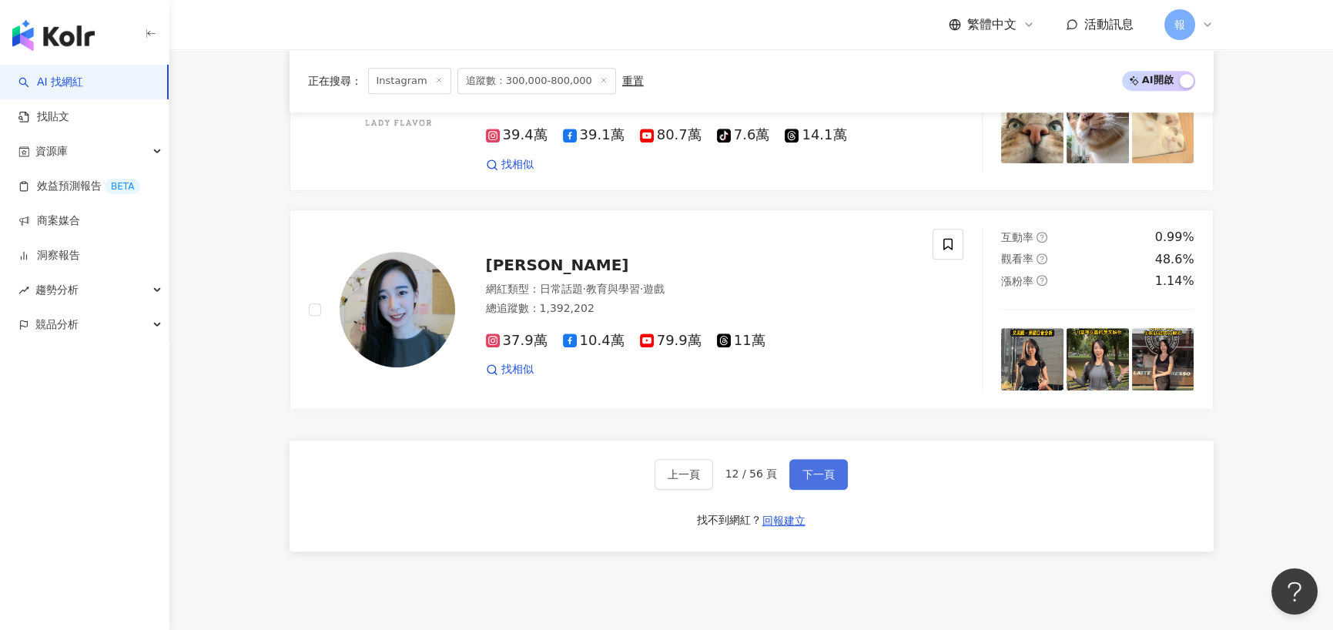
click at [815, 468] on span "下一頁" at bounding box center [819, 474] width 32 height 12
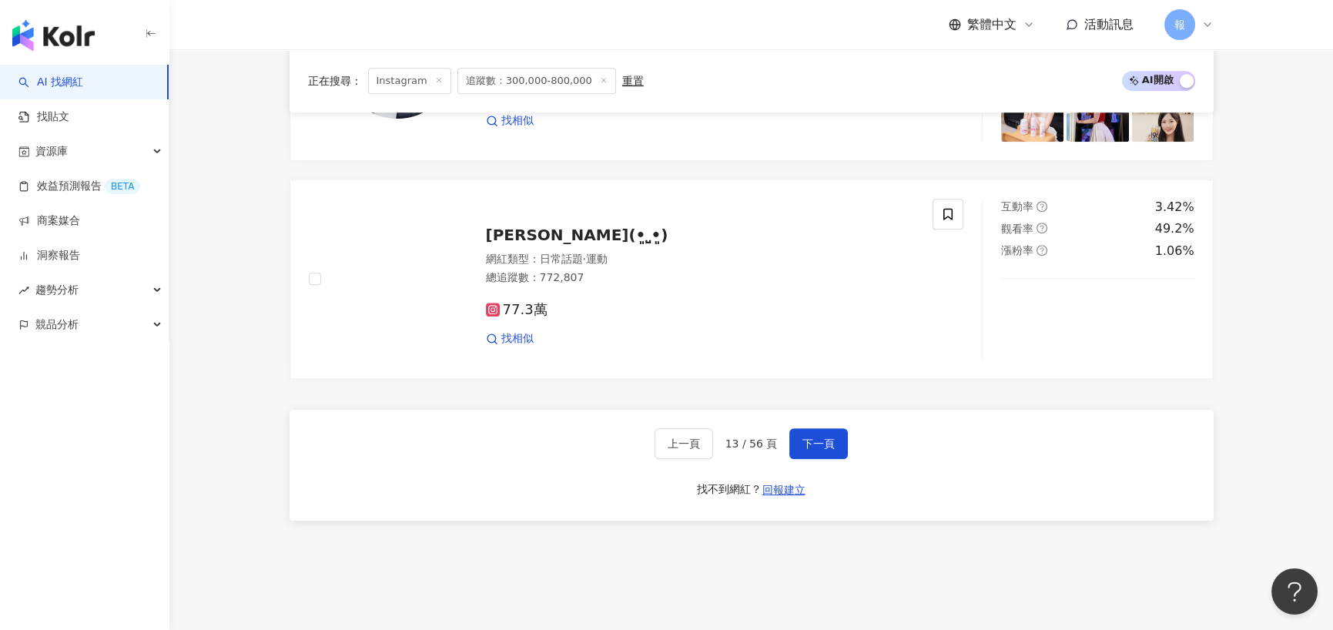
scroll to position [2685, 0]
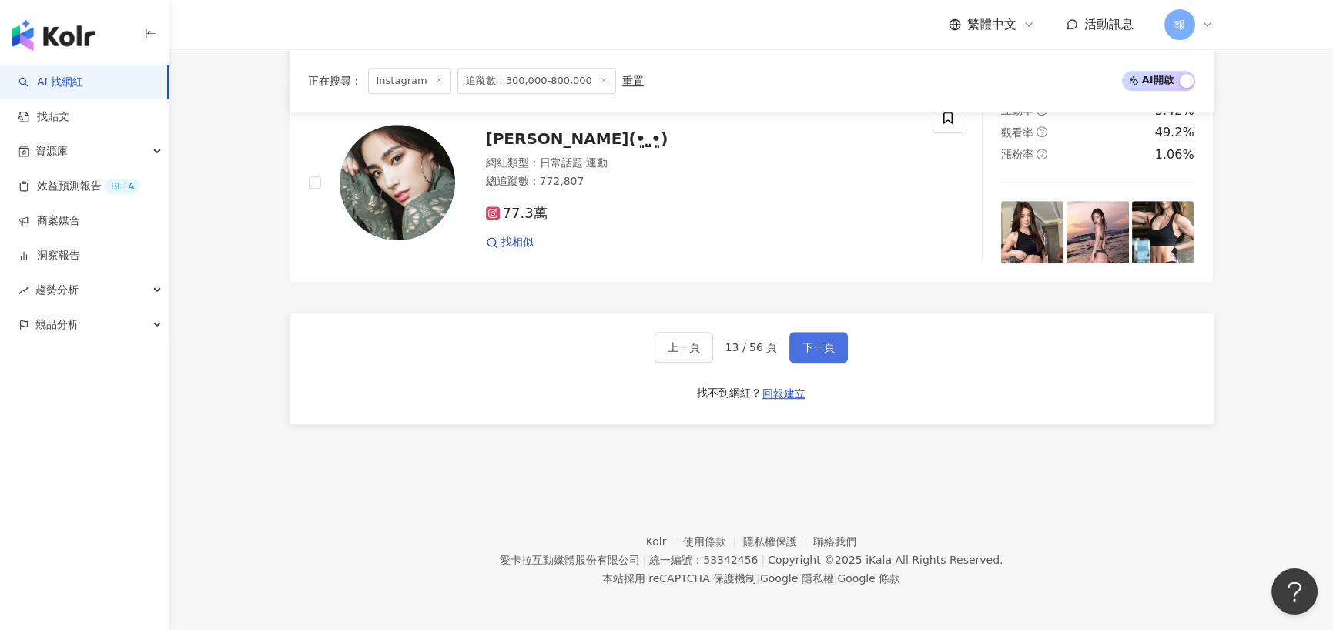
click at [824, 341] on span "下一頁" at bounding box center [819, 347] width 32 height 12
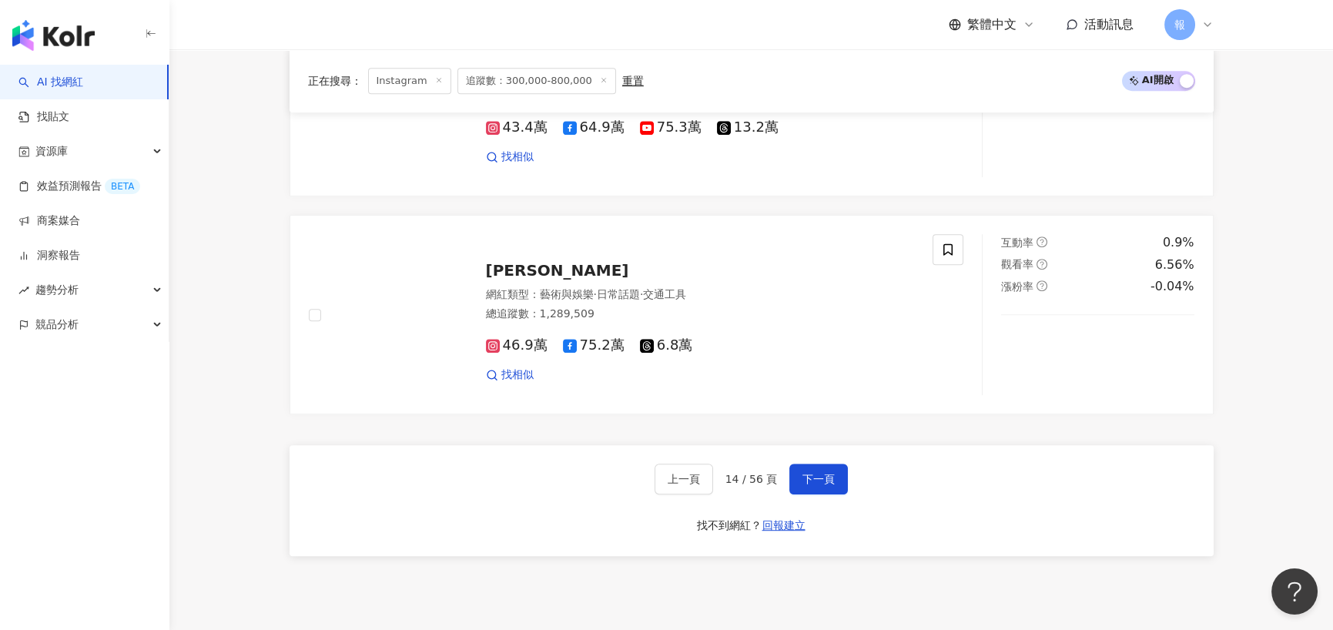
scroll to position [2662, 0]
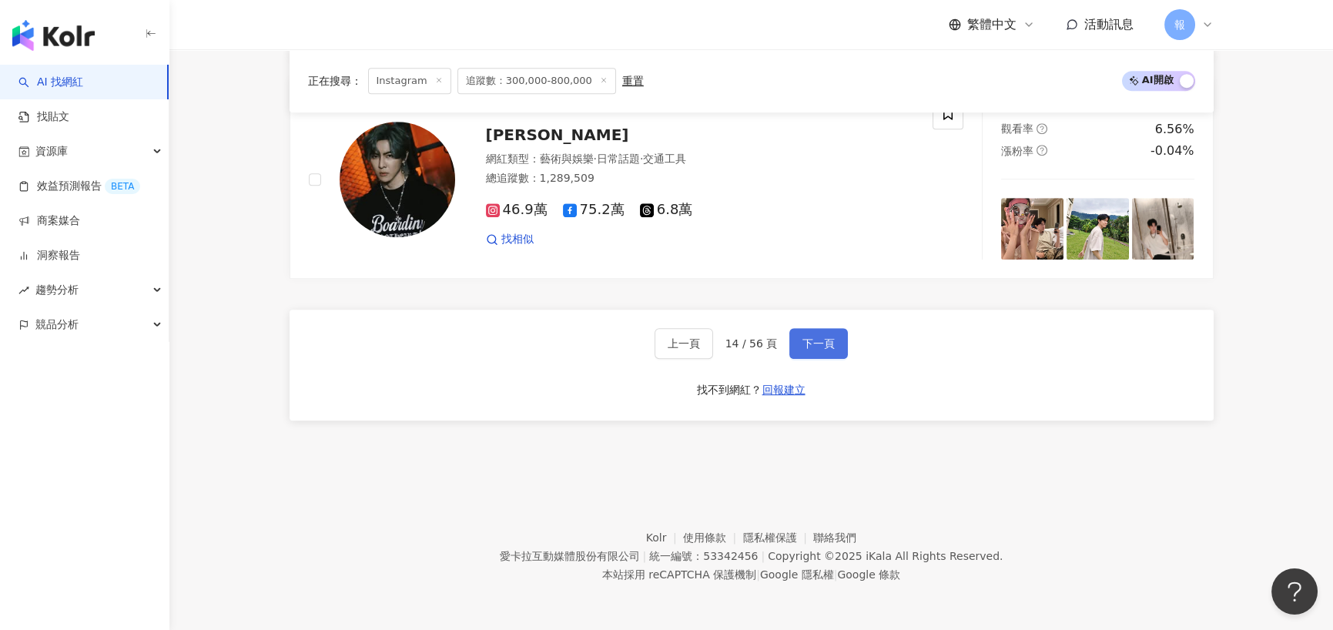
click at [790, 344] on button "下一頁" at bounding box center [819, 343] width 59 height 31
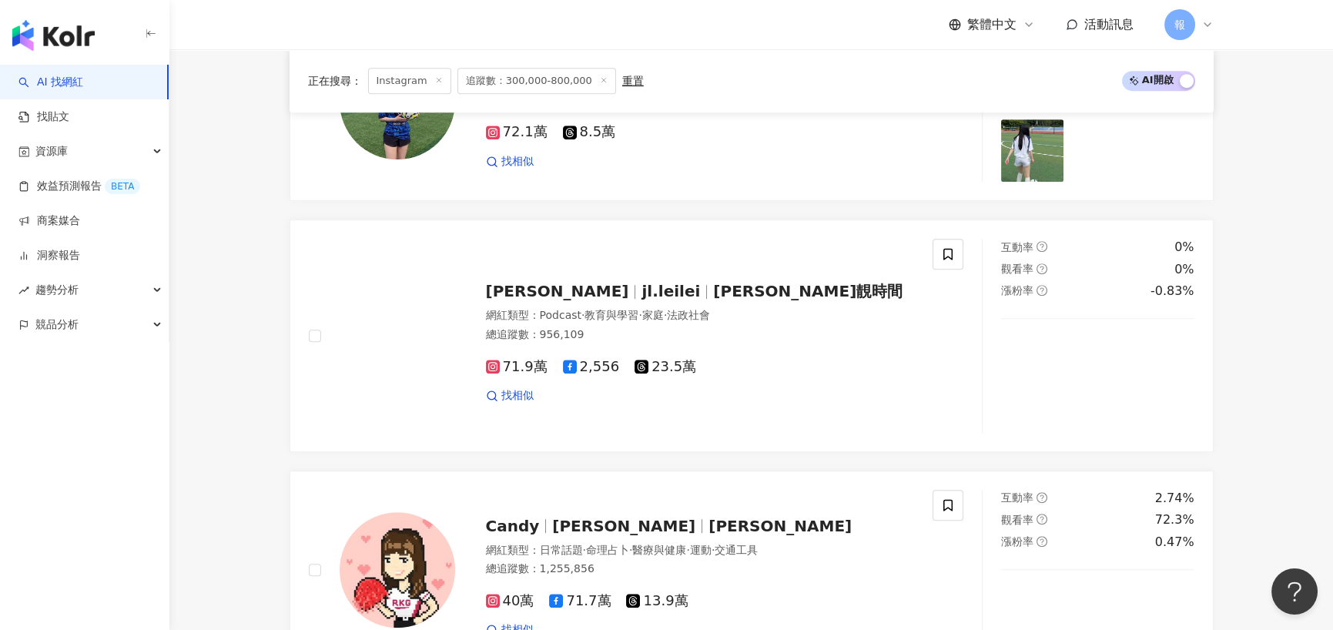
scroll to position [2465, 0]
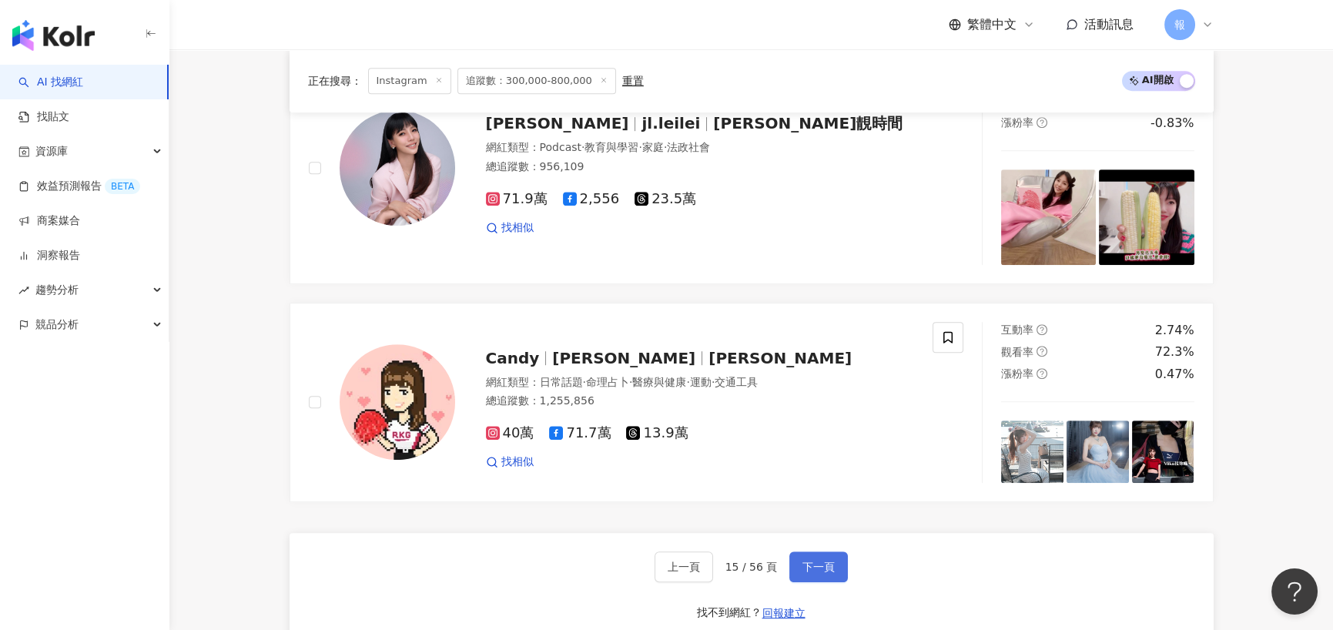
click at [803, 562] on span "下一頁" at bounding box center [819, 567] width 32 height 12
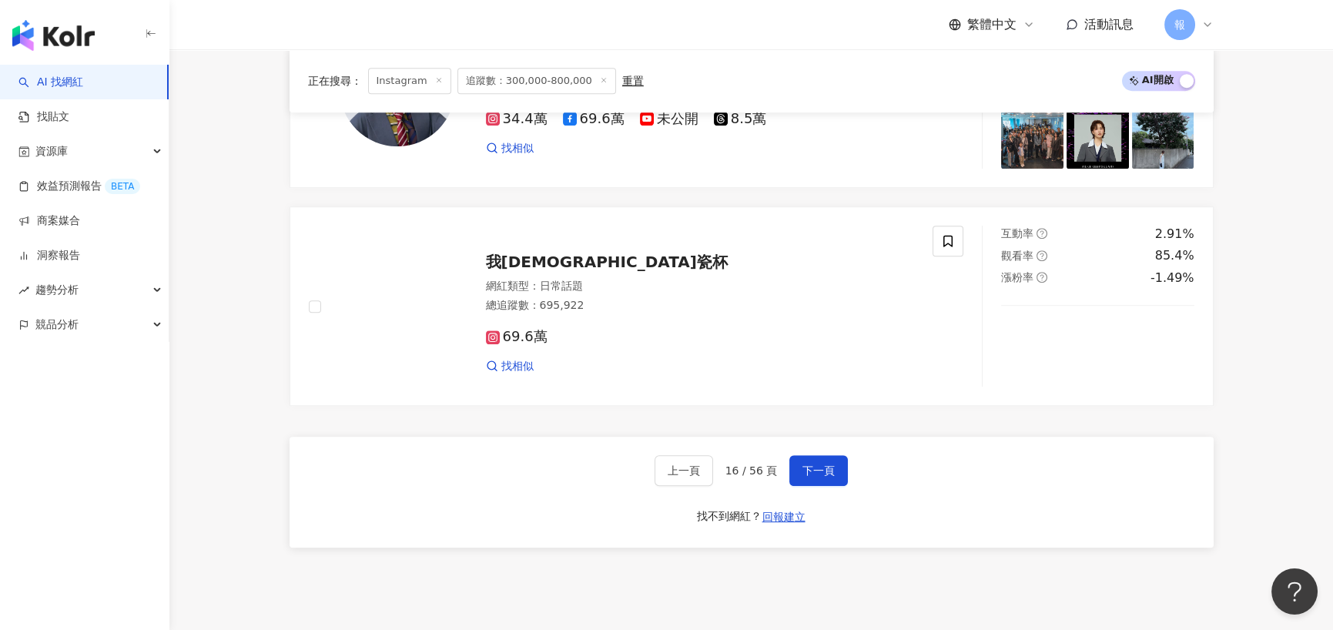
scroll to position [2542, 0]
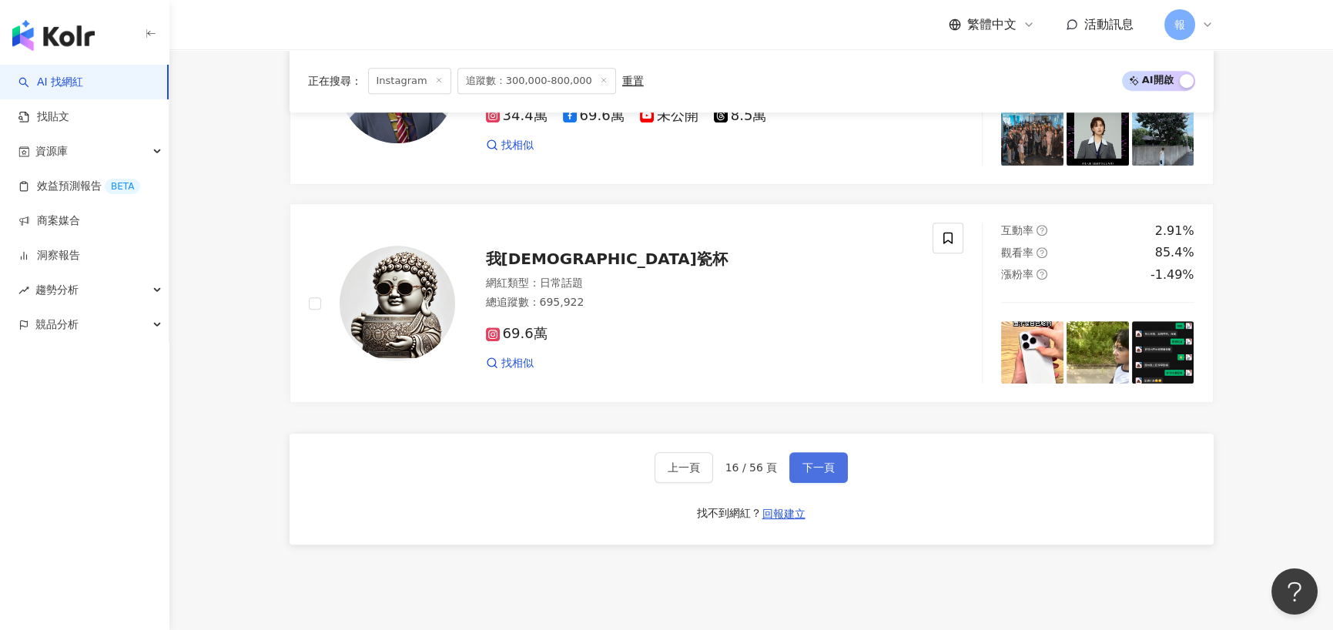
click at [820, 461] on span "下一頁" at bounding box center [819, 467] width 32 height 12
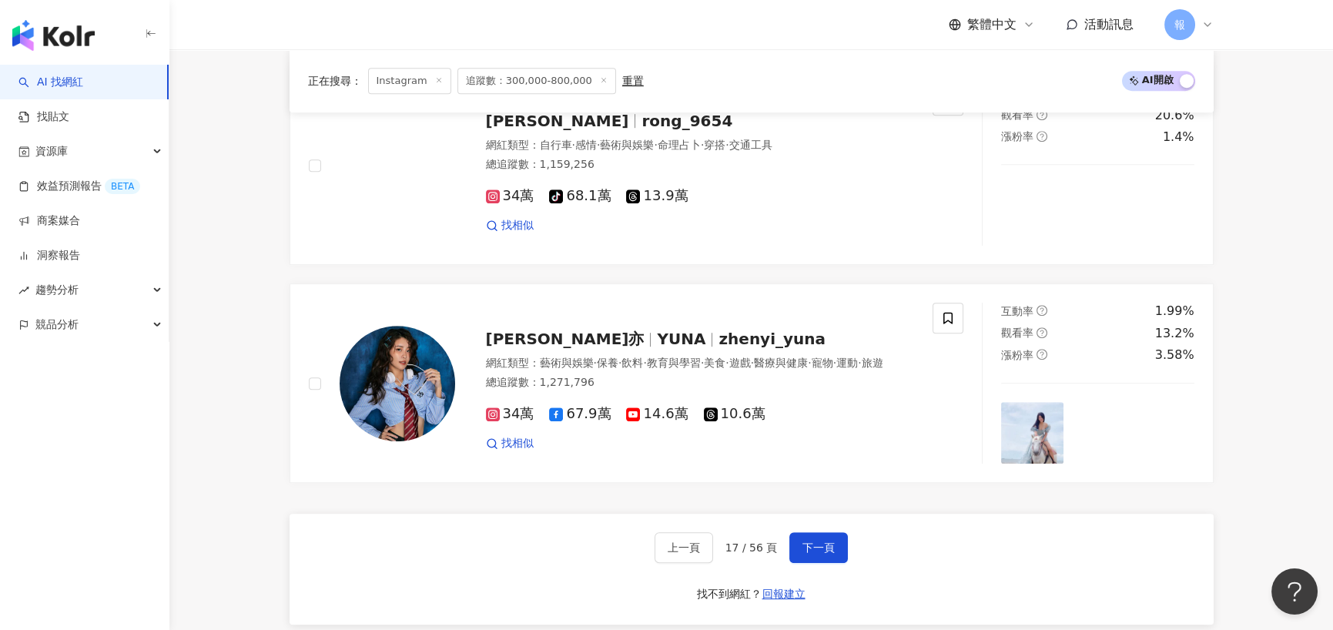
scroll to position [2465, 0]
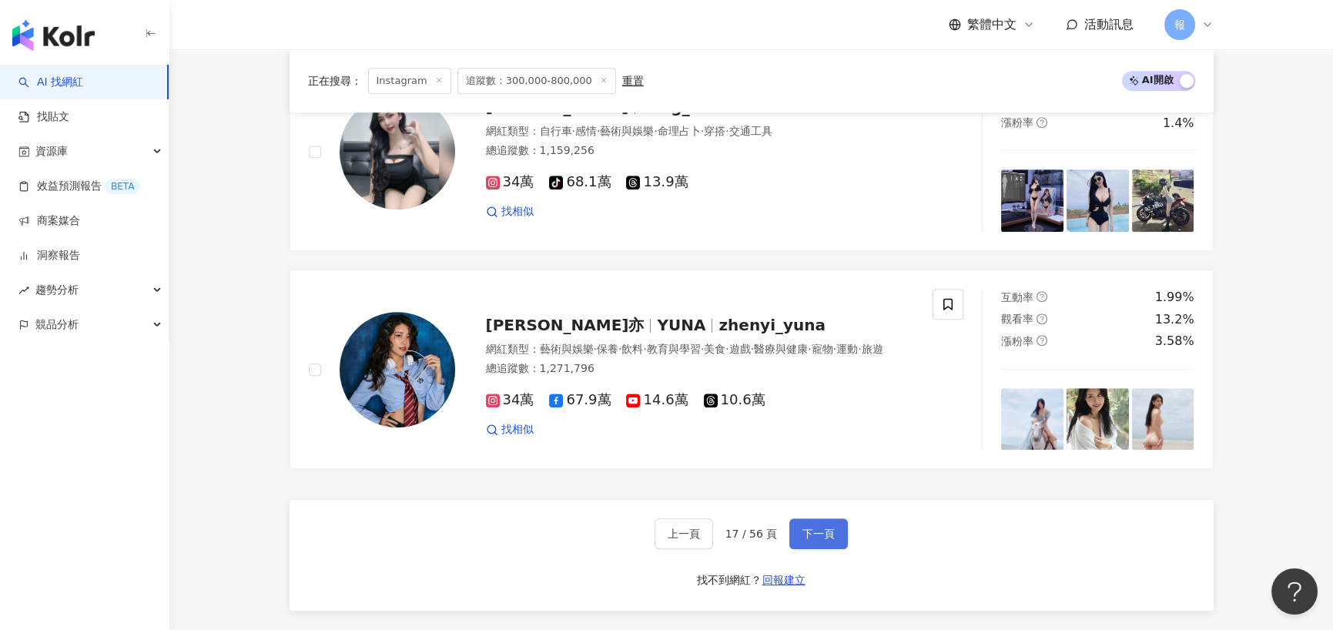
click at [803, 528] on span "下一頁" at bounding box center [819, 534] width 32 height 12
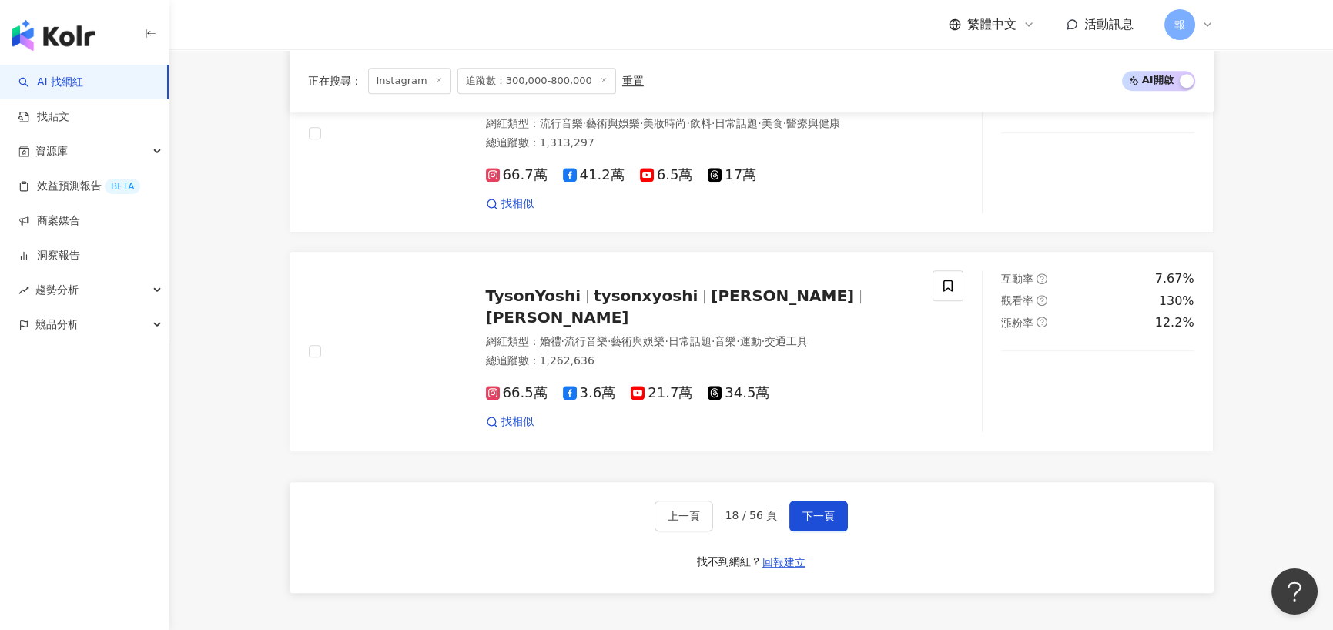
scroll to position [2557, 0]
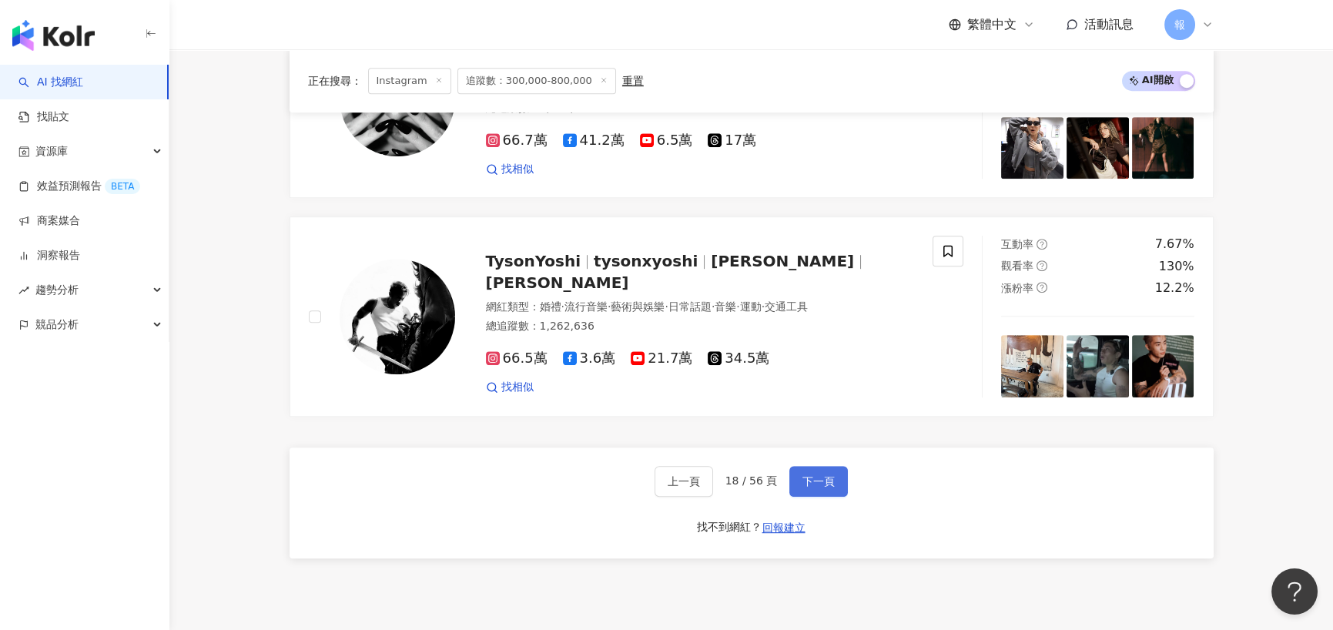
click at [837, 466] on button "下一頁" at bounding box center [819, 481] width 59 height 31
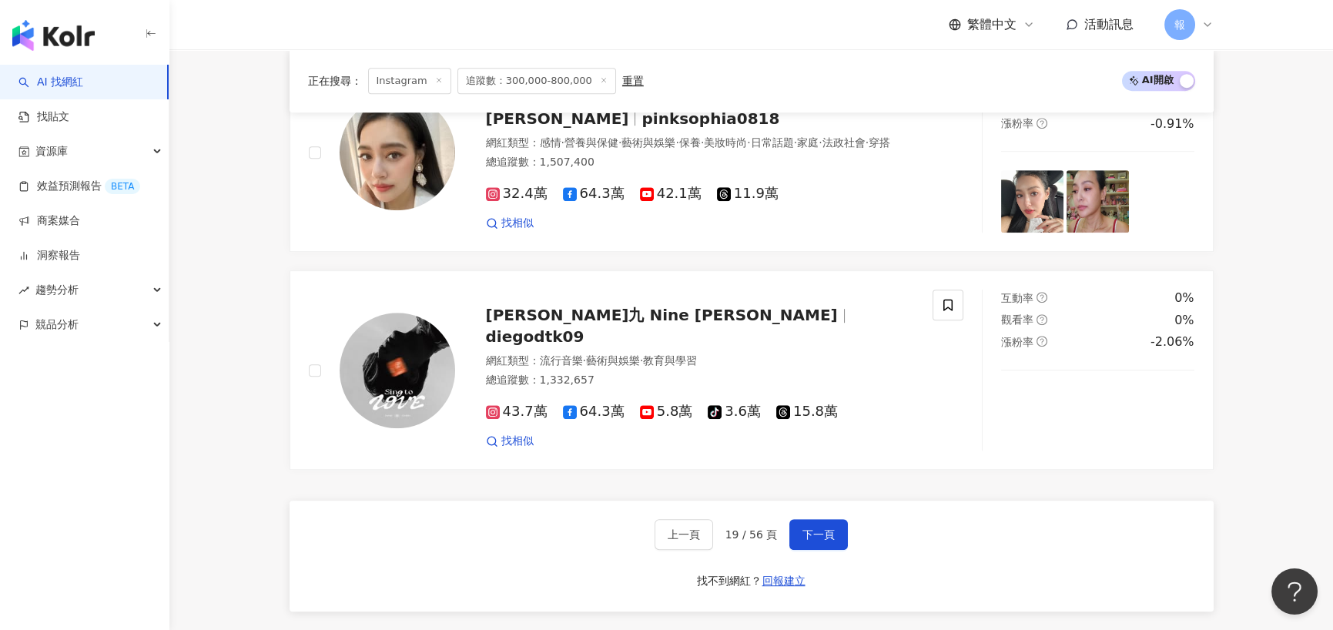
scroll to position [2465, 0]
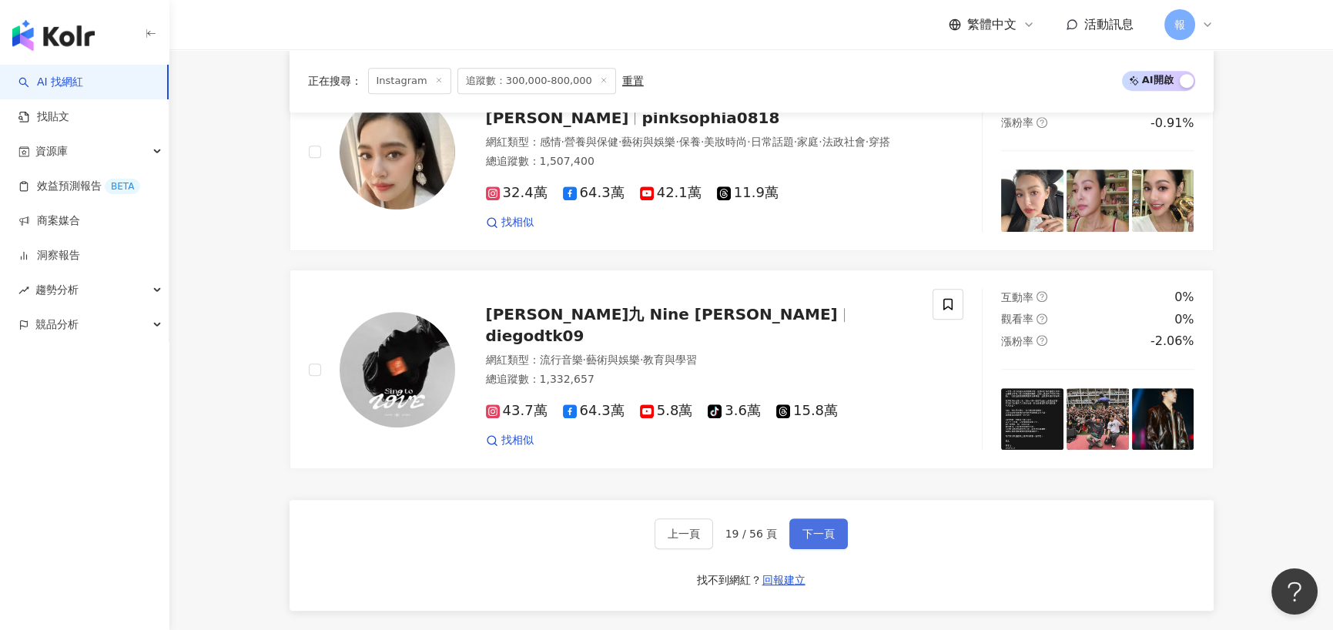
click at [810, 528] on span "下一頁" at bounding box center [819, 534] width 32 height 12
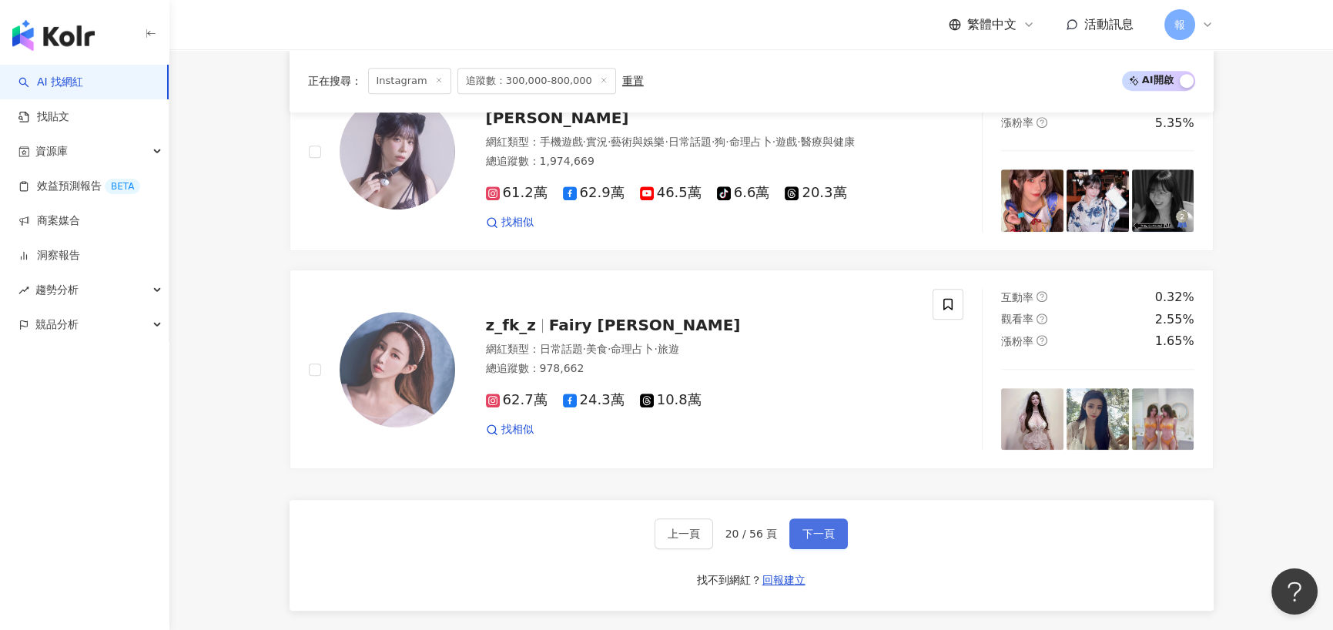
click at [828, 536] on span "下一頁" at bounding box center [819, 534] width 32 height 12
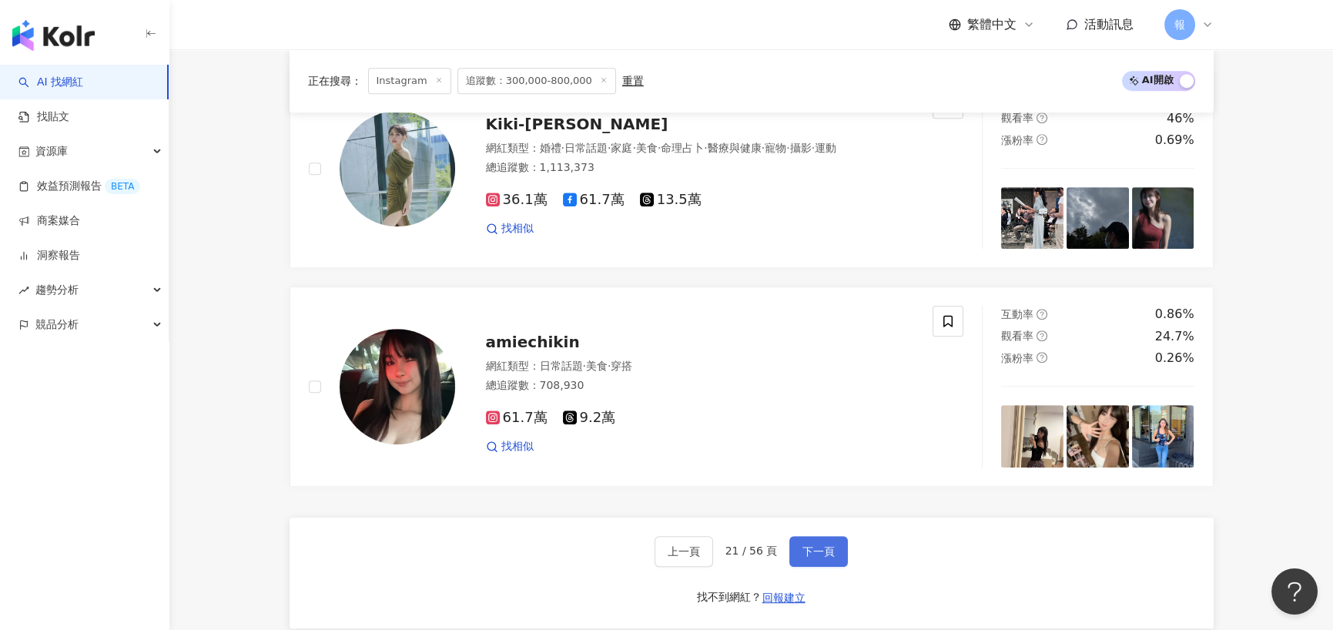
click at [819, 545] on span "下一頁" at bounding box center [819, 551] width 32 height 12
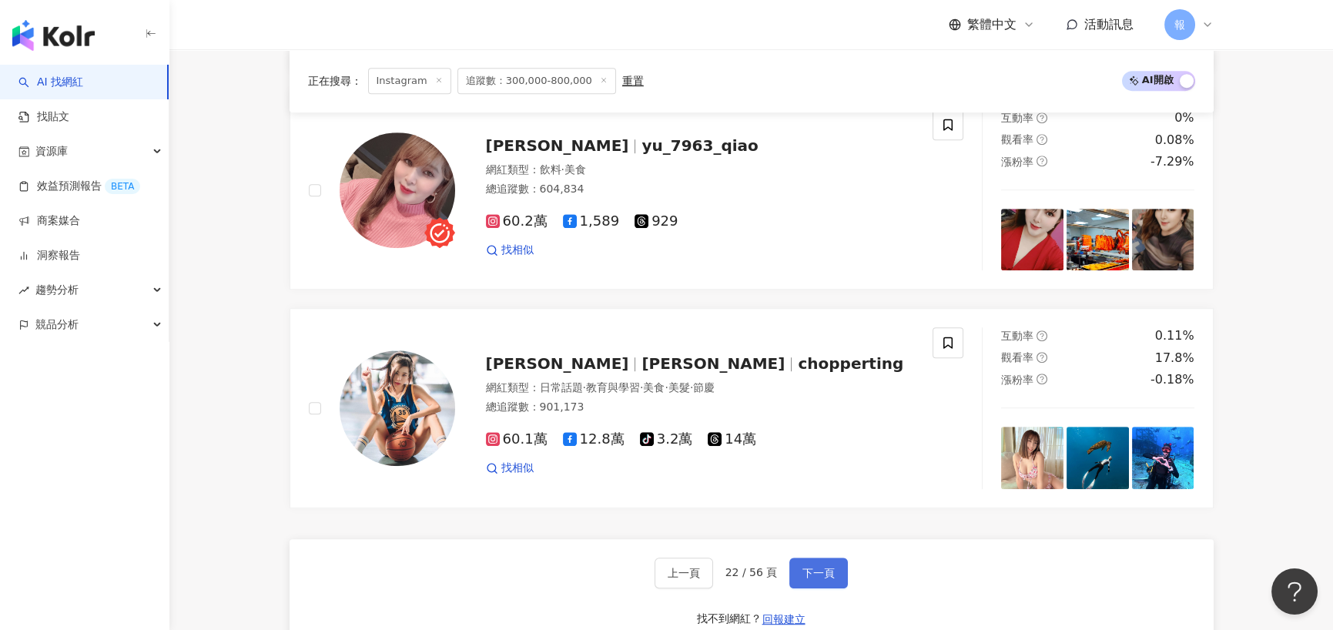
click at [809, 567] on span "下一頁" at bounding box center [819, 573] width 32 height 12
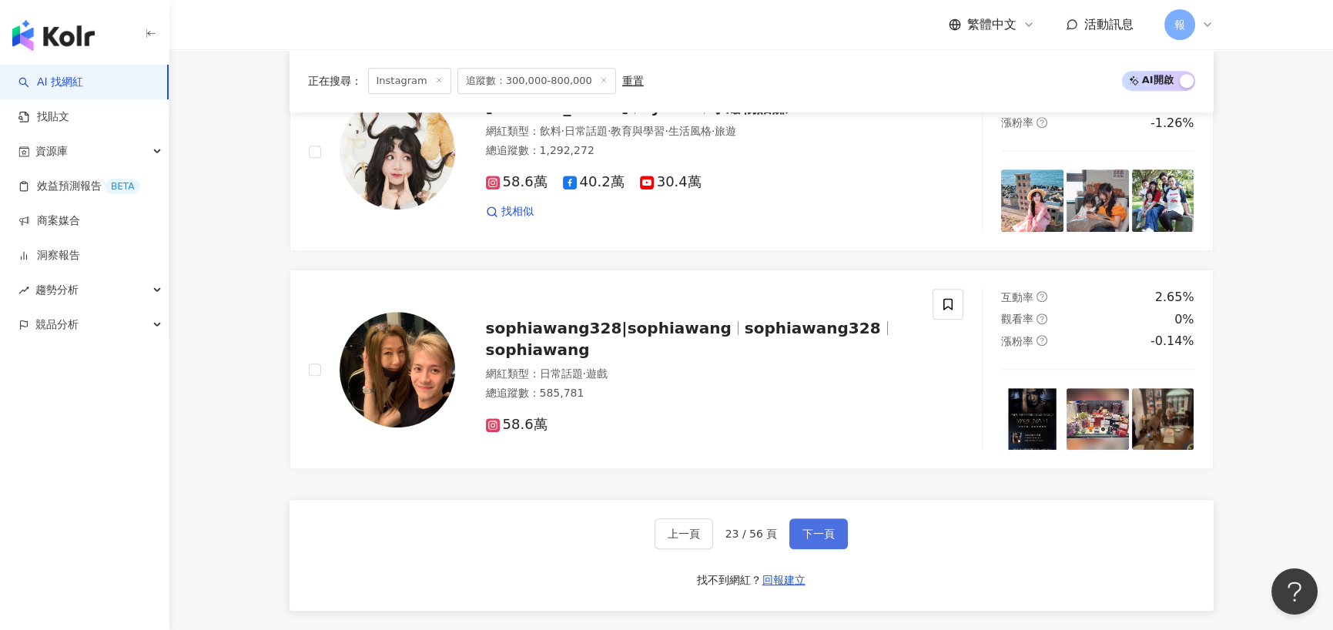
click at [824, 542] on button "下一頁" at bounding box center [819, 533] width 59 height 31
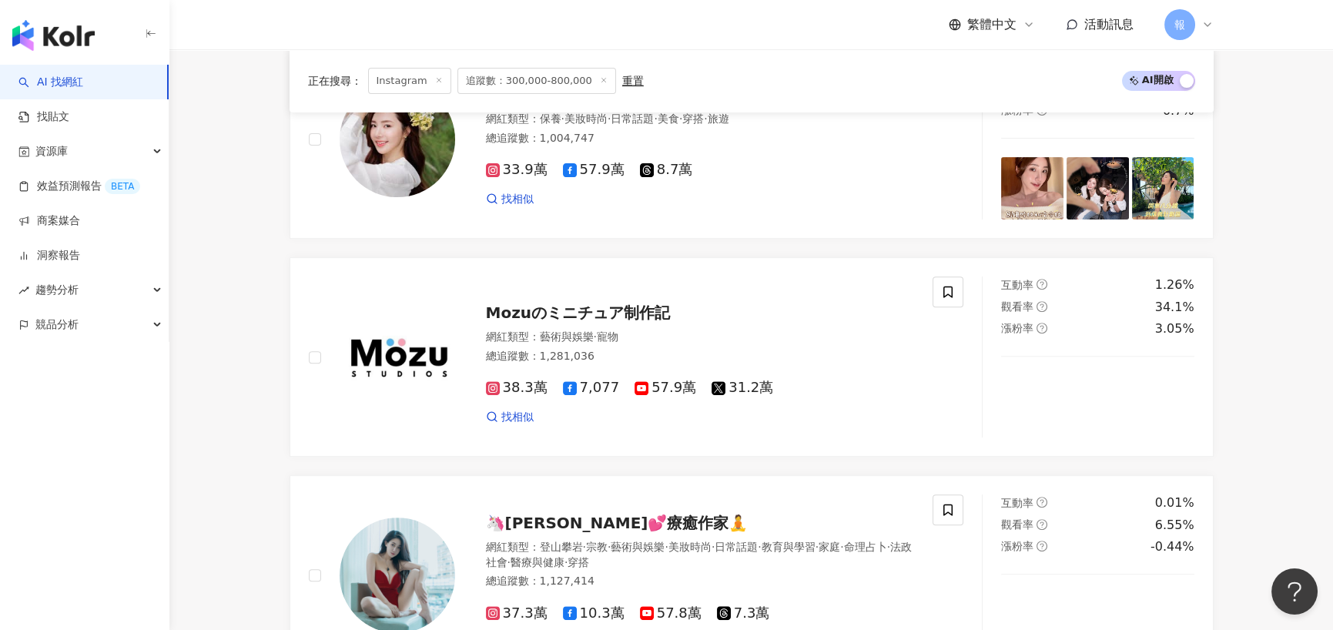
scroll to position [1618, 0]
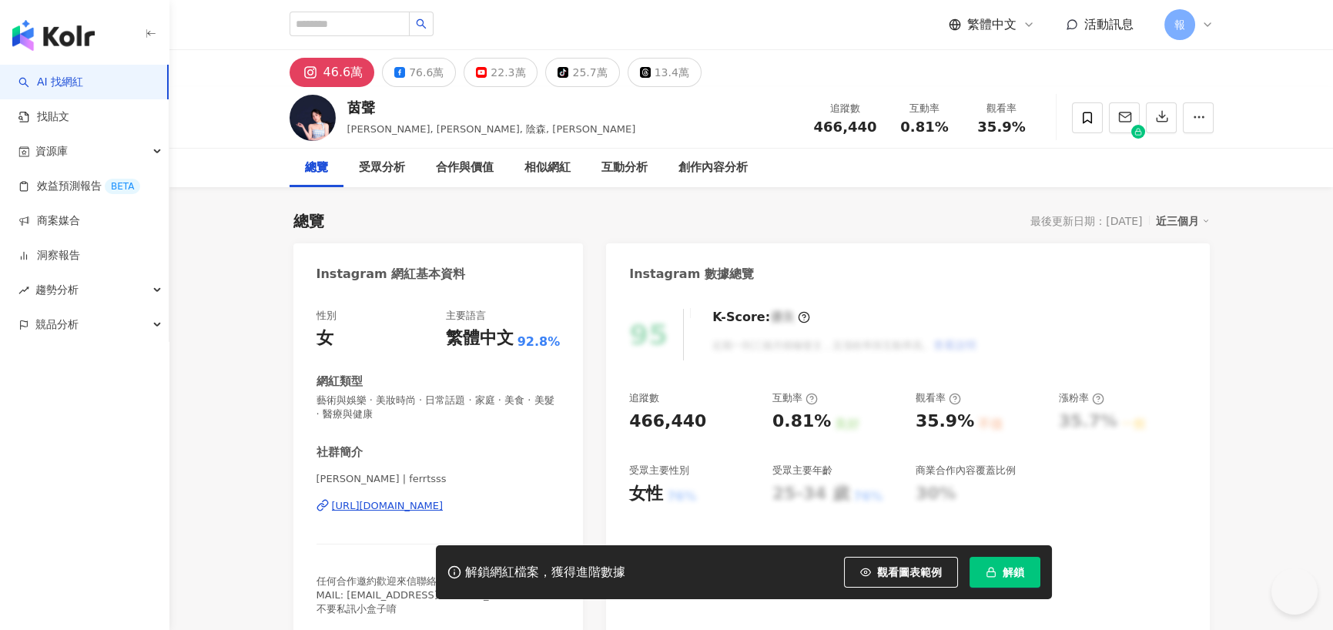
click at [372, 499] on div "[URL][DOMAIN_NAME]" at bounding box center [388, 506] width 112 height 14
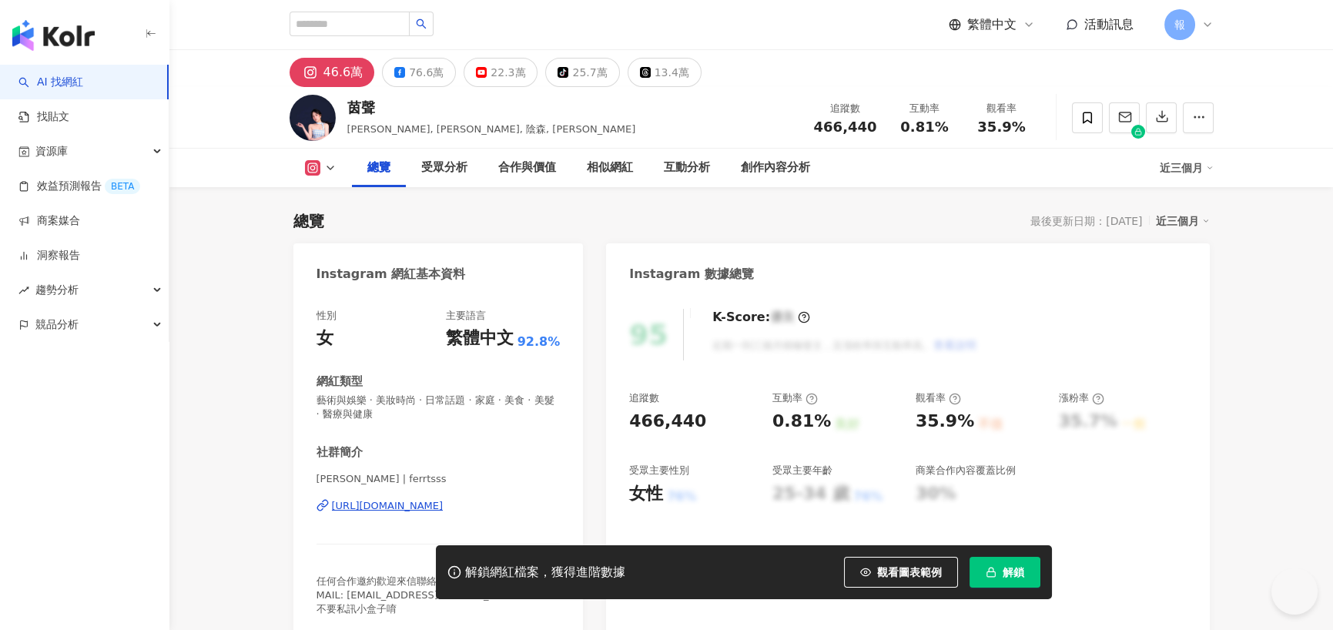
scroll to position [308, 0]
